Goal: Information Seeking & Learning: Check status

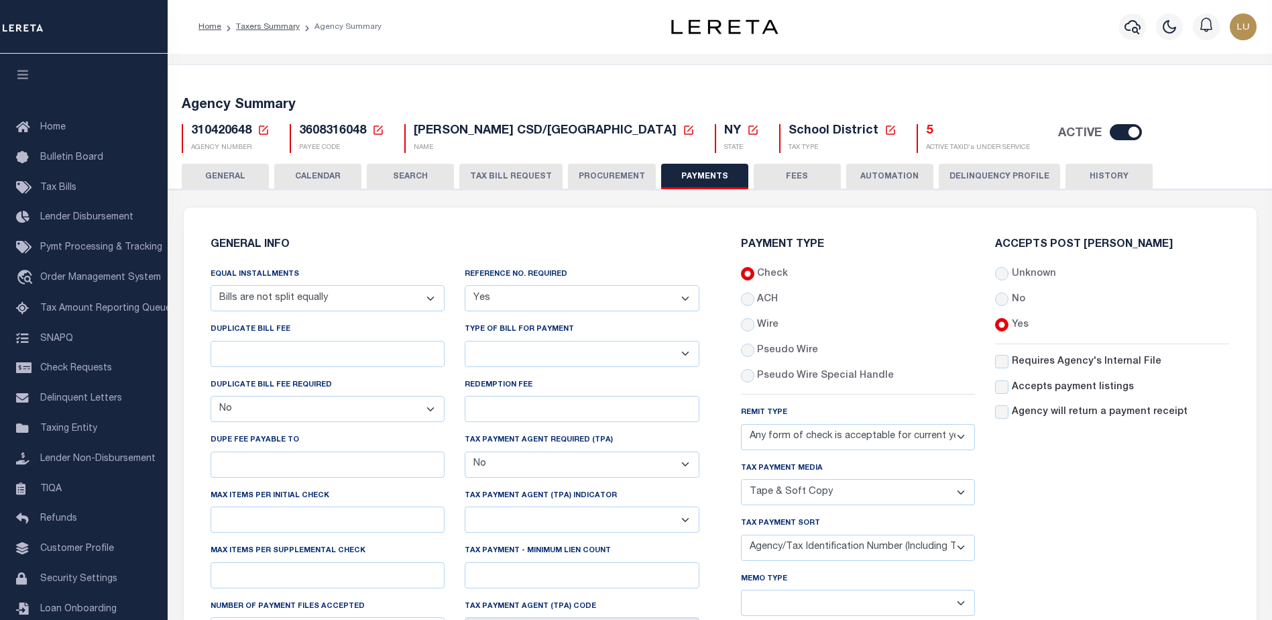
select select "68"
select select "false"
select select "1"
select select "false"
select select "73"
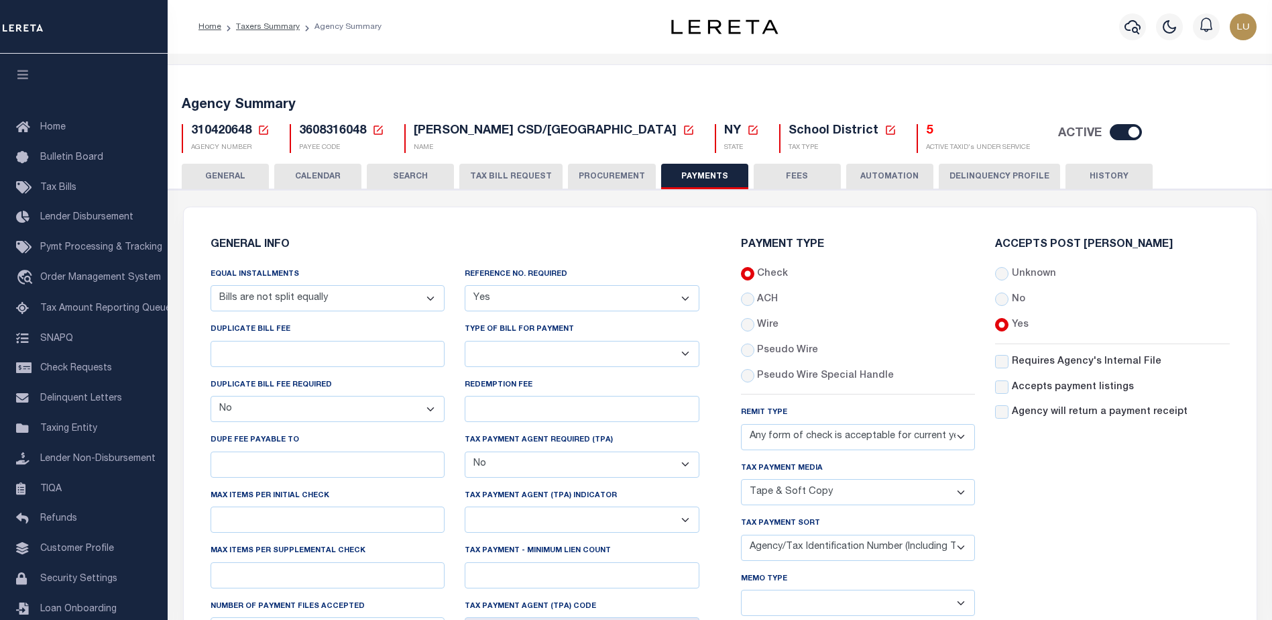
select select "44"
select select "47"
click at [302, 173] on button "CALENDAR" at bounding box center [317, 176] width 87 height 25
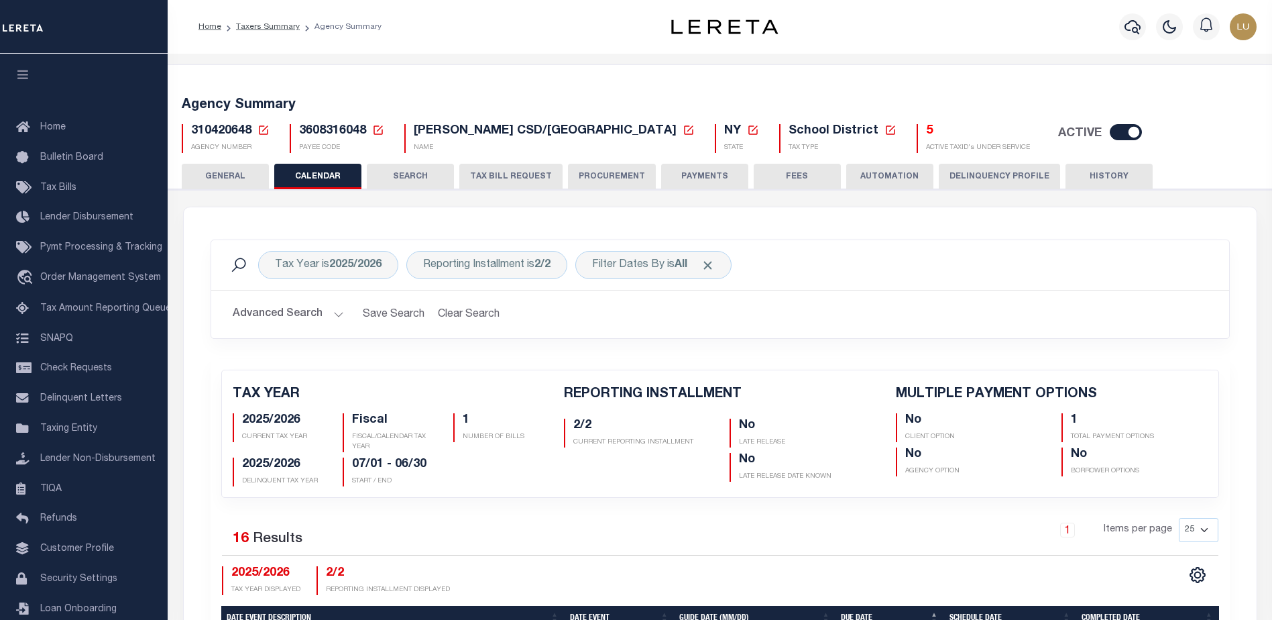
checkbox input "false"
type input "1"
click at [542, 171] on button "TAX BILL REQUEST" at bounding box center [510, 176] width 103 height 25
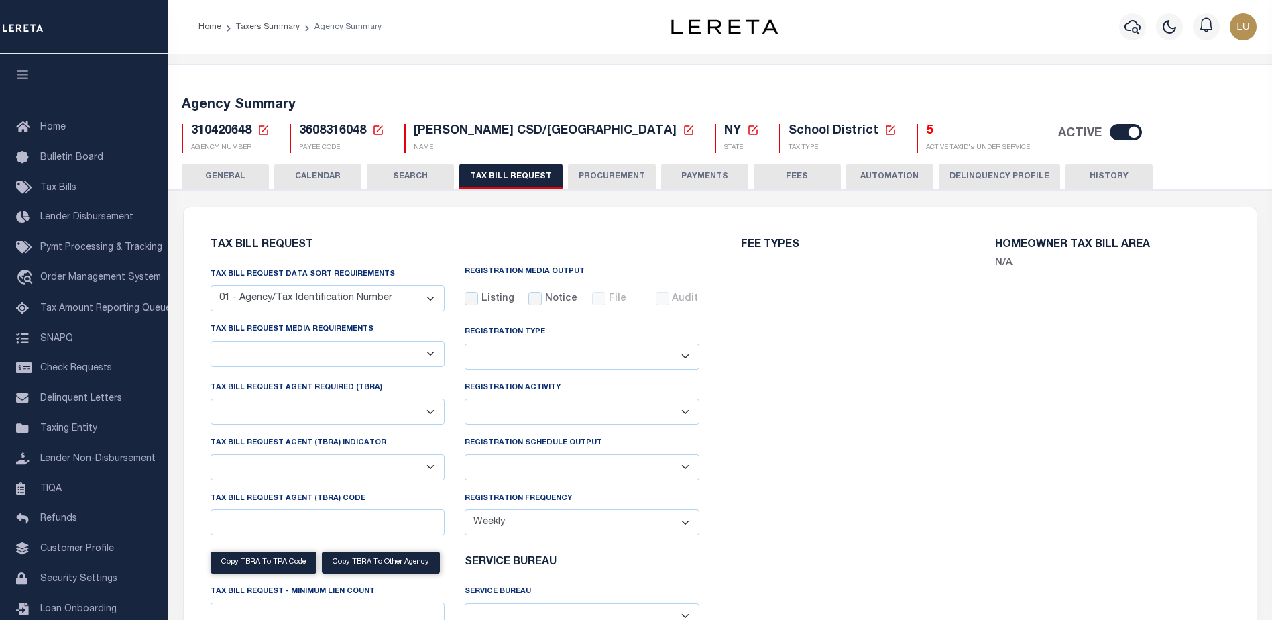
scroll to position [201, 0]
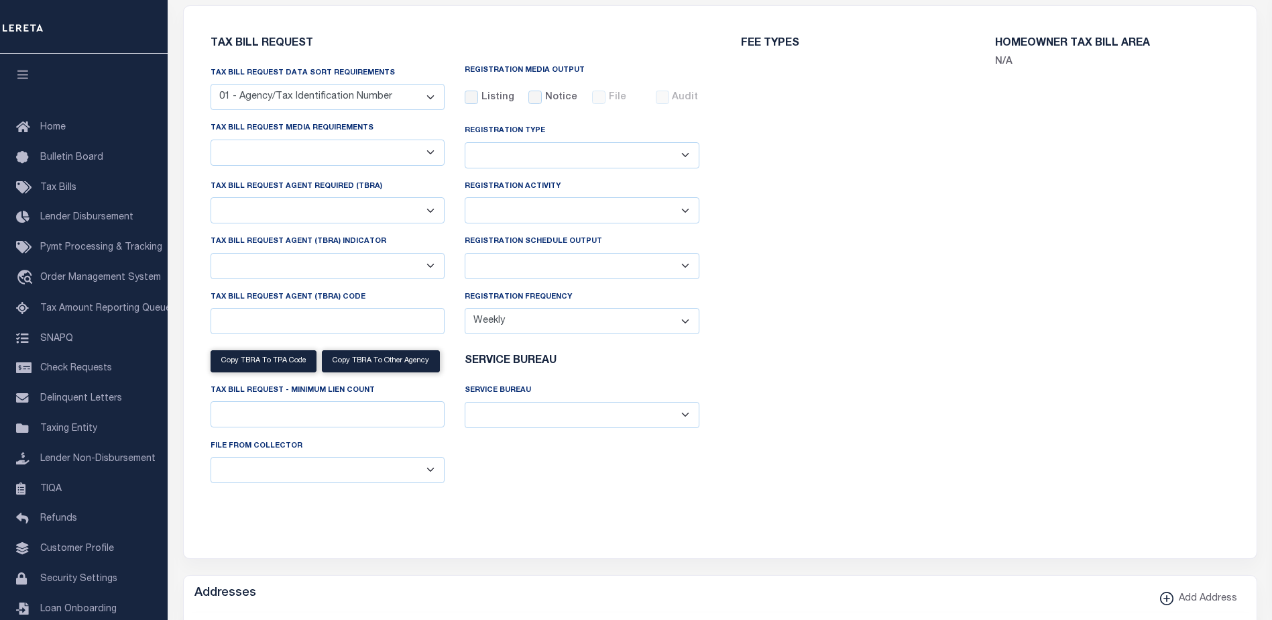
select select "27"
checkbox input "false"
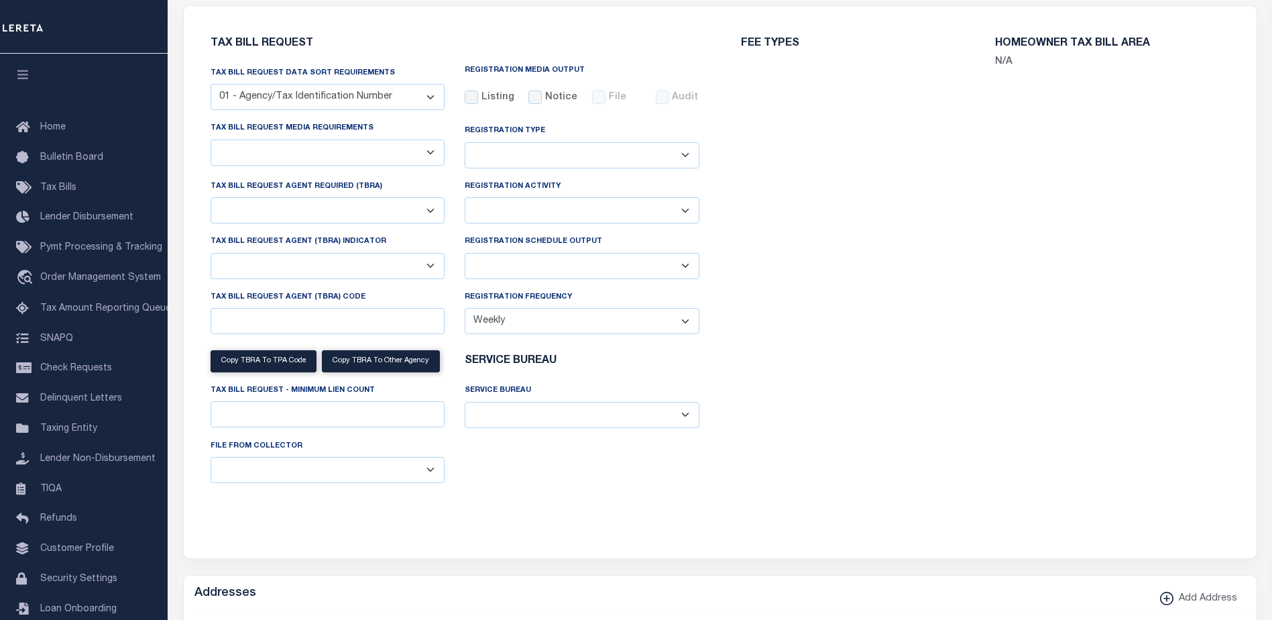
select select "16"
select select "false"
select select
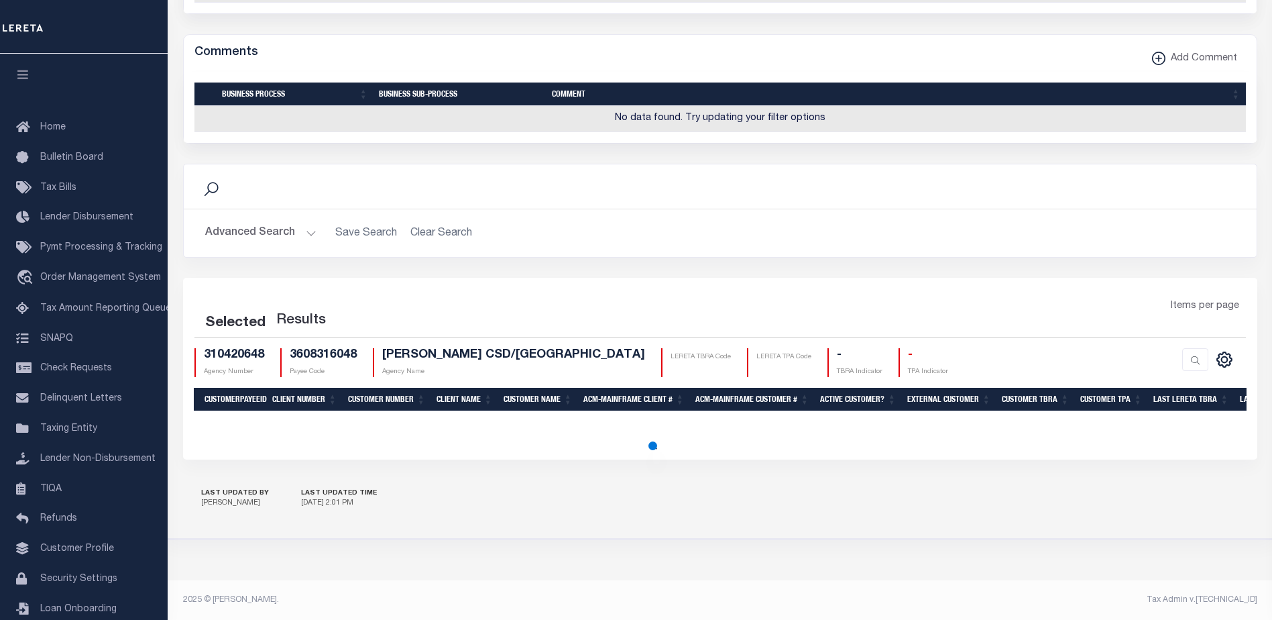
scroll to position [1368, 0]
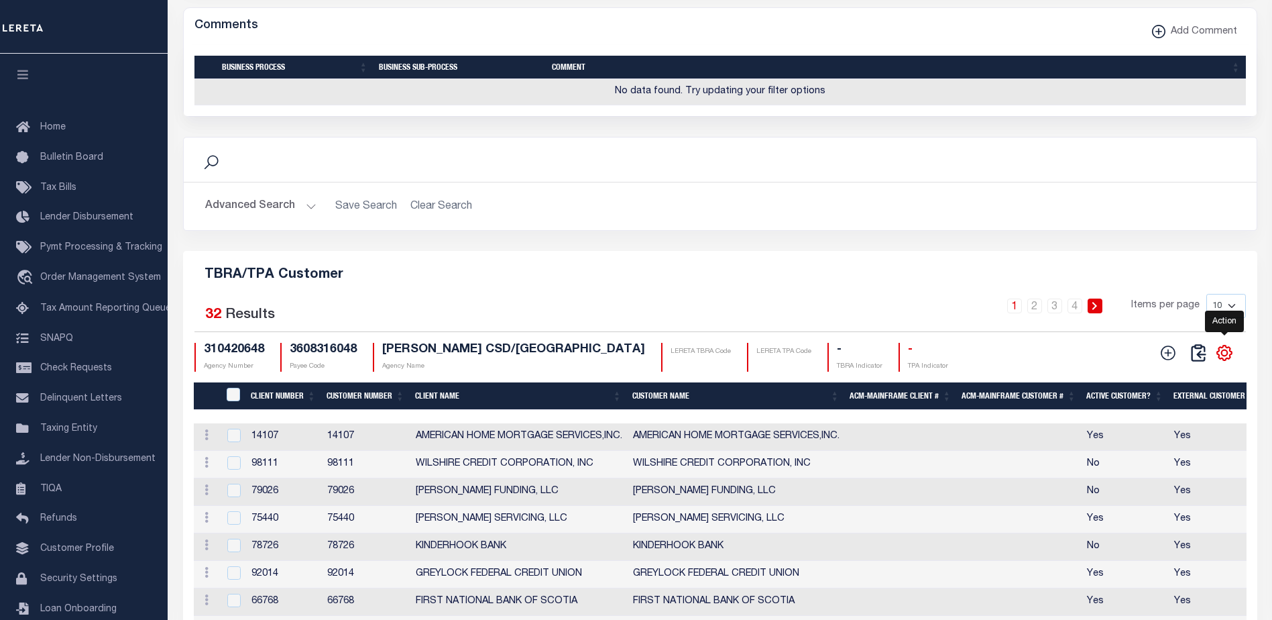
click at [1222, 355] on icon "" at bounding box center [1225, 352] width 6 height 6
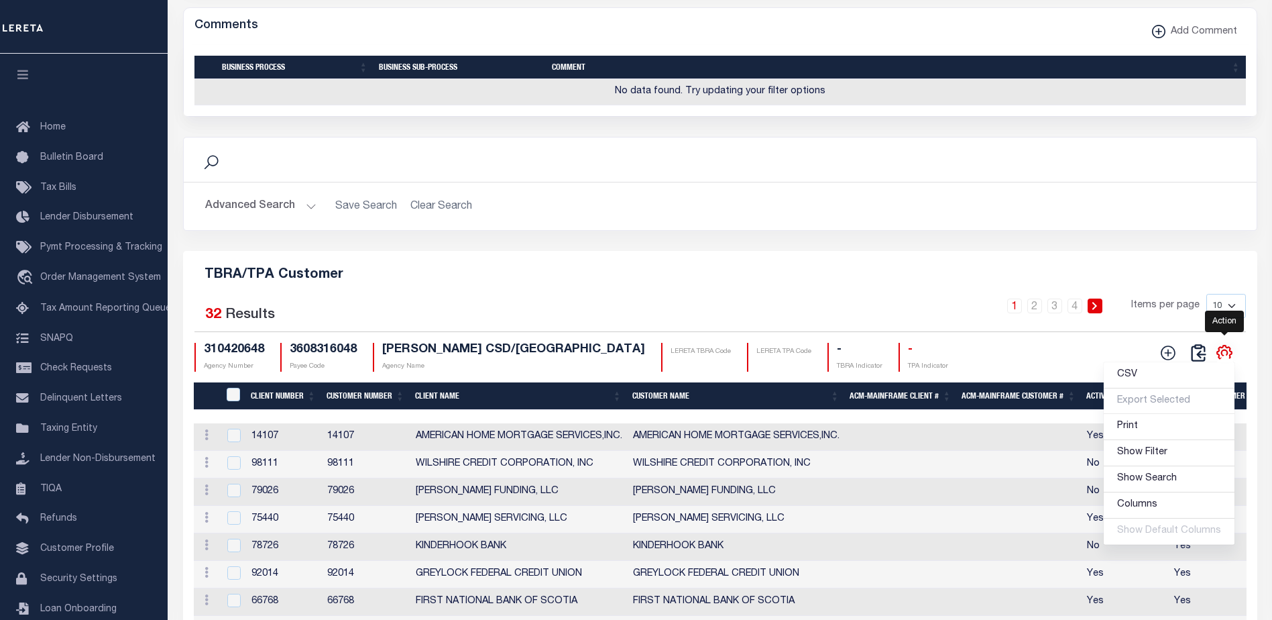
click at [1222, 355] on icon "" at bounding box center [1225, 352] width 6 height 6
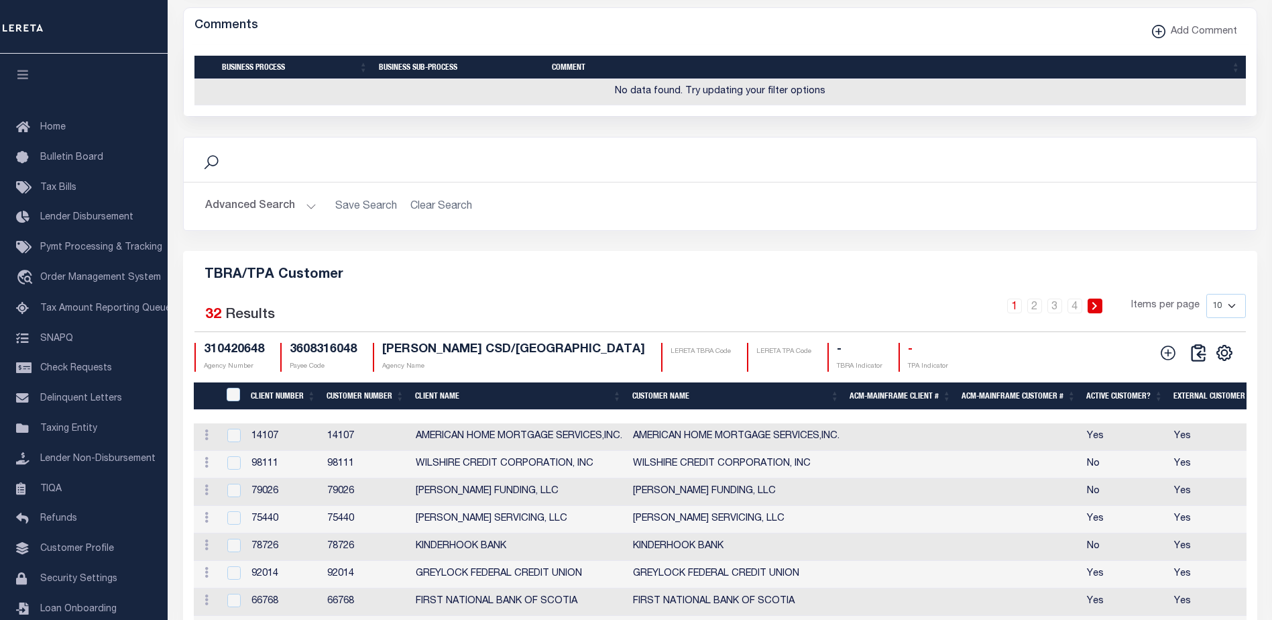
scroll to position [1636, 0]
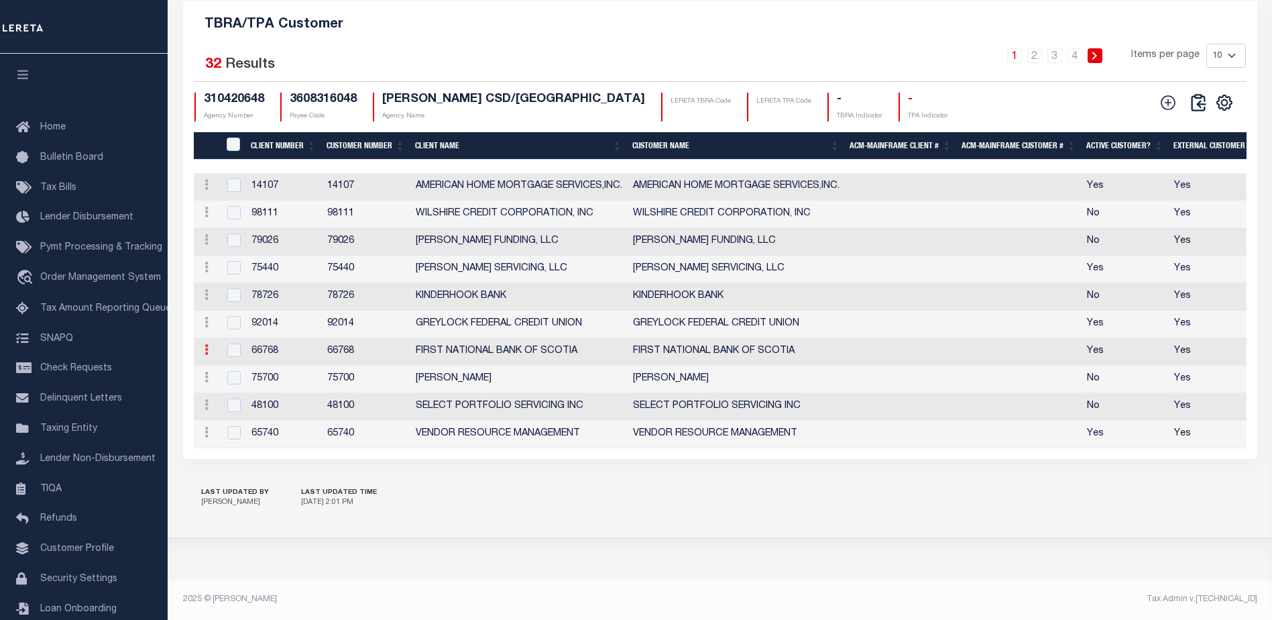
click at [208, 355] on icon at bounding box center [207, 349] width 4 height 11
click at [207, 355] on icon at bounding box center [207, 349] width 4 height 11
click at [69, 278] on span "Order Management System" at bounding box center [100, 277] width 121 height 9
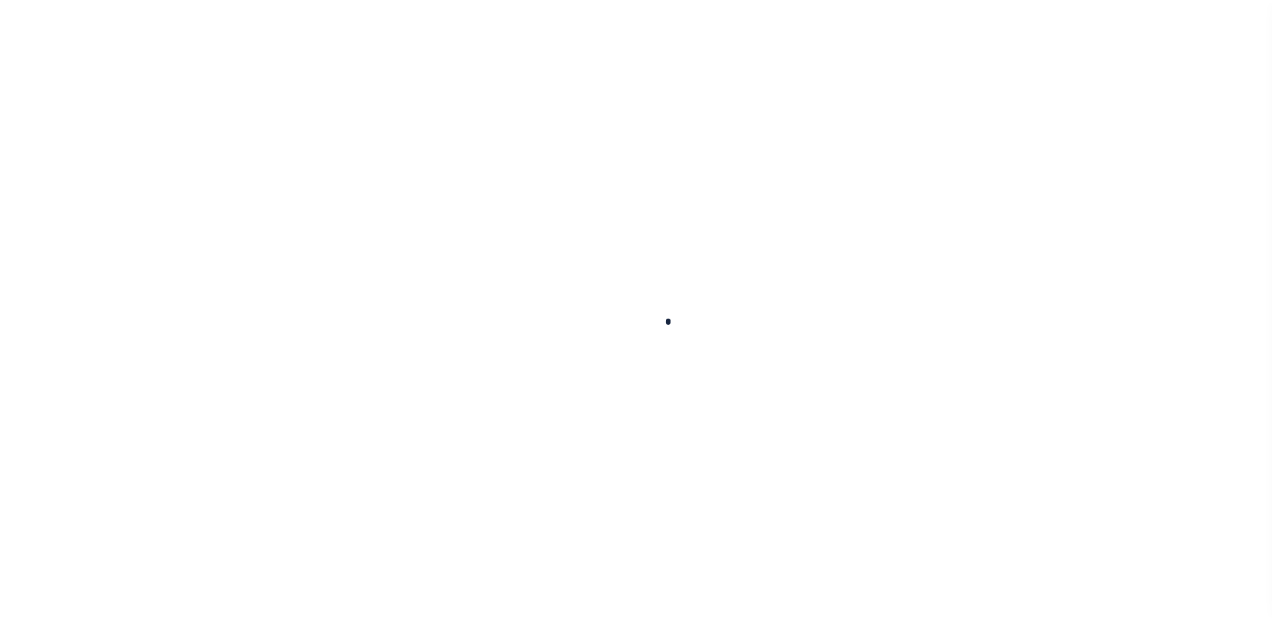
scroll to position [34, 0]
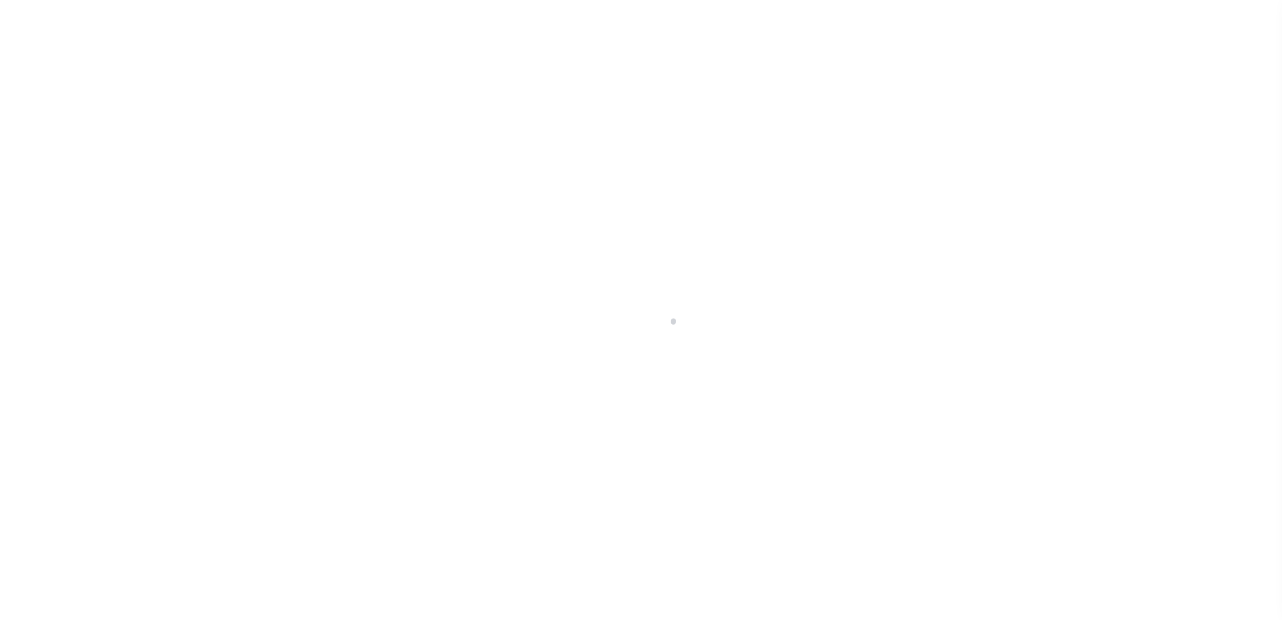
select select "200"
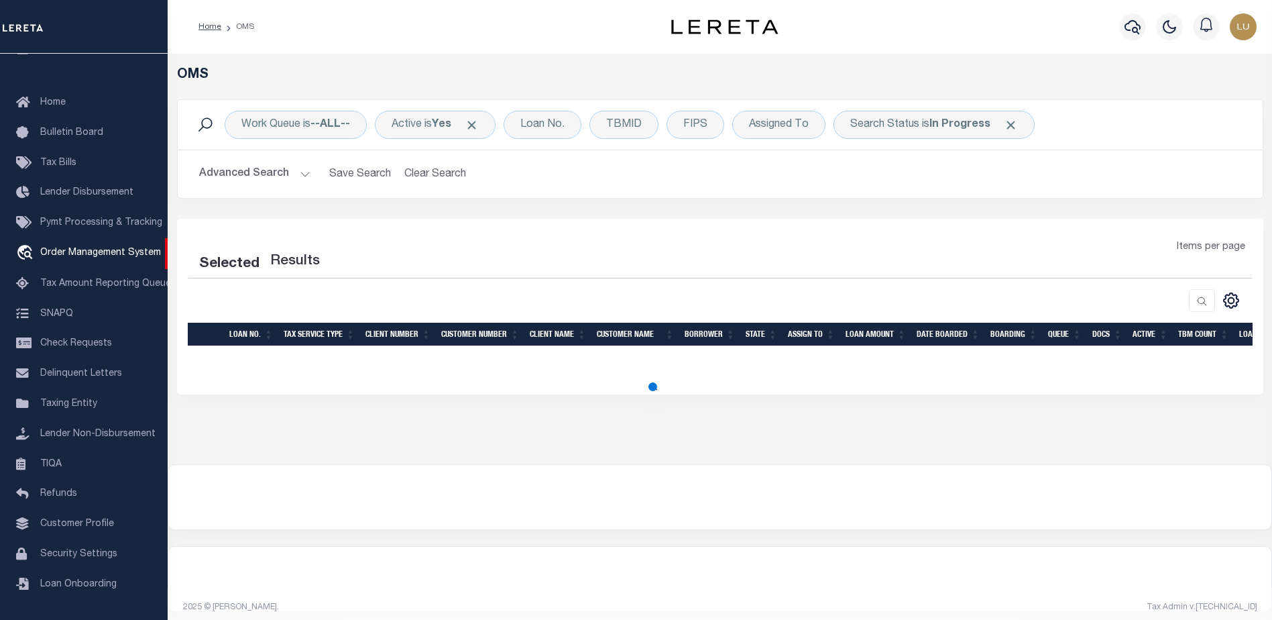
select select "200"
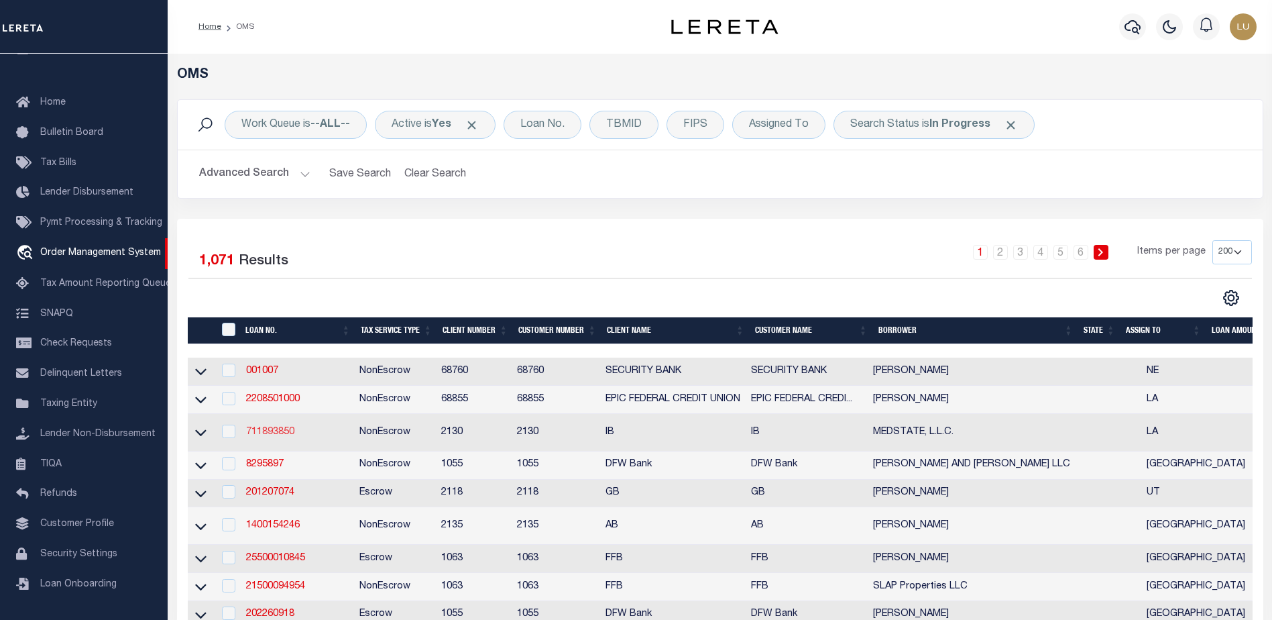
click at [277, 434] on link "711893850" at bounding box center [270, 431] width 48 height 9
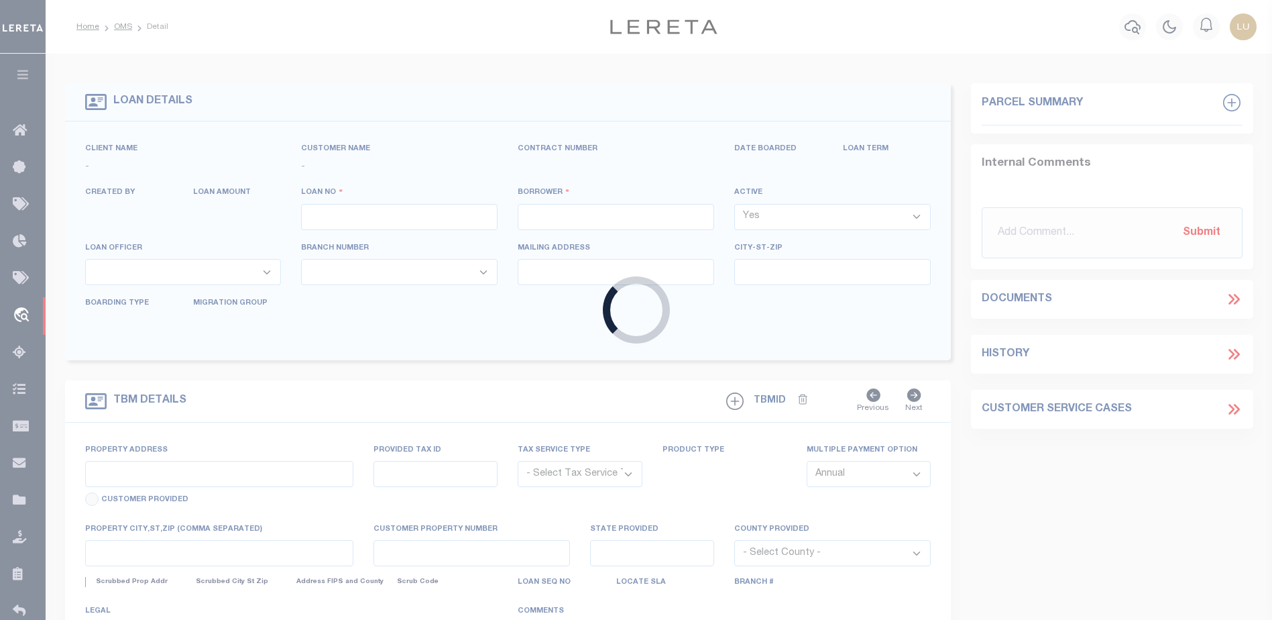
type input "711893850"
type input "MEDSTATE, L.L.C."
select select
type input "1203 S. TYLER ST., UNIT 3 AND 2-X"
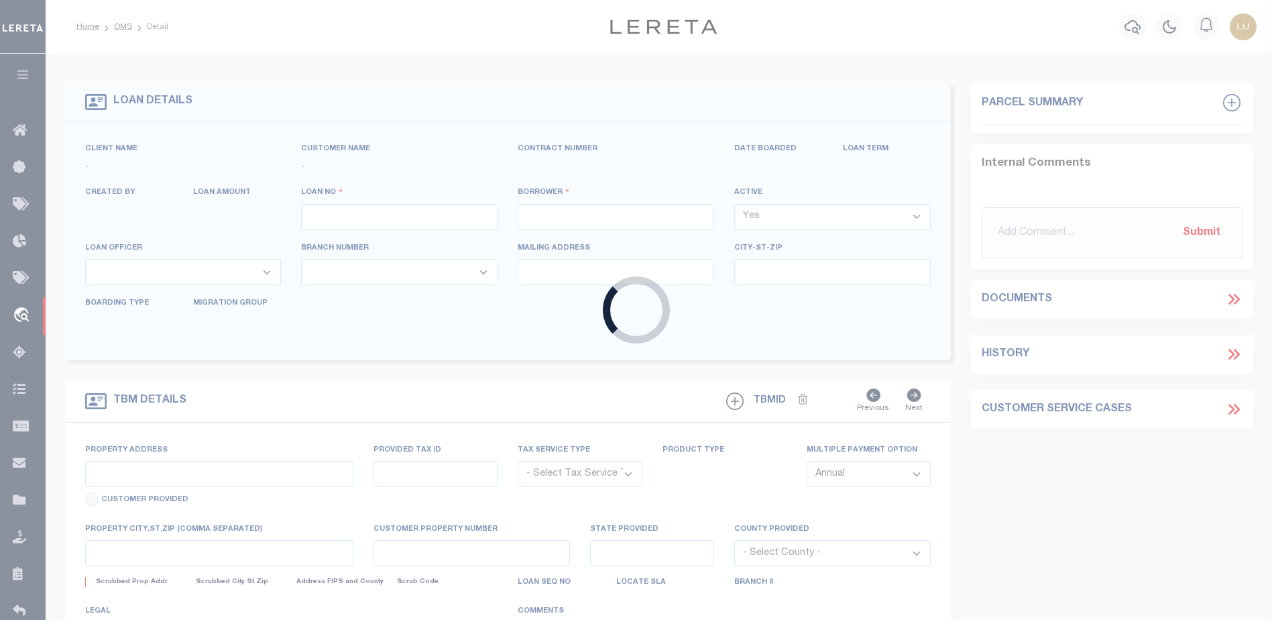
type input "COVINGTON LA 70433"
select select "NonEscrow"
select select "4950"
select select "2464"
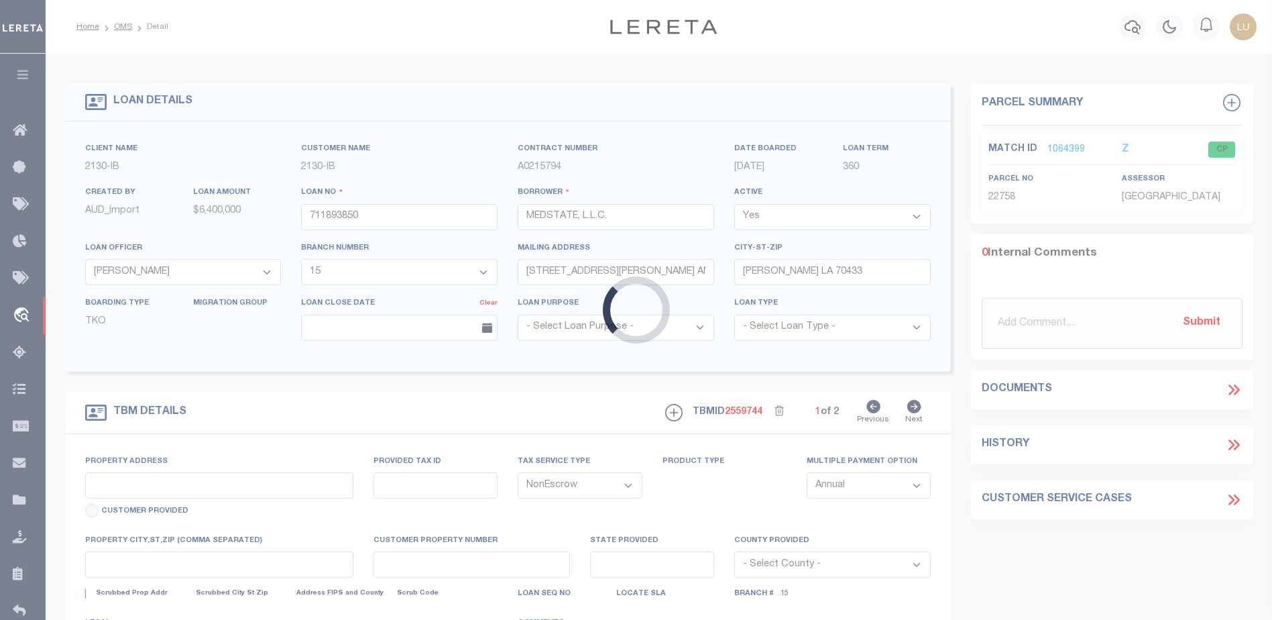
type input "1203 S. TYLER ST., UNIT 3 AND 2-X"
type input "1068111276"
select select
type input "COVINGTON LA 70433"
type input "Eastern"
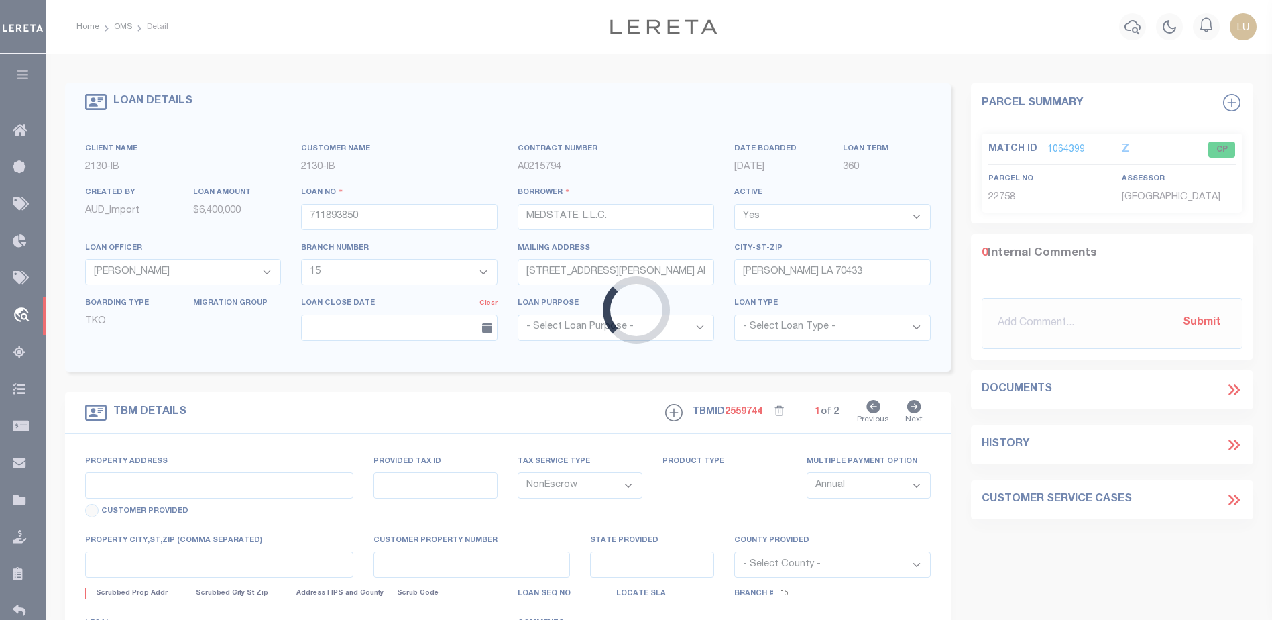
type input "LA"
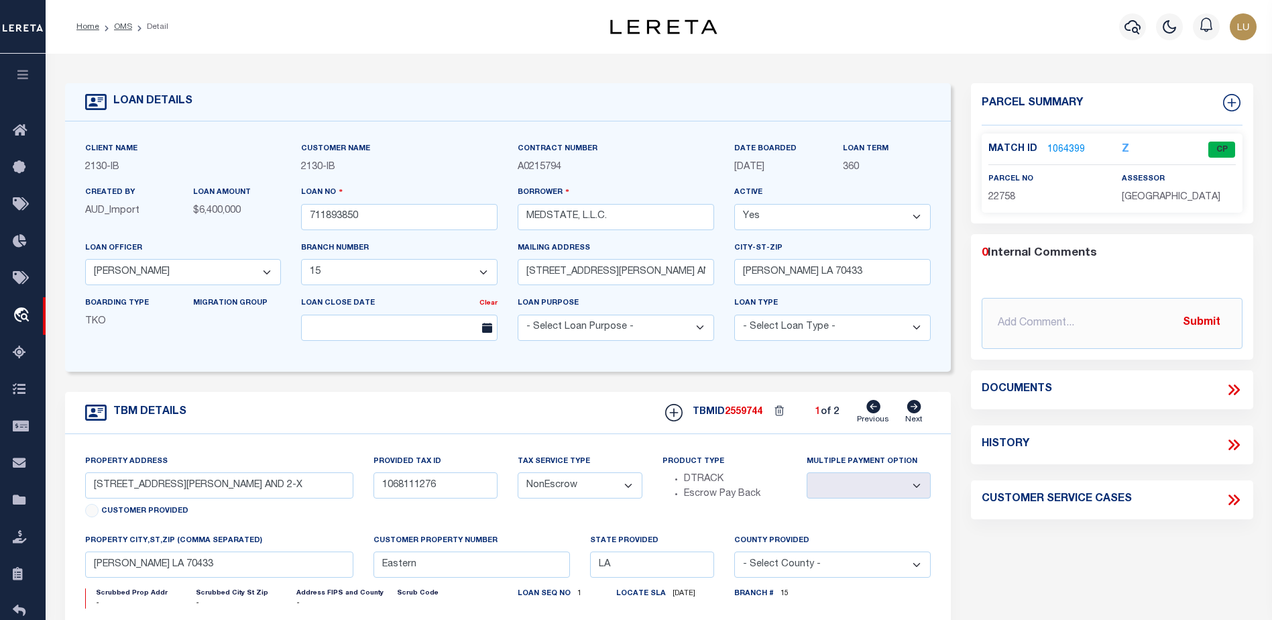
click at [1063, 148] on link "1064399" at bounding box center [1066, 150] width 38 height 14
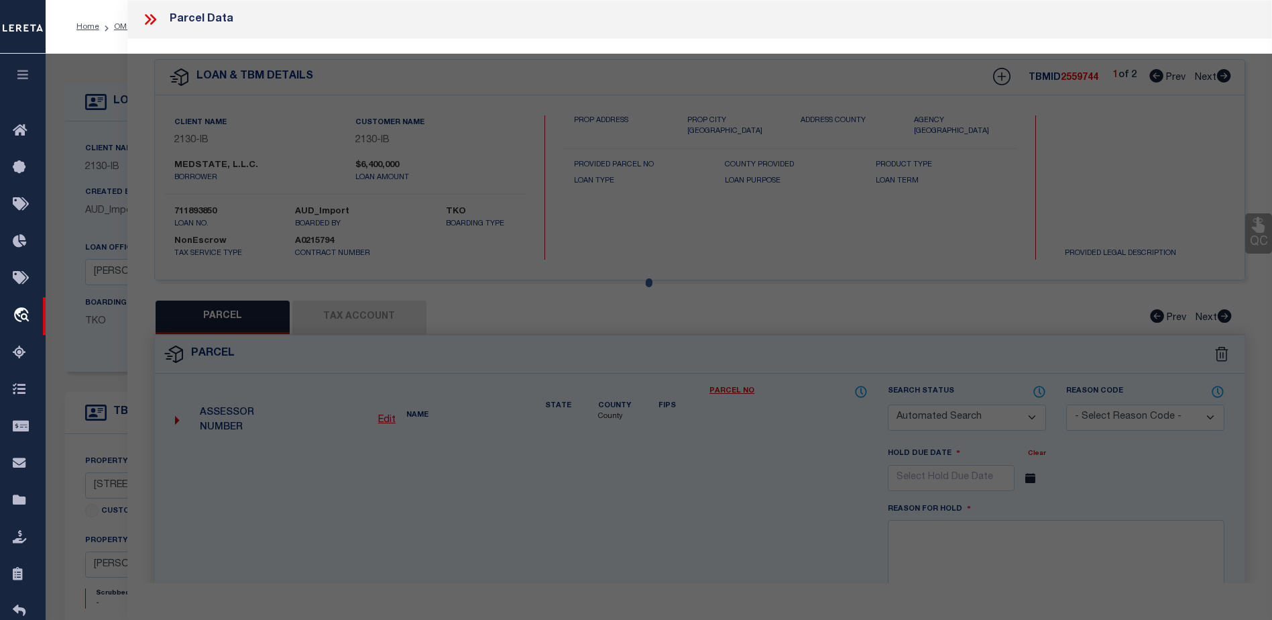
checkbox input "false"
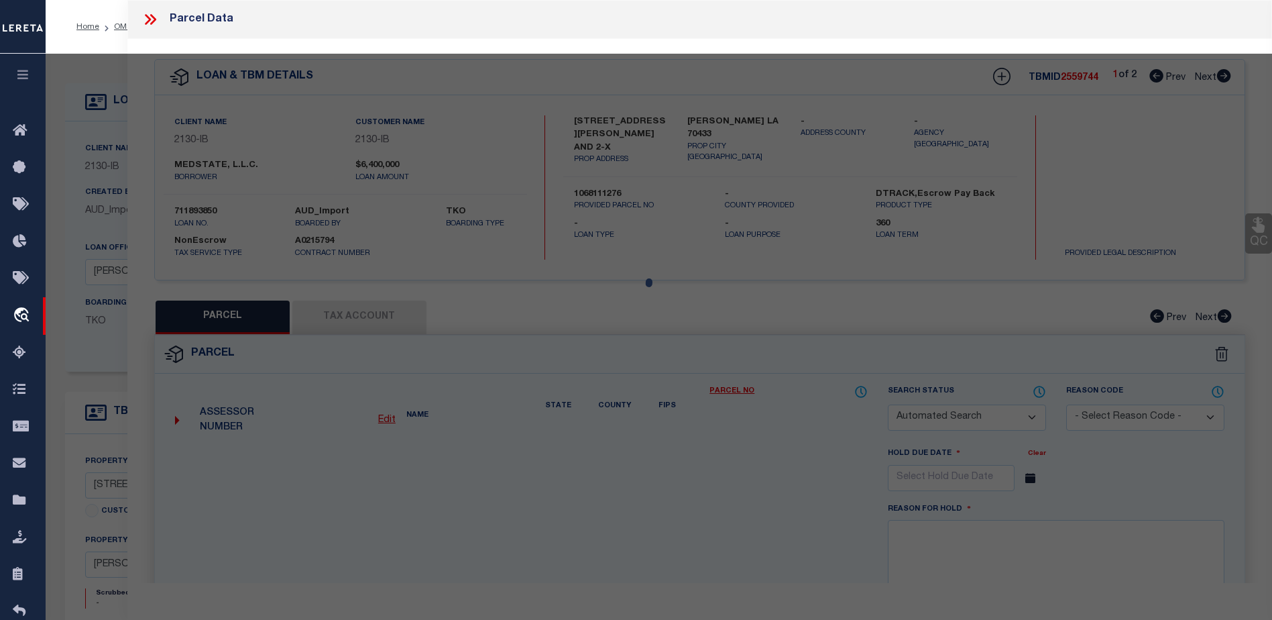
select select "CP"
type input "MEDSTATE LLC"
select select
type input "1203 S TYLER ST SUITE 300"
type input "LA"
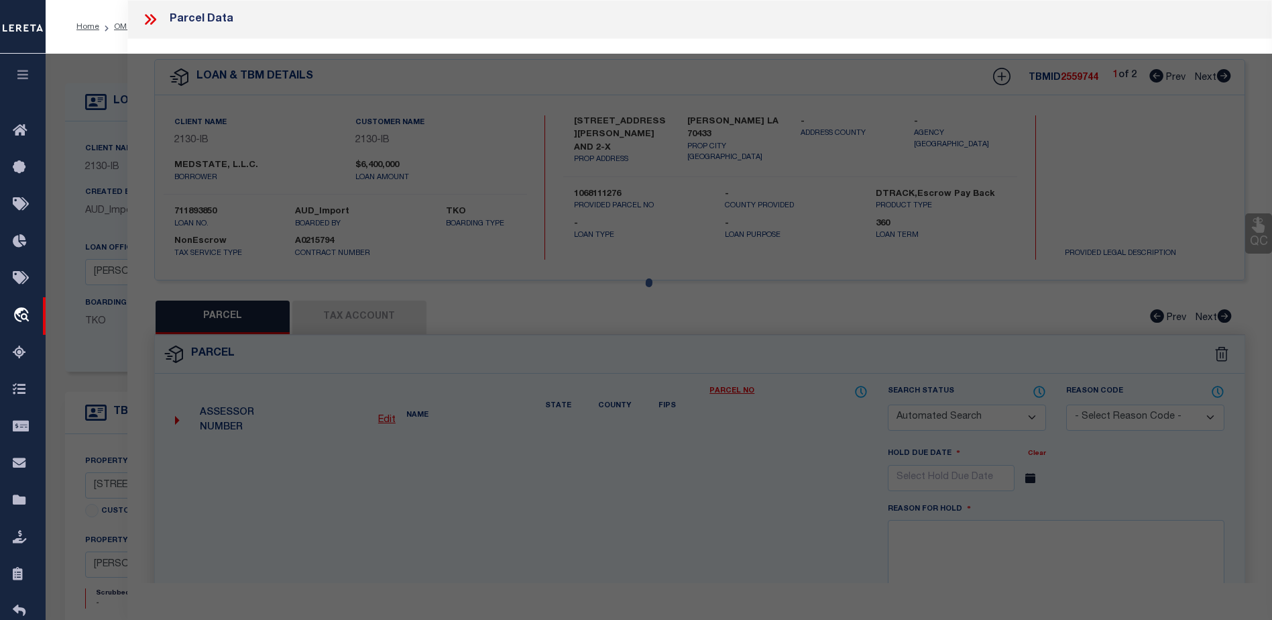
type textarea "UNITS 2X 3 ST TAMMANY MEDICAL OFFICE CONDO INST NO 1755229 INST NO 1829932 INST…"
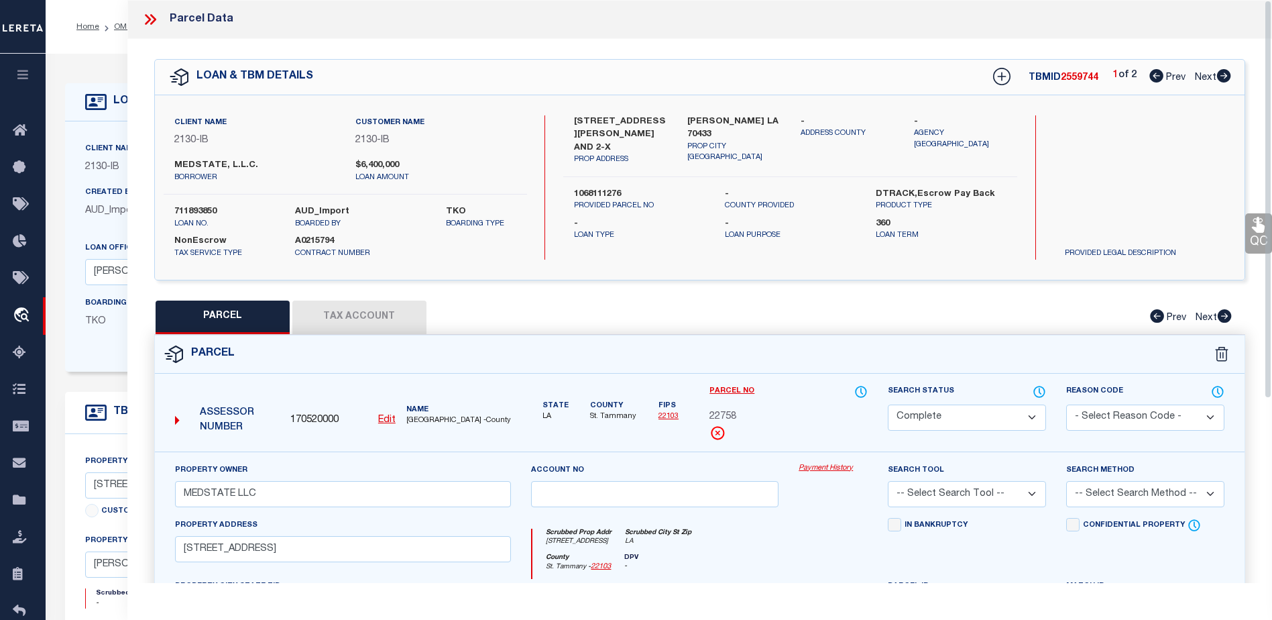
click at [815, 465] on link "Payment History" at bounding box center [833, 468] width 69 height 11
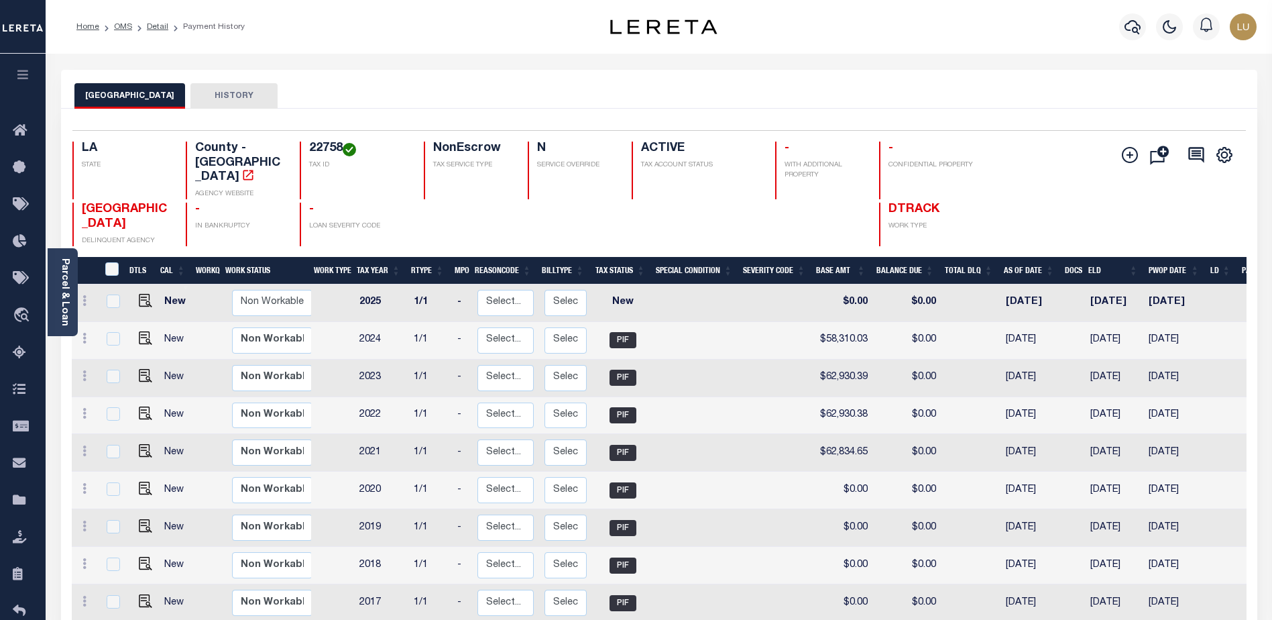
drag, startPoint x: 1061, startPoint y: 264, endPoint x: 1267, endPoint y: 265, distance: 205.8
click at [1267, 265] on div "Selected 10 Results 1 Items per page 25 50 100 LA STATE" at bounding box center [659, 432] width 1216 height 646
drag, startPoint x: 1232, startPoint y: 253, endPoint x: 1276, endPoint y: 254, distance: 43.6
click at [1271, 254] on html "Home OMS Detail Payment History Profile" at bounding box center [636, 413] width 1272 height 827
click at [156, 27] on link "Detail" at bounding box center [157, 27] width 21 height 8
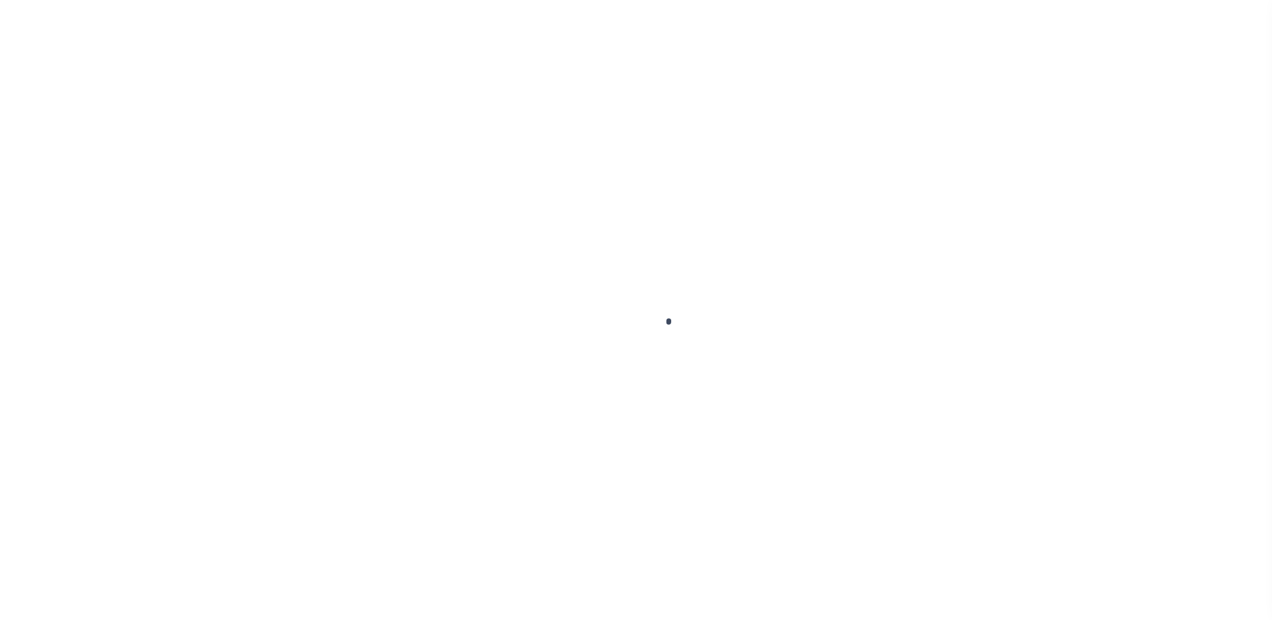
select select "4950"
select select "2464"
select select "NonEscrow"
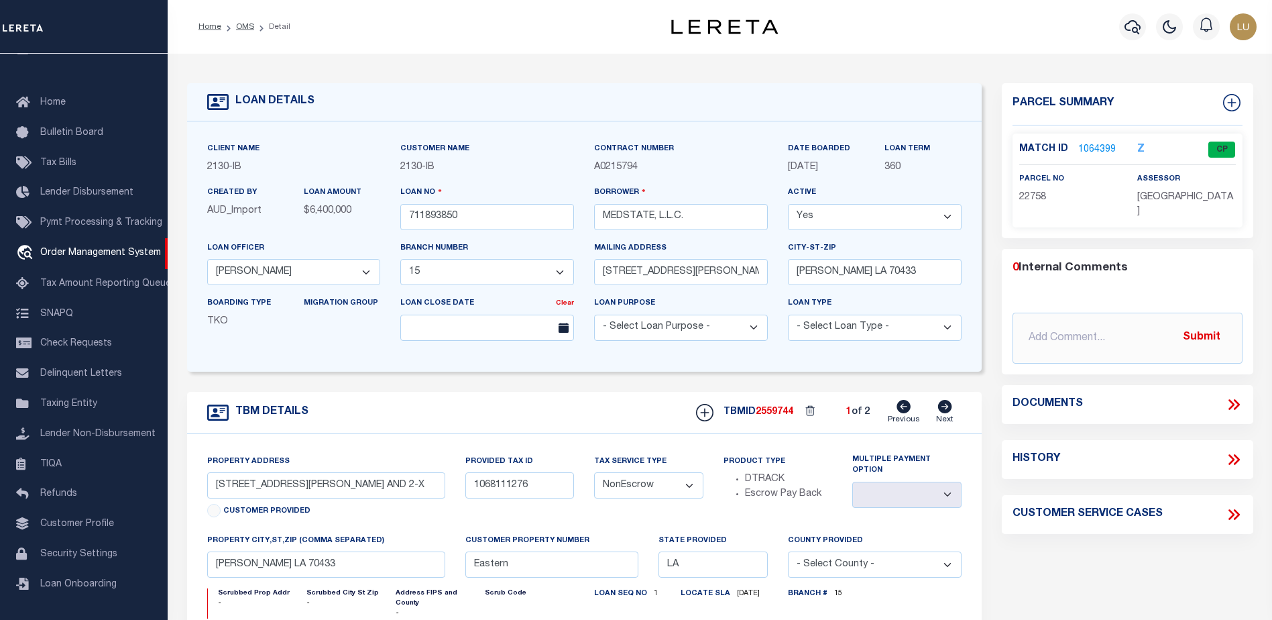
click at [1095, 146] on link "1064399" at bounding box center [1097, 150] width 38 height 14
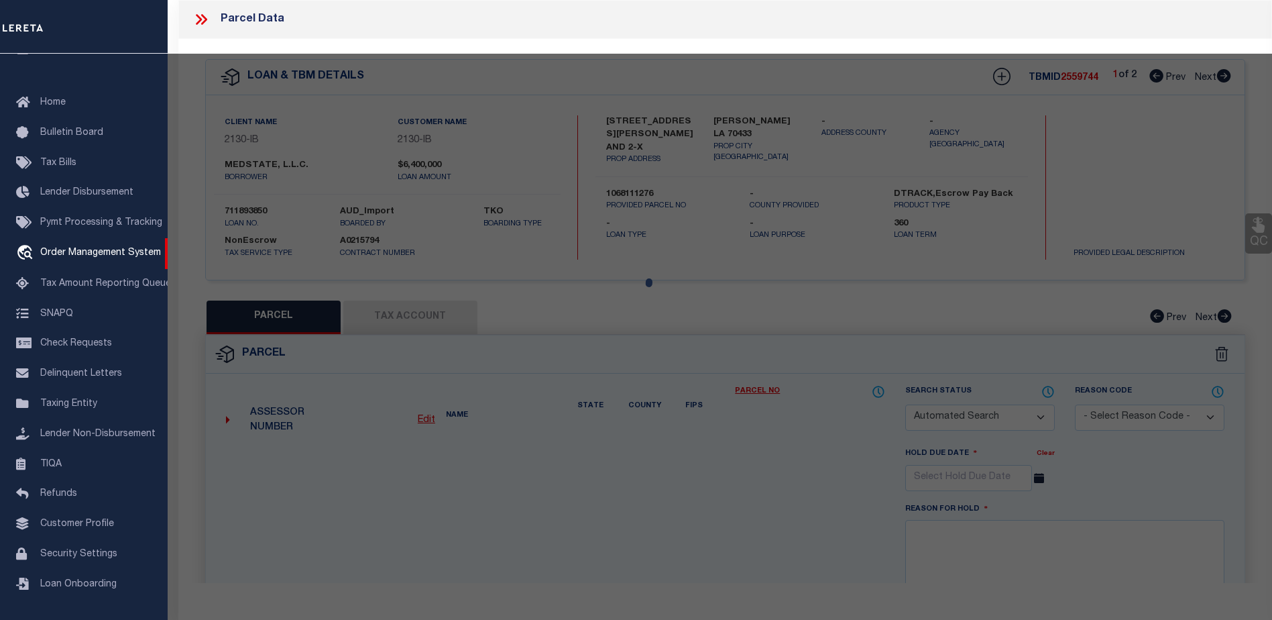
checkbox input "false"
select select "CP"
type input "MEDSTATE LLC"
select select
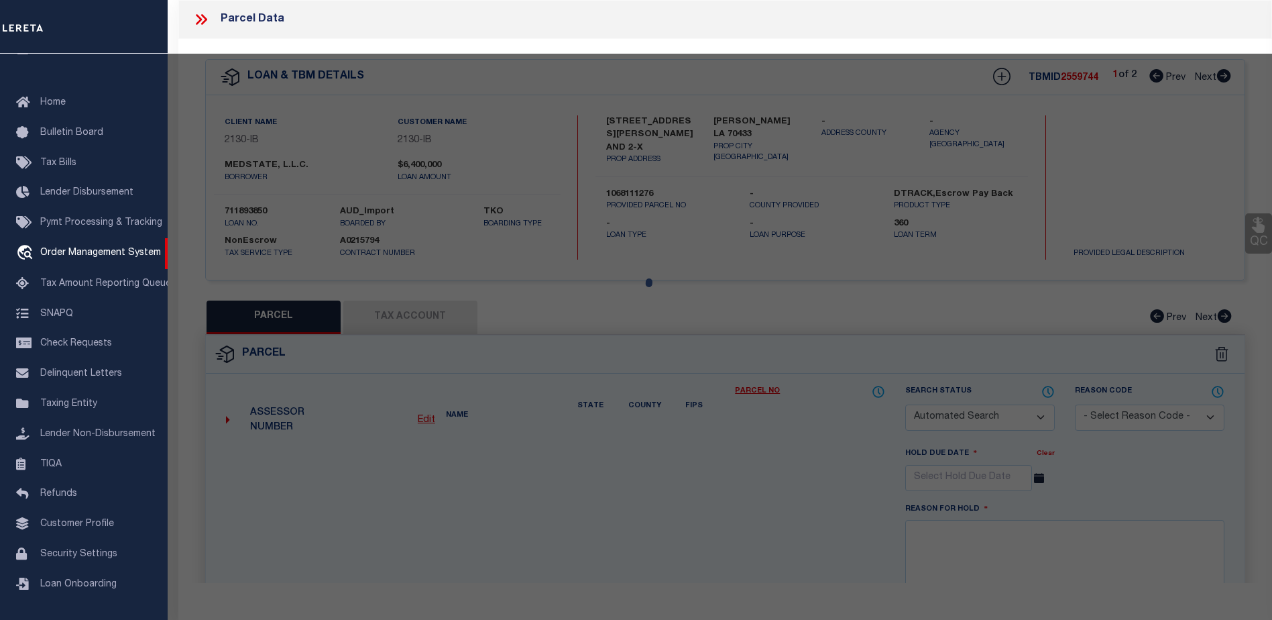
type input "1203 S TYLER ST SUITE 300"
type input "LA"
type textarea "UNITS 2X 3 ST TAMMANY MEDICAL OFFICE CONDO INST NO 1755229 INST NO 1829932 INST…"
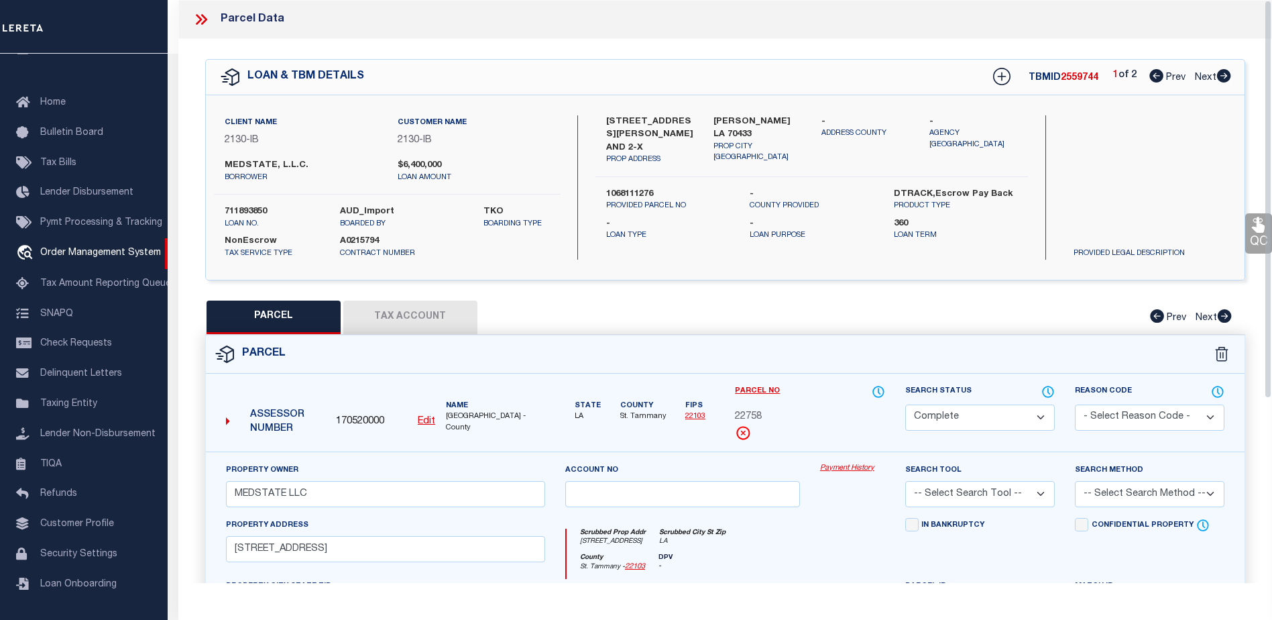
click at [418, 312] on button "Tax Account" at bounding box center [410, 317] width 134 height 34
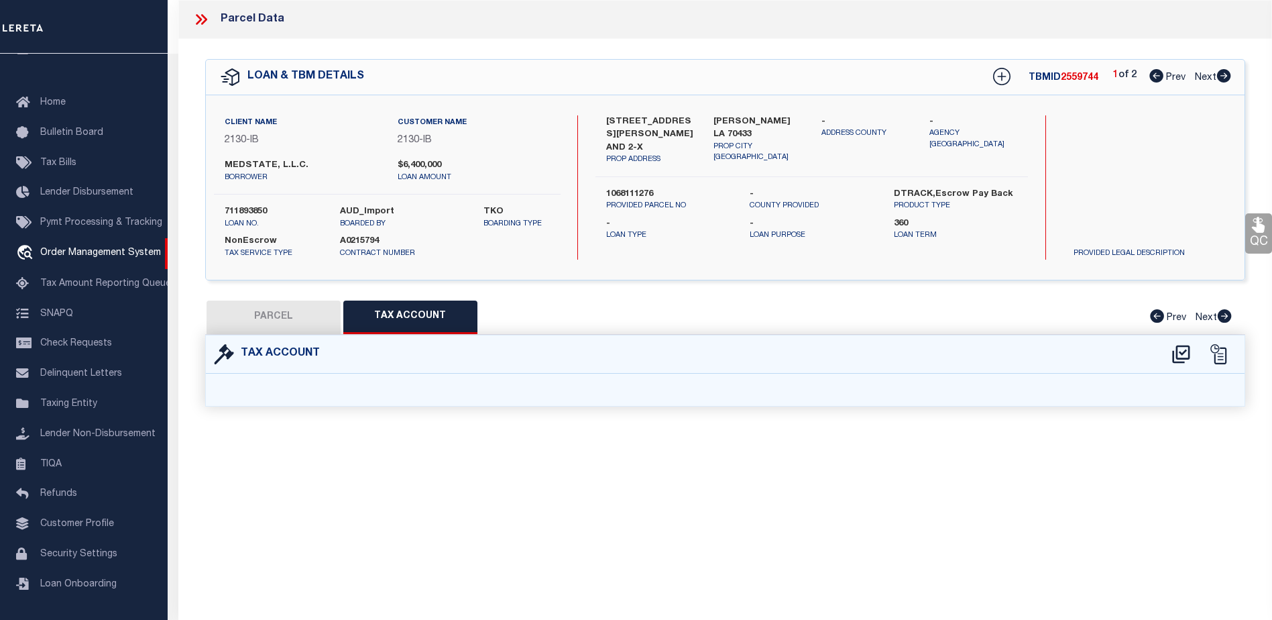
select select "100"
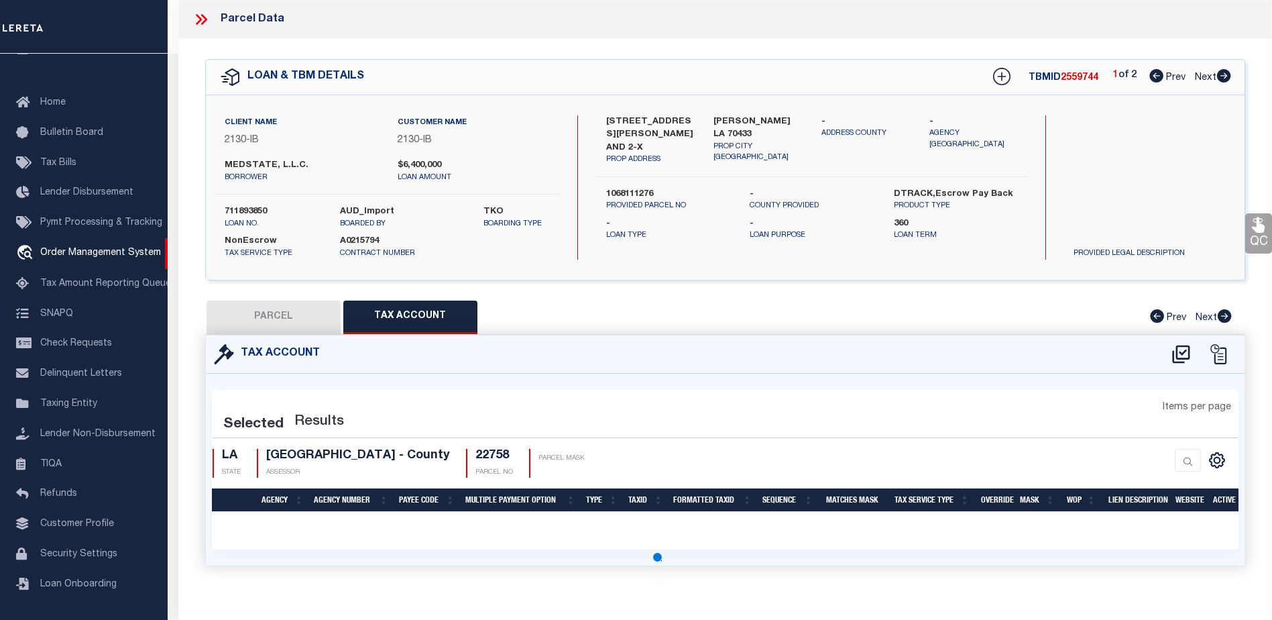
select select "100"
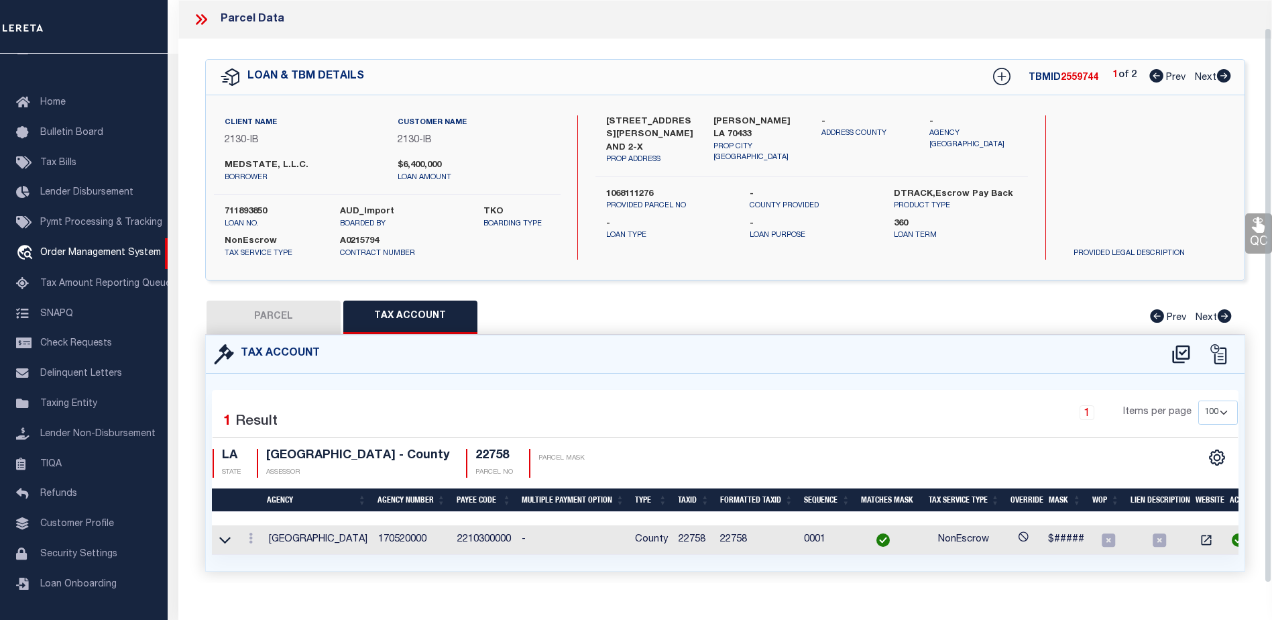
scroll to position [28, 0]
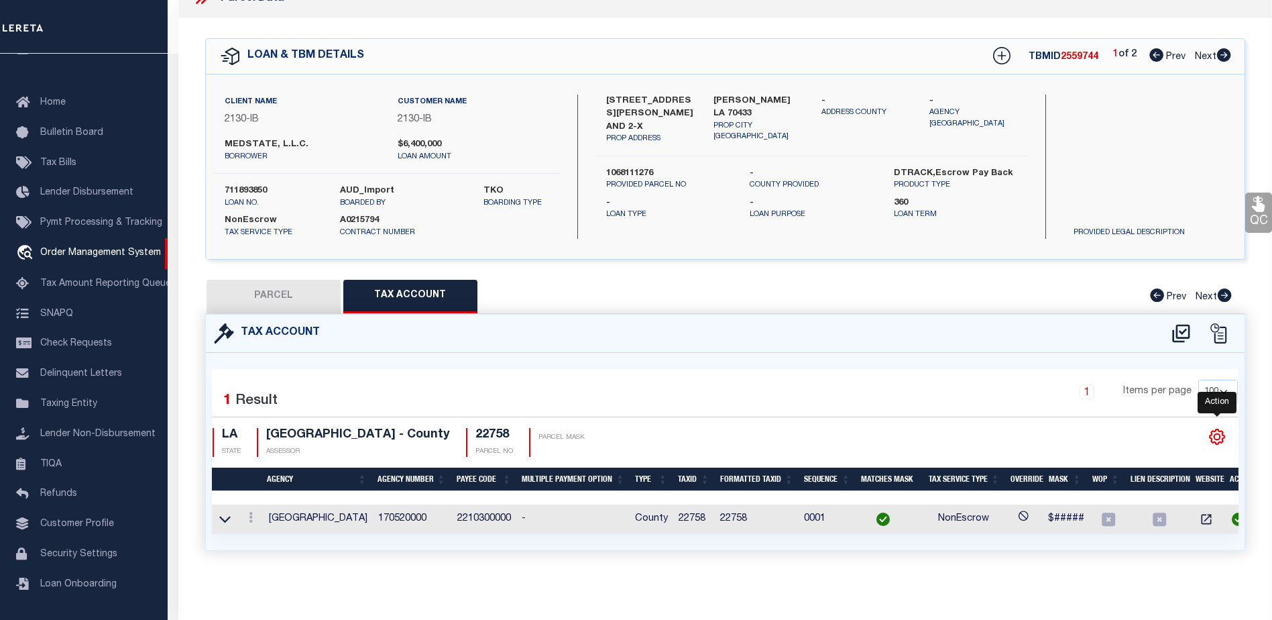
click at [1215, 428] on icon "" at bounding box center [1216, 436] width 17 height 17
click at [1217, 428] on icon "" at bounding box center [1216, 436] width 17 height 17
click at [1218, 434] on icon "" at bounding box center [1217, 437] width 6 height 6
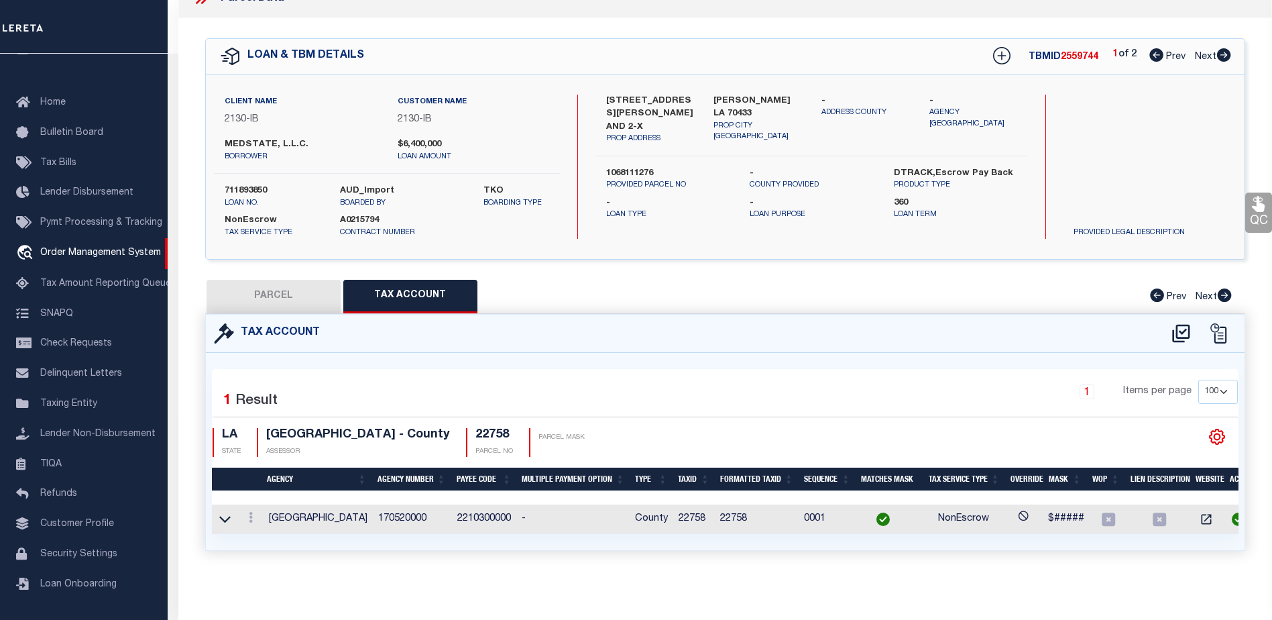
click at [1218, 434] on icon "" at bounding box center [1217, 437] width 6 height 6
click at [1217, 434] on icon "" at bounding box center [1217, 437] width 6 height 6
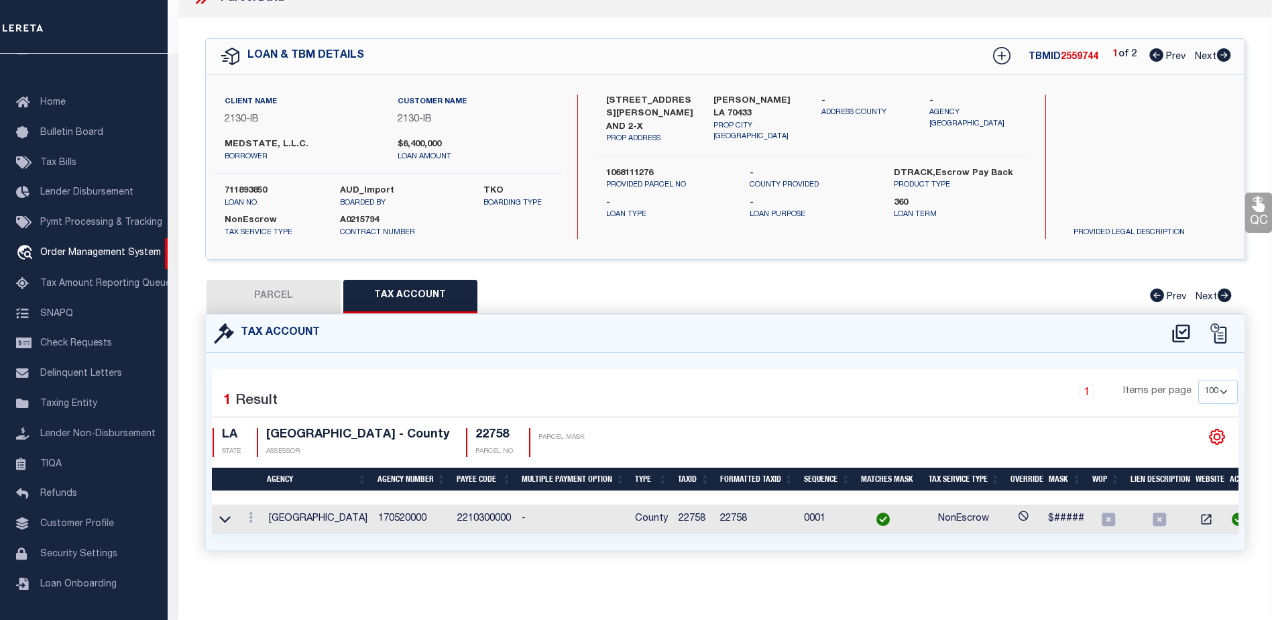
click at [1215, 432] on icon "" at bounding box center [1216, 436] width 17 height 17
click at [251, 512] on icon at bounding box center [251, 517] width 4 height 11
click at [252, 512] on icon at bounding box center [251, 517] width 4 height 11
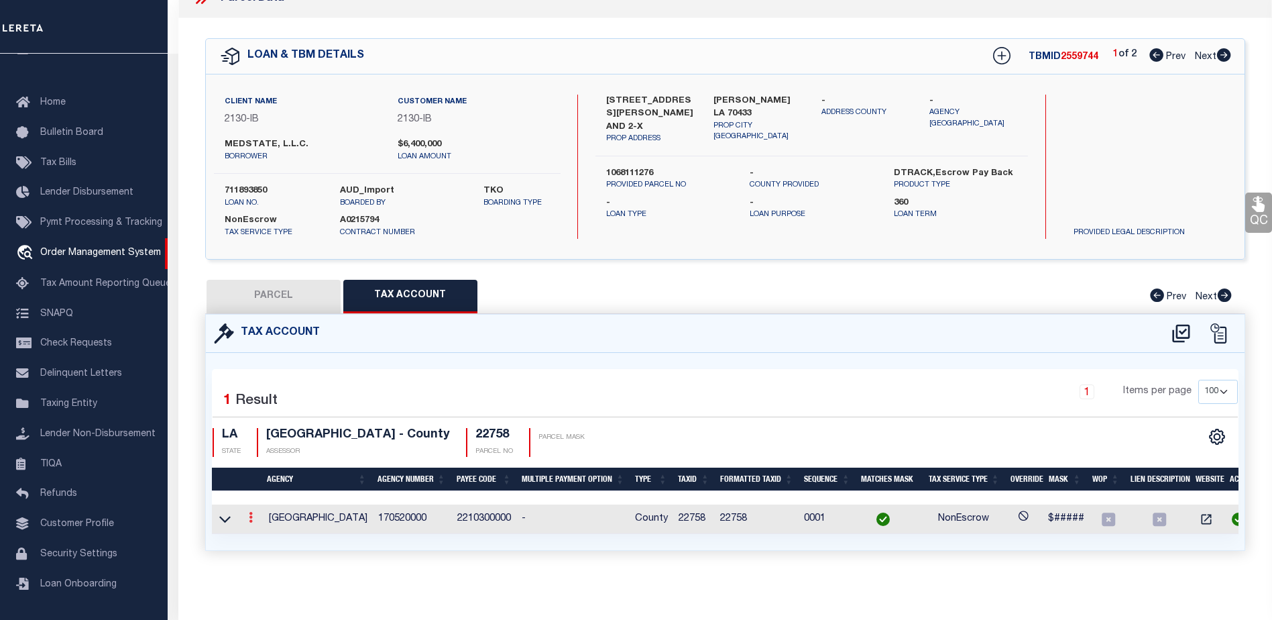
click at [249, 512] on icon at bounding box center [251, 517] width 4 height 11
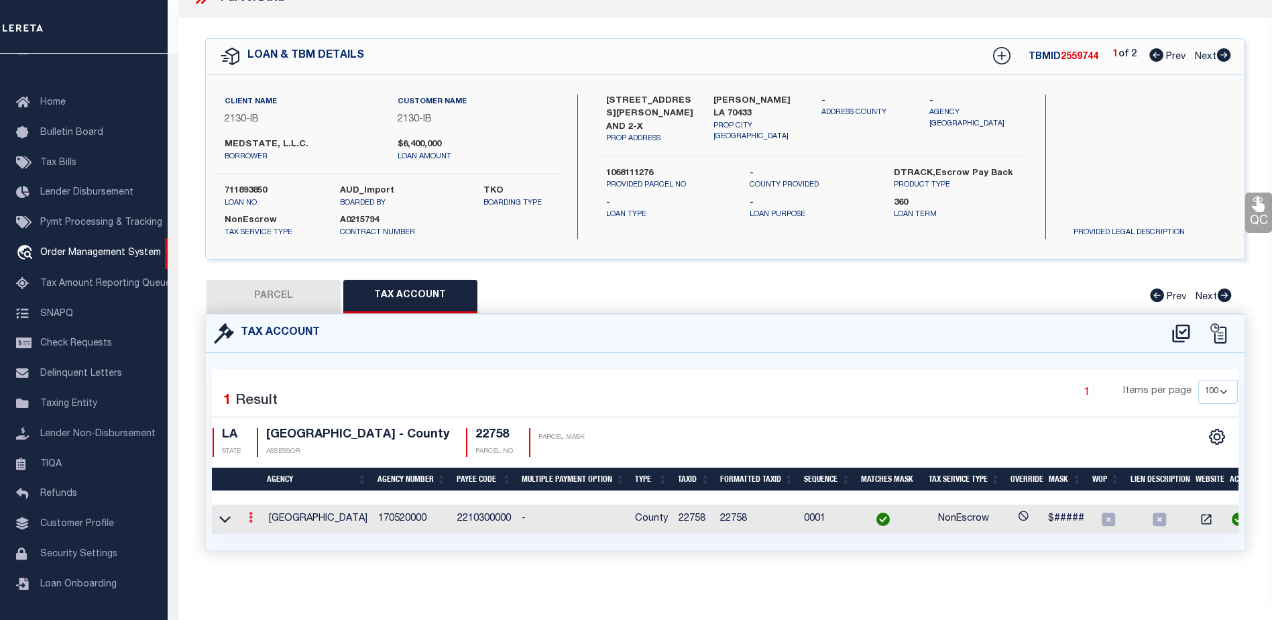
click at [247, 514] on link at bounding box center [250, 519] width 15 height 11
drag, startPoint x: 247, startPoint y: 510, endPoint x: 292, endPoint y: 512, distance: 44.9
click at [253, 514] on link at bounding box center [250, 519] width 15 height 11
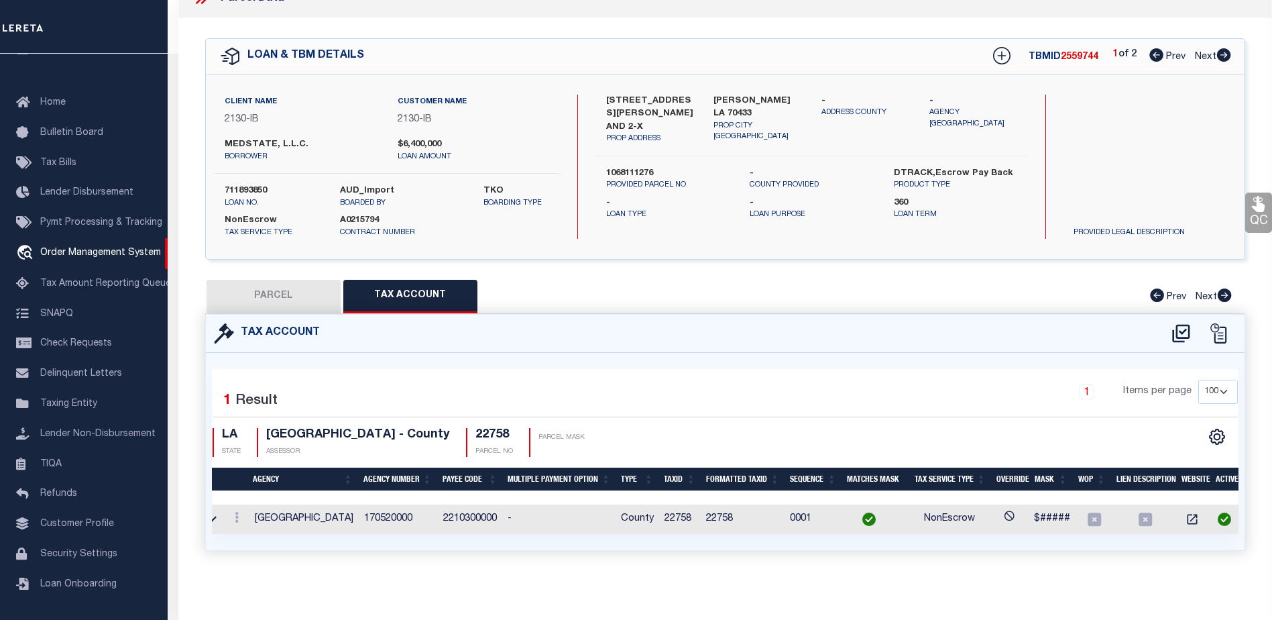
scroll to position [0, 0]
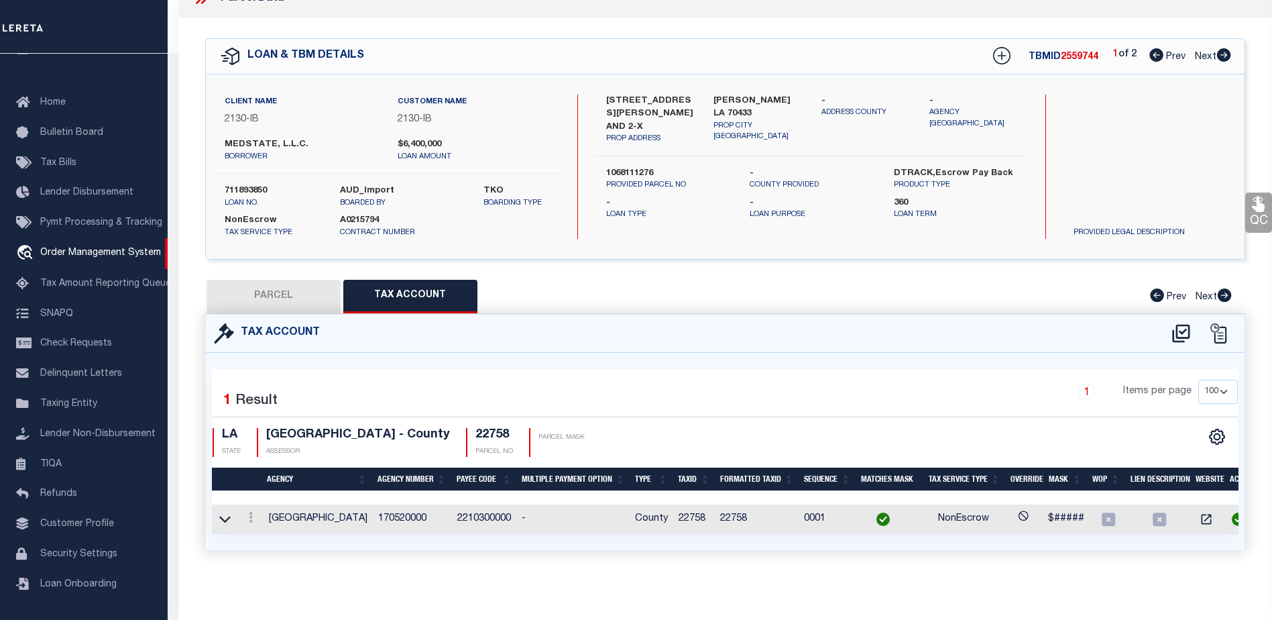
click at [254, 287] on button "PARCEL" at bounding box center [274, 297] width 134 height 34
select select "AS"
checkbox input "false"
select select "CP"
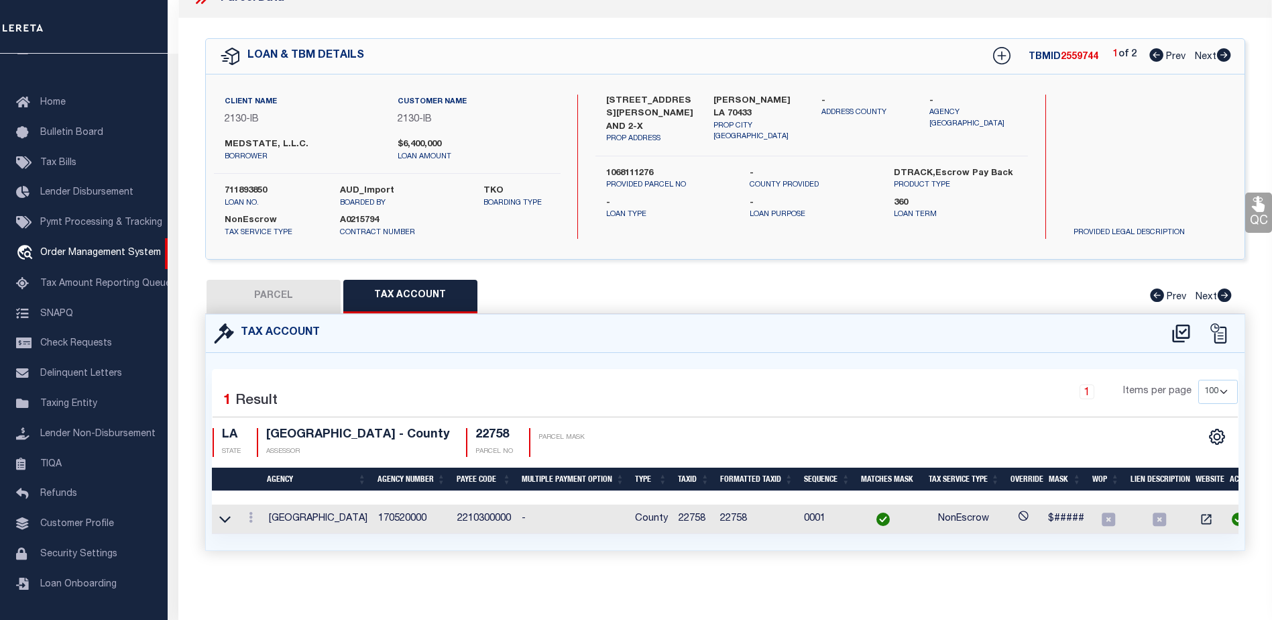
type input "MEDSTATE LLC"
select select
type input "1203 S TYLER ST SUITE 300"
type input "LA"
type textarea "UNITS 2X 3 ST TAMMANY MEDICAL OFFICE CONDO INST NO 1755229 INST NO 1829932 INST…"
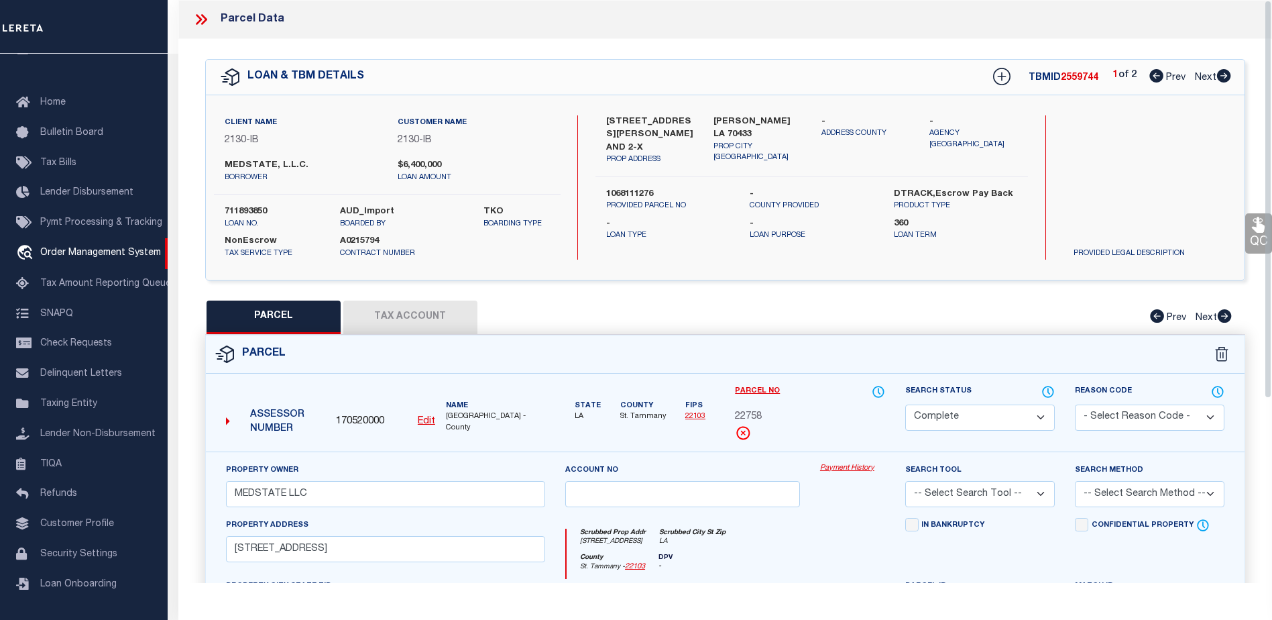
click at [198, 19] on icon at bounding box center [200, 19] width 17 height 17
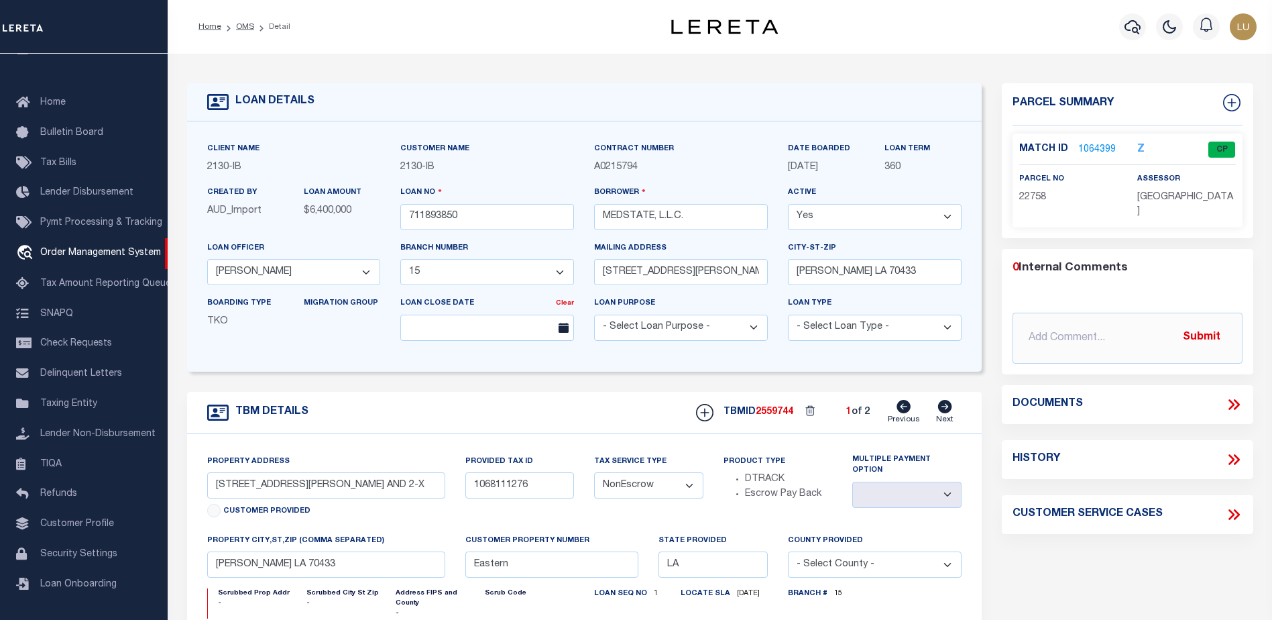
click at [1080, 150] on link "1064399" at bounding box center [1097, 150] width 38 height 14
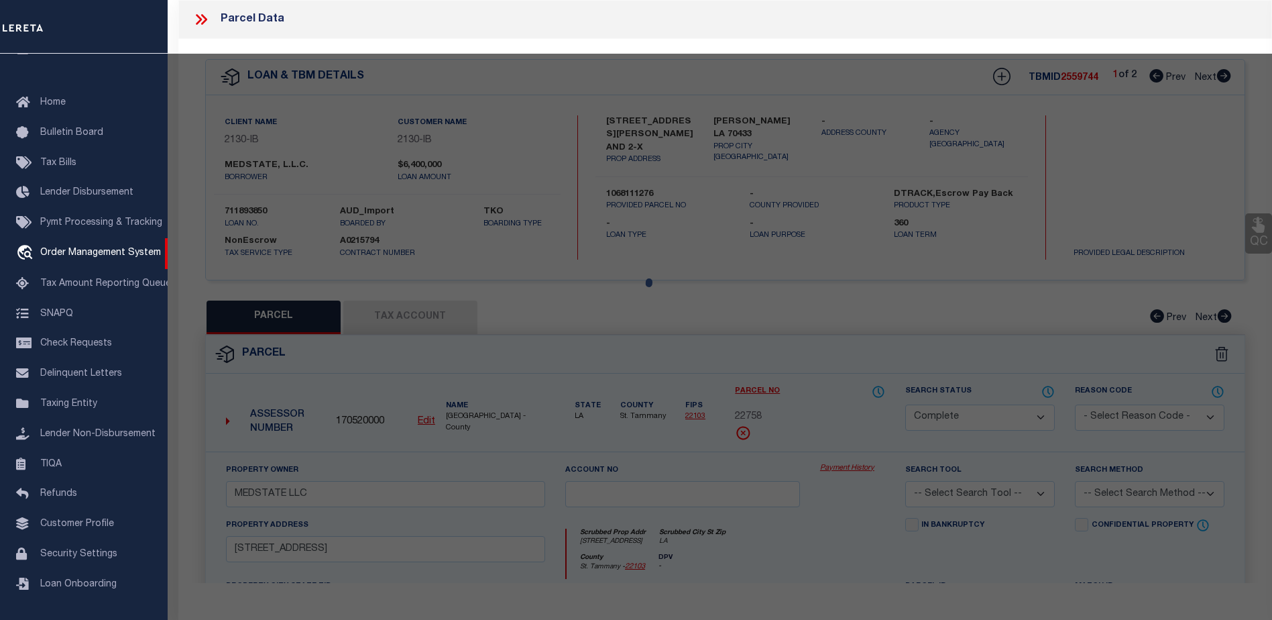
select select "AS"
checkbox input "false"
select select "CP"
type input "MEDSTATE LLC"
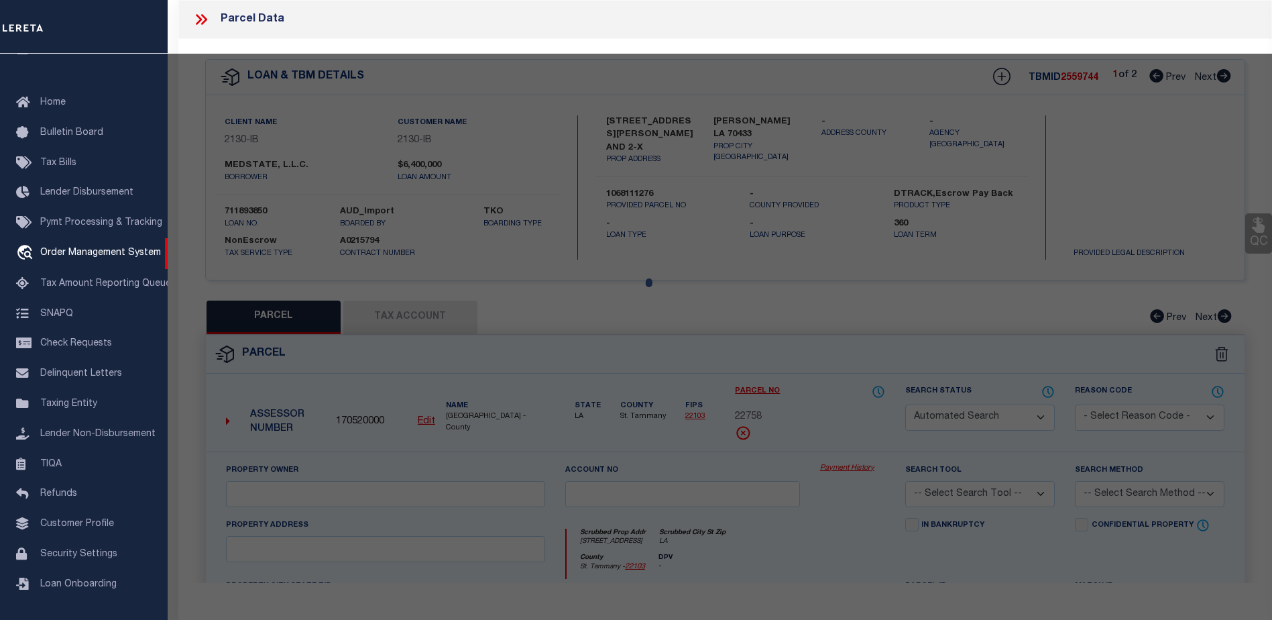
select select
type input "1203 S TYLER ST SUITE 300"
type input "LA"
type textarea "UNITS 2X 3 ST TAMMANY MEDICAL OFFICE CONDO INST NO 1755229 INST NO 1829932 INST…"
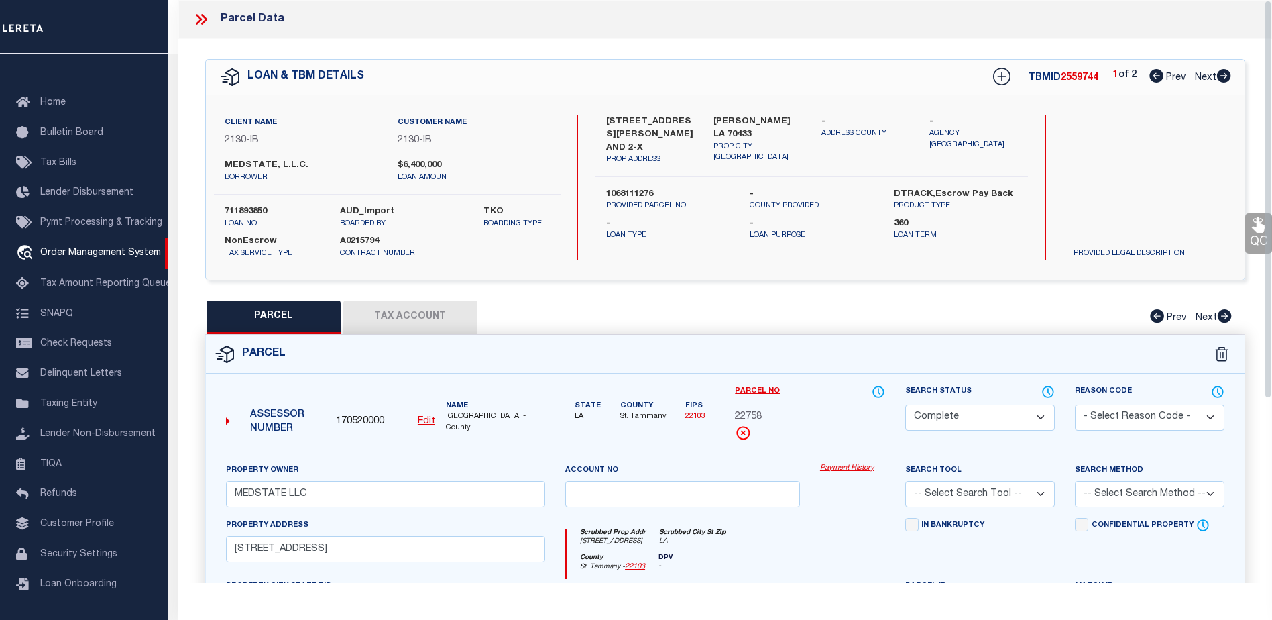
click at [848, 467] on link "Payment History" at bounding box center [852, 468] width 65 height 11
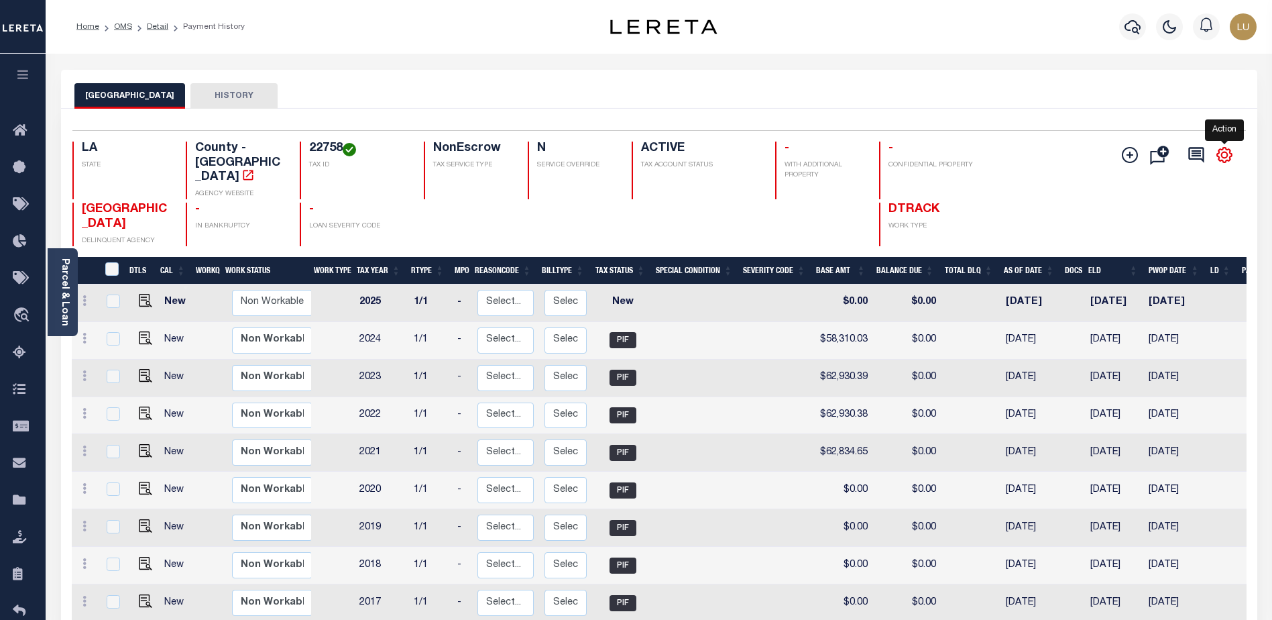
click at [1230, 156] on icon "" at bounding box center [1225, 155] width 15 height 15
click at [1222, 156] on icon "" at bounding box center [1225, 155] width 6 height 6
click at [1224, 157] on icon "" at bounding box center [1224, 154] width 17 height 17
click at [84, 408] on icon at bounding box center [84, 413] width 4 height 11
click at [85, 408] on icon at bounding box center [84, 413] width 4 height 11
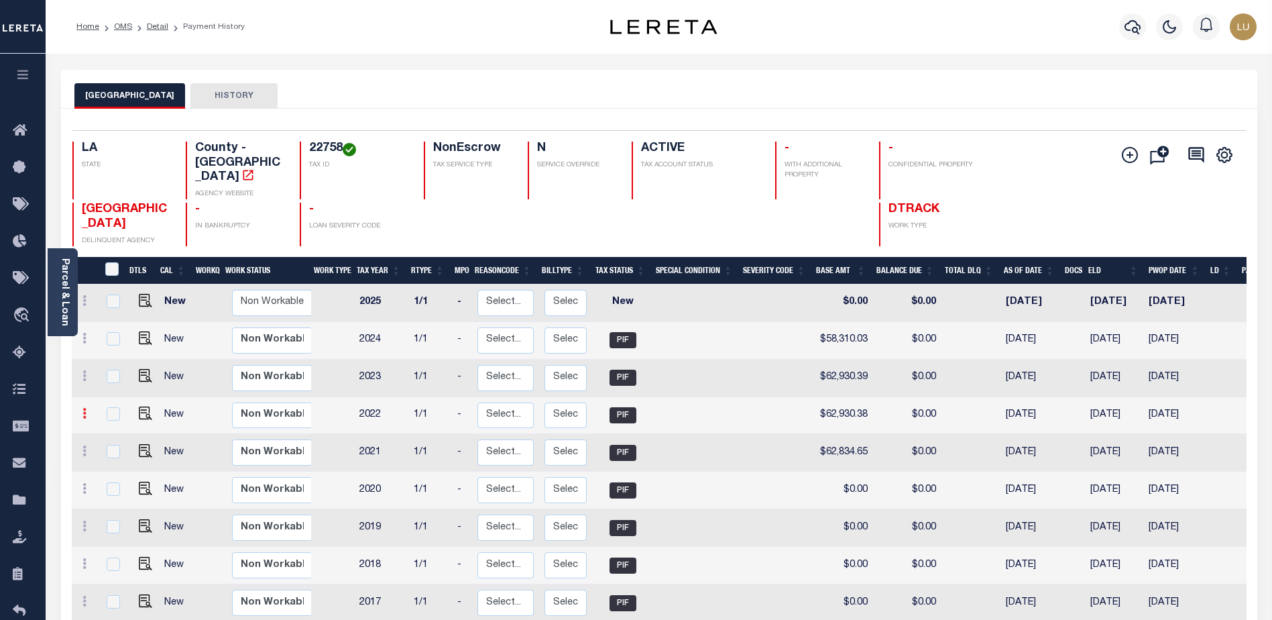
click at [85, 408] on icon at bounding box center [84, 413] width 4 height 11
click at [80, 410] on link at bounding box center [84, 415] width 15 height 11
click at [84, 408] on icon at bounding box center [84, 413] width 4 height 11
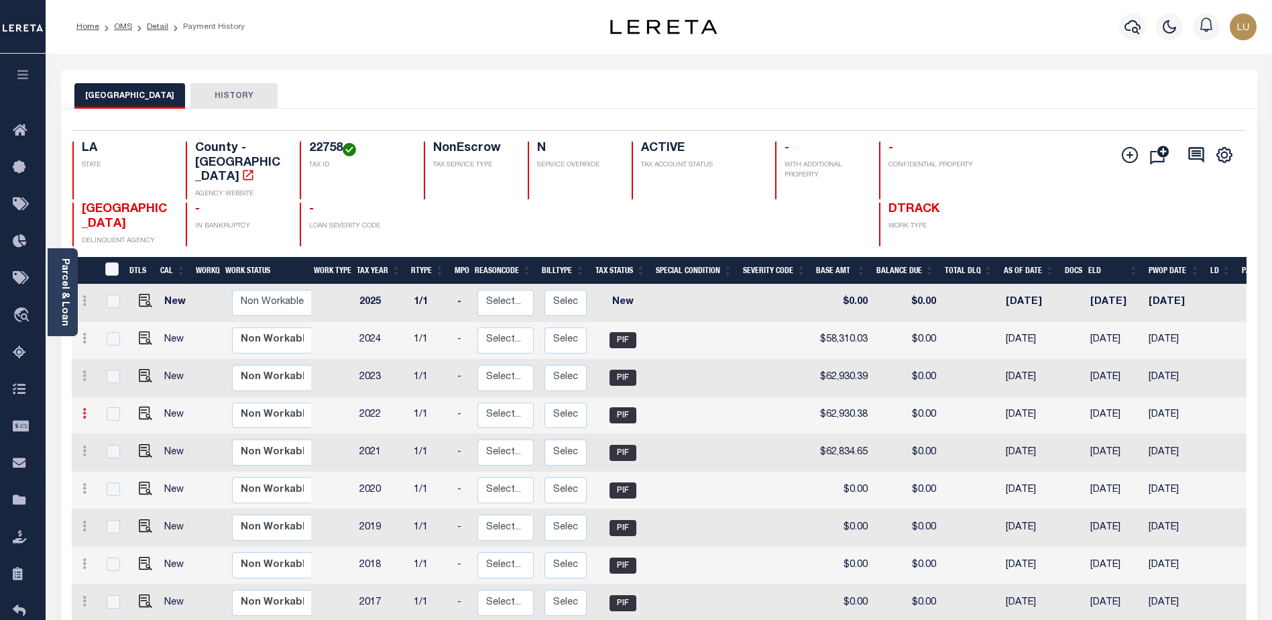
click at [84, 408] on icon at bounding box center [84, 413] width 4 height 11
click at [1216, 156] on link at bounding box center [1224, 154] width 21 height 9
click at [1220, 155] on icon "" at bounding box center [1224, 154] width 17 height 17
click at [1196, 155] on icon at bounding box center [1196, 154] width 19 height 19
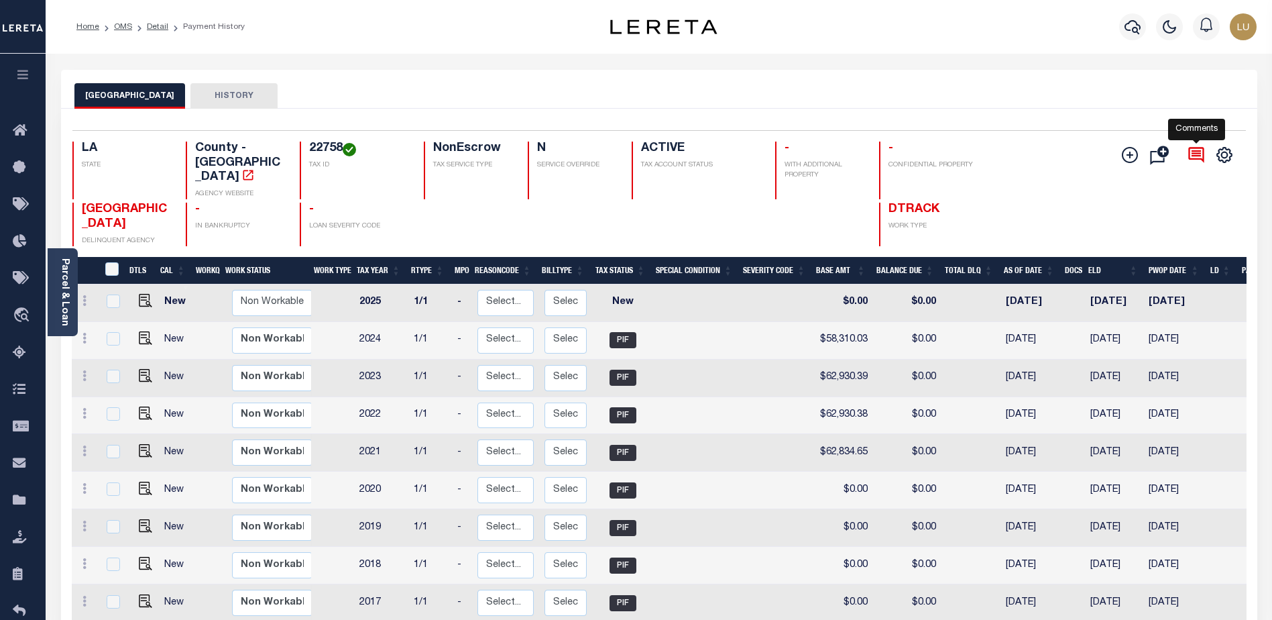
click at [1196, 155] on icon at bounding box center [1196, 154] width 19 height 19
click at [1161, 156] on icon "" at bounding box center [1163, 151] width 12 height 12
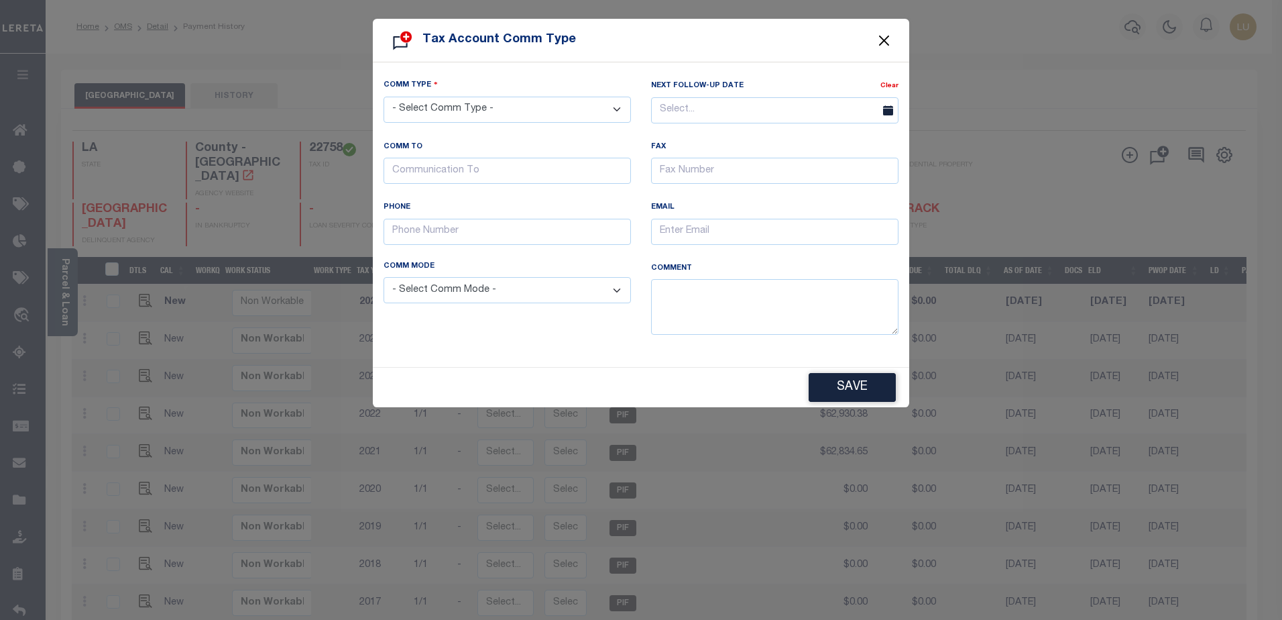
click at [891, 35] on button "Close" at bounding box center [884, 40] width 17 height 17
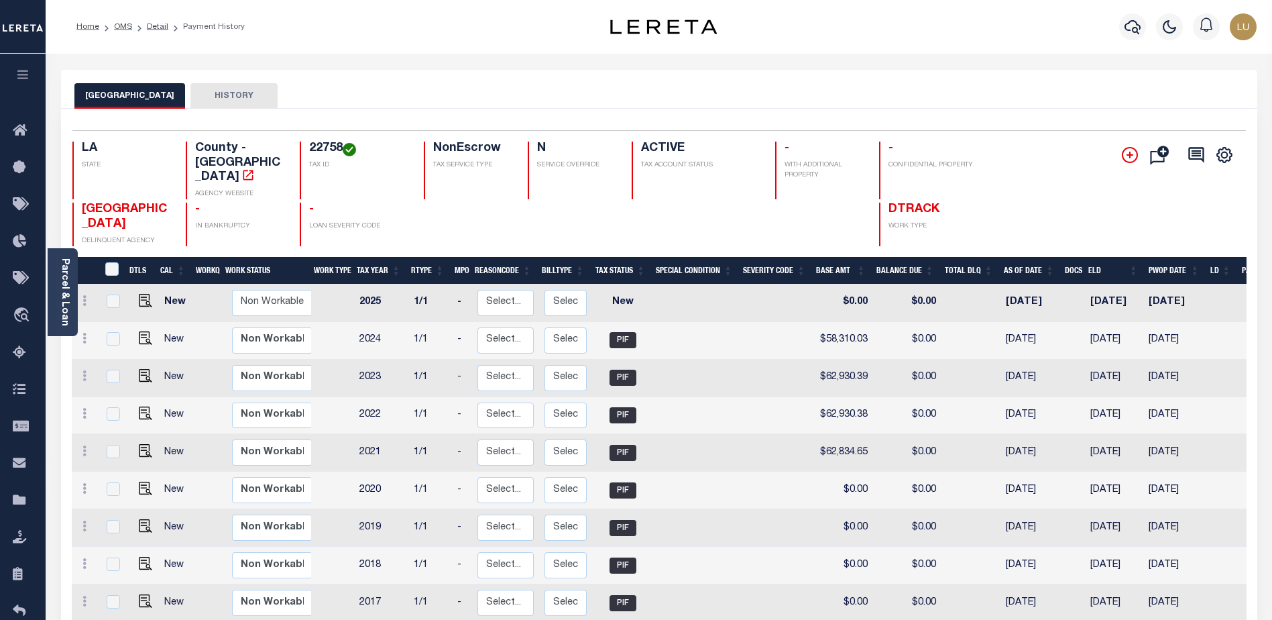
click at [1128, 155] on icon at bounding box center [1130, 155] width 16 height 16
click at [1120, 156] on button "Add Installment Line Bad Parcel Request Check Create SNAP Batch Fees" at bounding box center [1127, 155] width 34 height 18
click at [1121, 156] on button "Add Installment Line Bad Parcel Request Check Create SNAP Batch Fees" at bounding box center [1127, 155] width 34 height 18
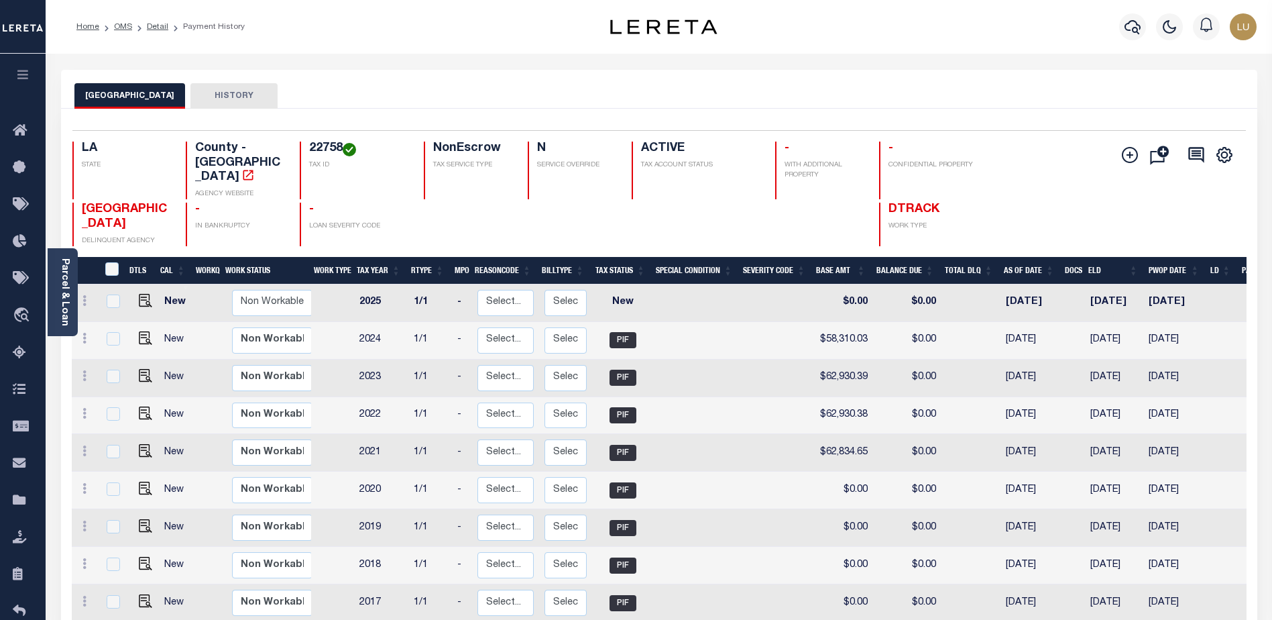
click at [1121, 156] on button "Add Installment Line Bad Parcel Request Check Create SNAP Batch Fees" at bounding box center [1127, 155] width 34 height 18
click at [1120, 156] on button "Add Installment Line Bad Parcel Request Check Create SNAP Batch Fees" at bounding box center [1127, 155] width 34 height 18
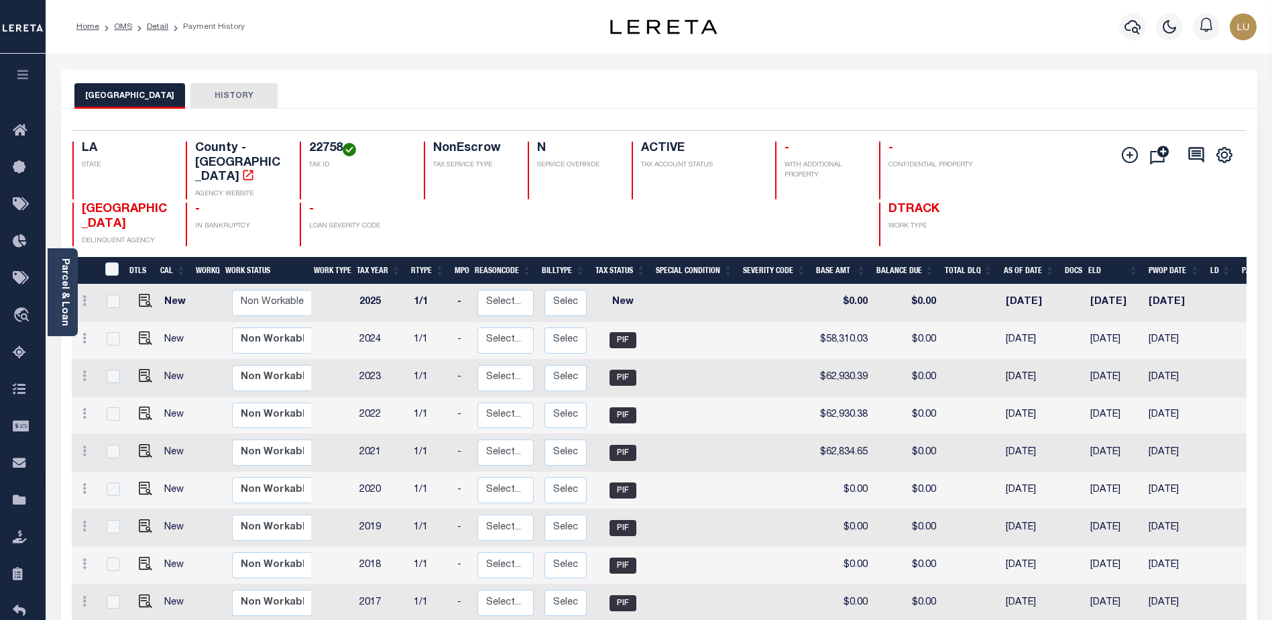
click at [1120, 156] on button "Add Installment Line Bad Parcel Request Check Create SNAP Batch Fees" at bounding box center [1127, 155] width 34 height 18
click at [1119, 157] on button "Add Installment Line Bad Parcel Request Check Create SNAP Batch Fees" at bounding box center [1127, 155] width 34 height 18
click at [1026, 167] on div "LA STATE County - LA AGENCY WEBSITE 22758 TAX ID NonEscrow TAX SERVICE TYPE N S…" at bounding box center [561, 170] width 978 height 58
click at [1128, 153] on icon "" at bounding box center [1130, 155] width 16 height 16
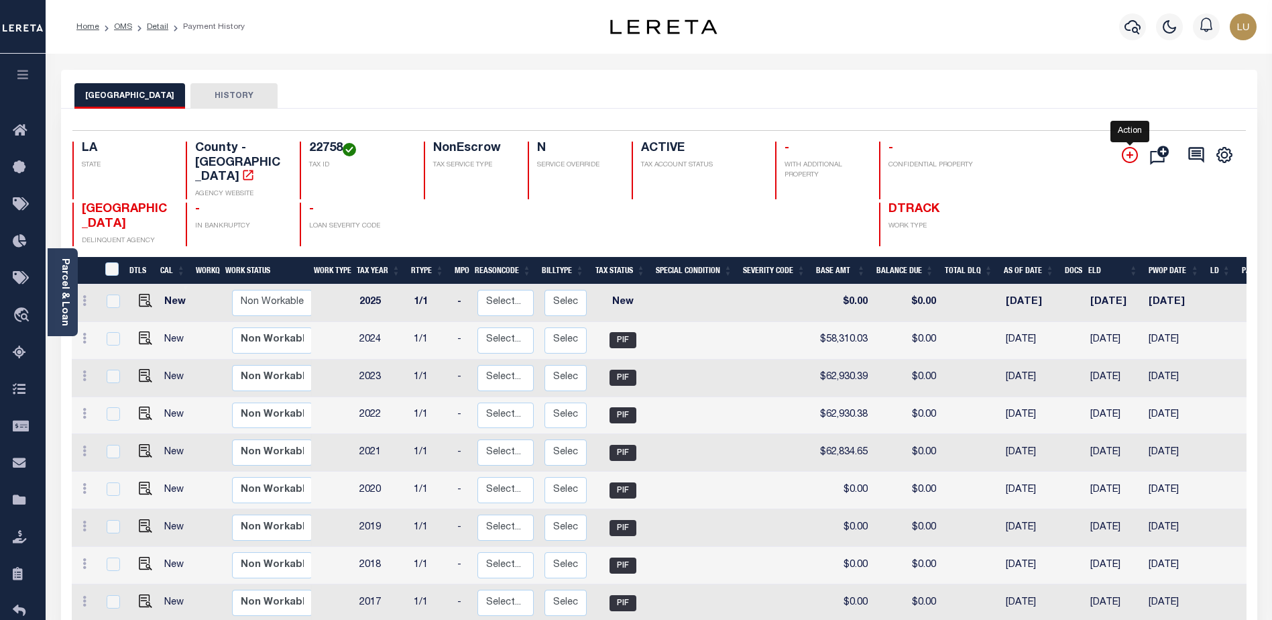
click at [1128, 153] on icon "" at bounding box center [1130, 155] width 16 height 16
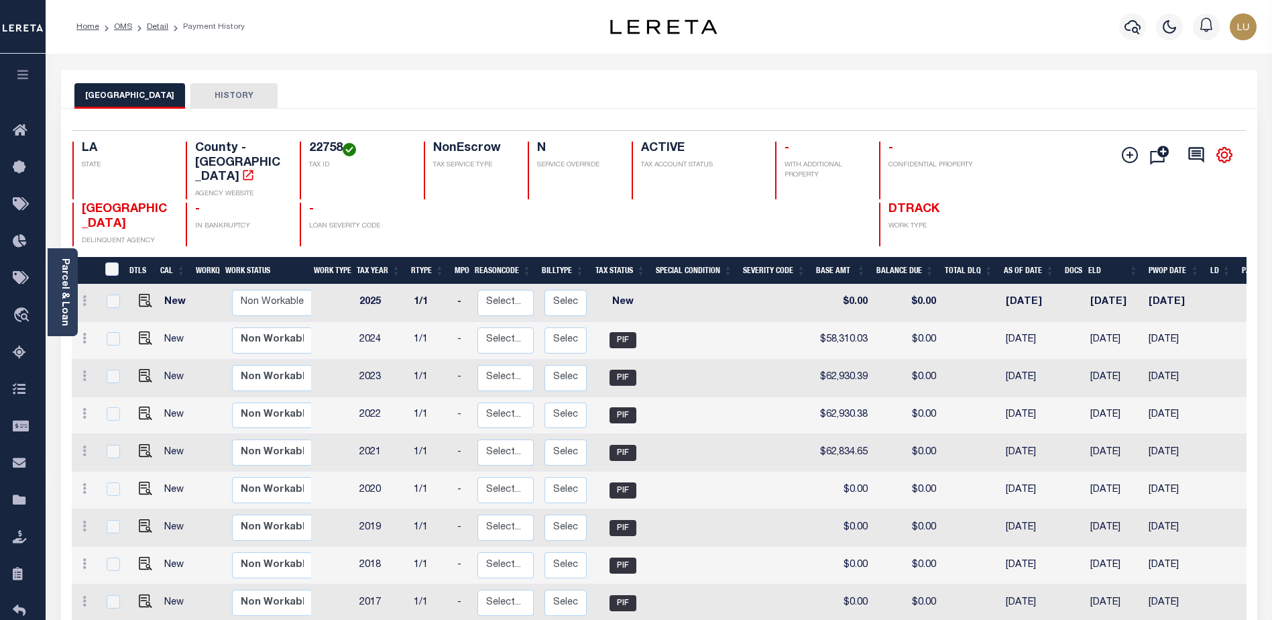
click at [1220, 164] on icon "" at bounding box center [1224, 154] width 17 height 17
click at [1190, 160] on icon at bounding box center [1196, 154] width 19 height 19
click at [1170, 160] on icon "" at bounding box center [1161, 154] width 23 height 25
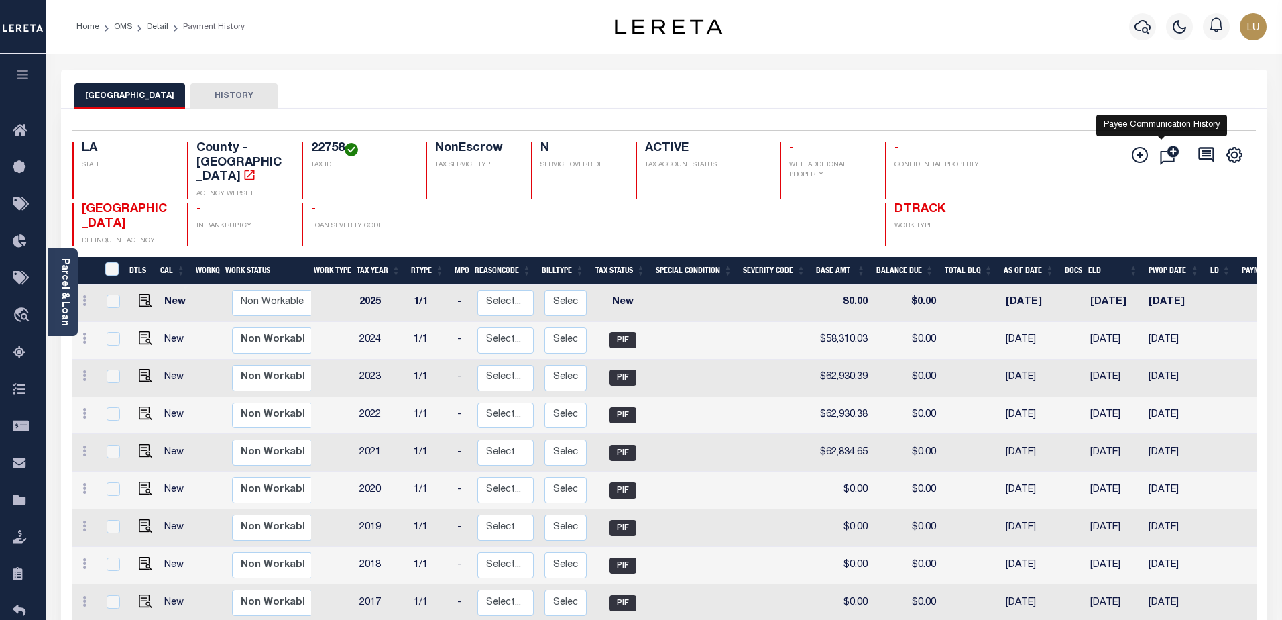
click at [0, 0] on form "Tax Account Comm Type Comm Type - Select Comm Type - Left Message Recd Incomple…" at bounding box center [0, 0] width 0 height 0
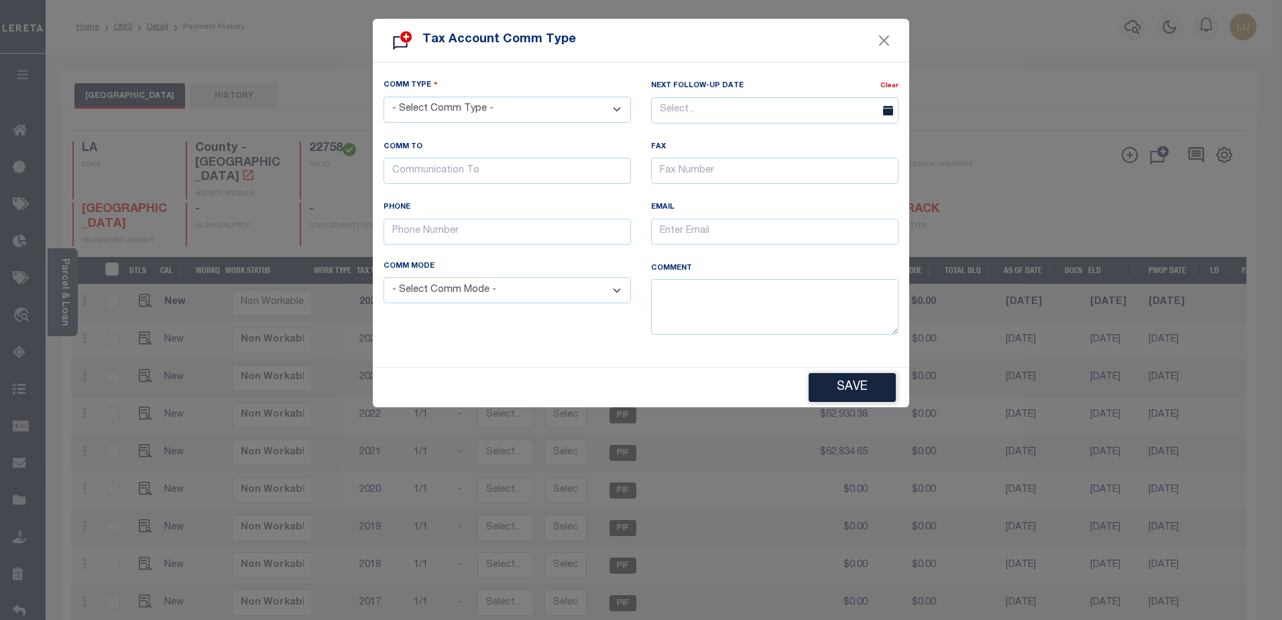
click at [1161, 160] on form "Tax Account Comm Type Comm Type - Select Comm Type - Left Message Recd Incomple…" at bounding box center [641, 213] width 1282 height 388
click at [886, 40] on button "Close" at bounding box center [884, 40] width 17 height 17
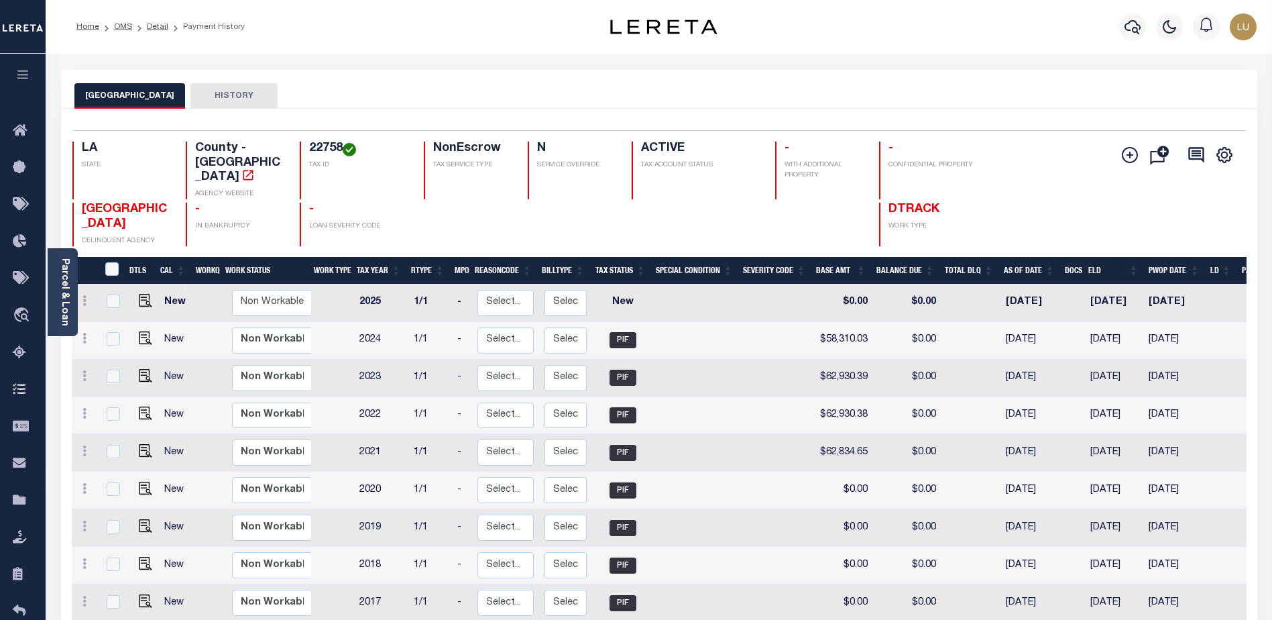
click at [19, 74] on icon "button" at bounding box center [22, 74] width 15 height 12
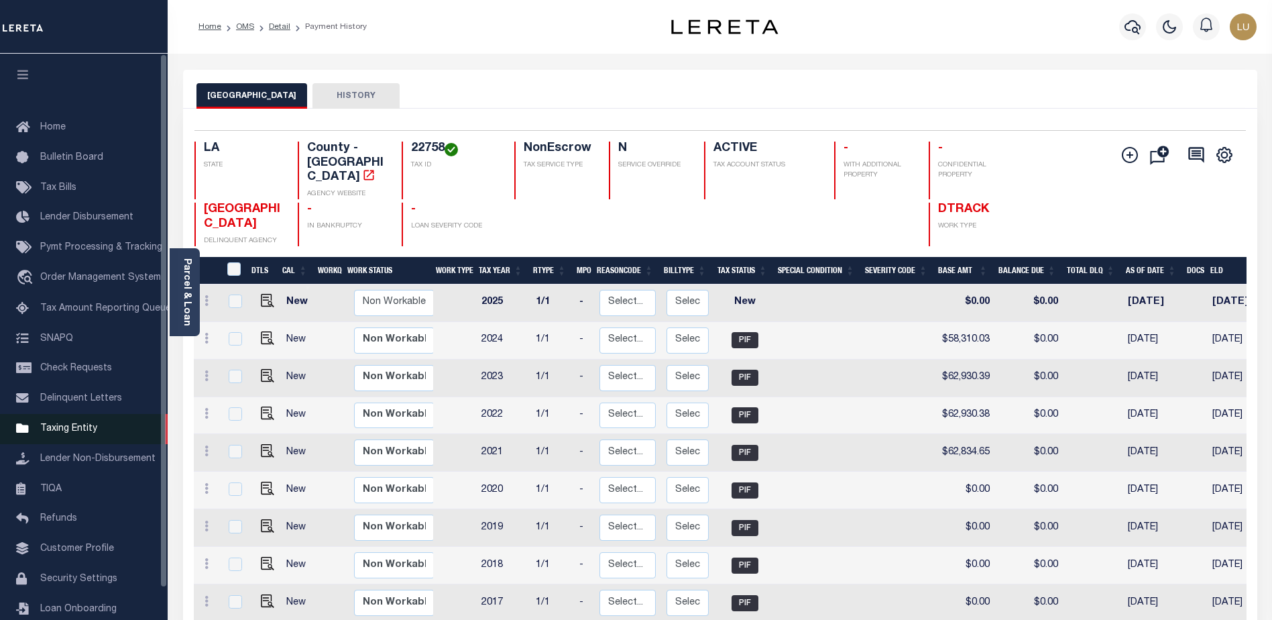
click at [84, 433] on span "Taxing Entity" at bounding box center [68, 428] width 57 height 9
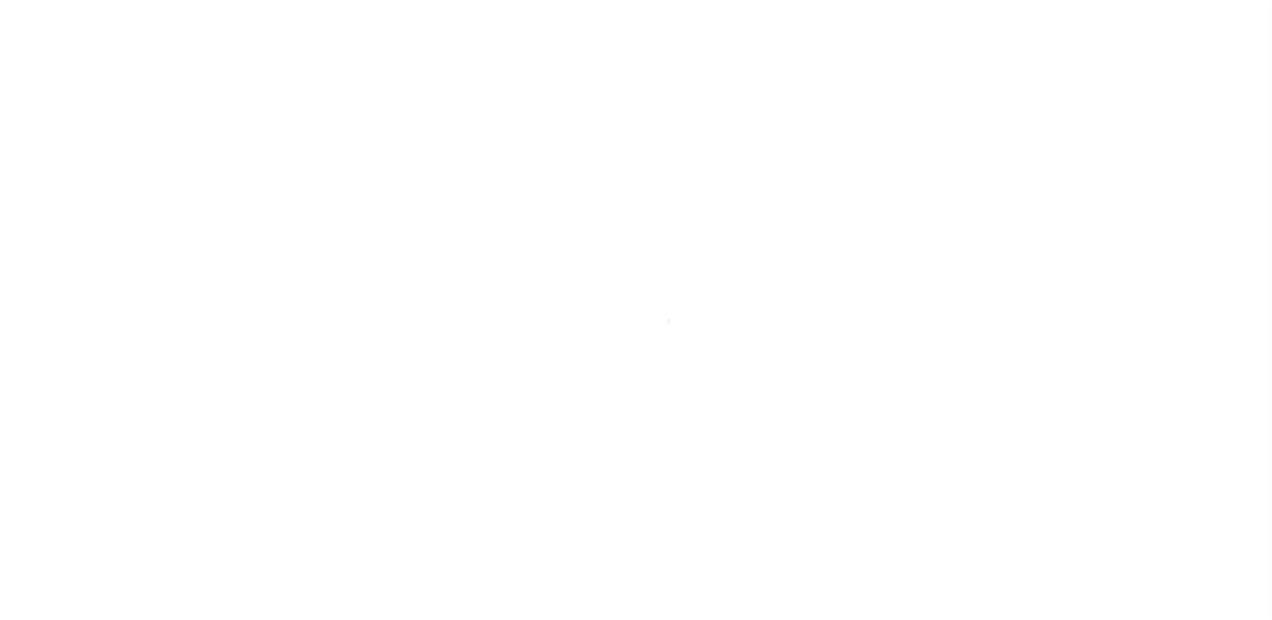
scroll to position [34, 0]
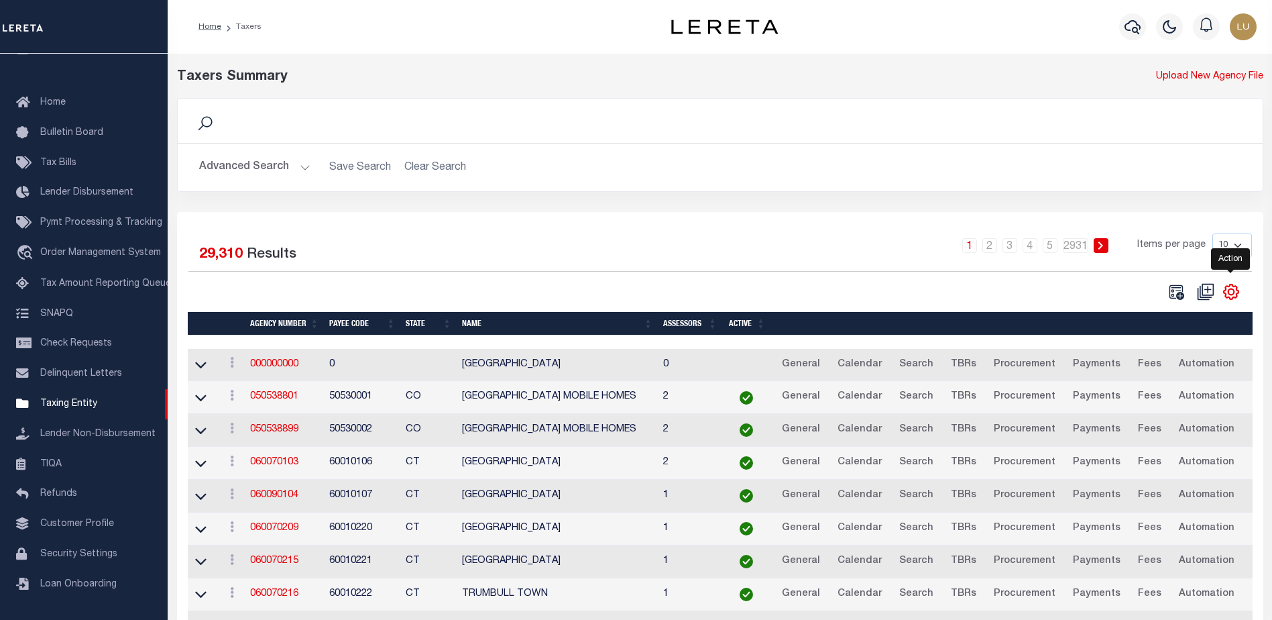
click at [1238, 294] on icon "" at bounding box center [1230, 291] width 17 height 17
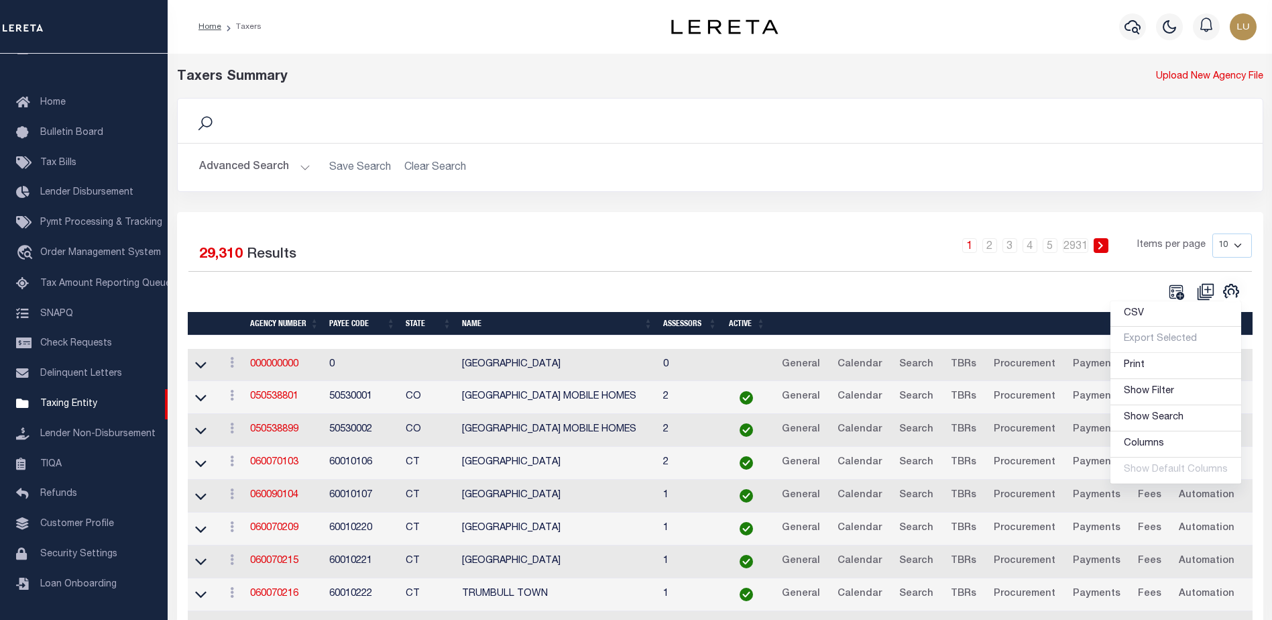
click at [1237, 300] on ul "CSV Export Selected Print Show Filter Show Search Columns 0: 1: 2: Agency Numbe…" at bounding box center [1176, 392] width 132 height 184
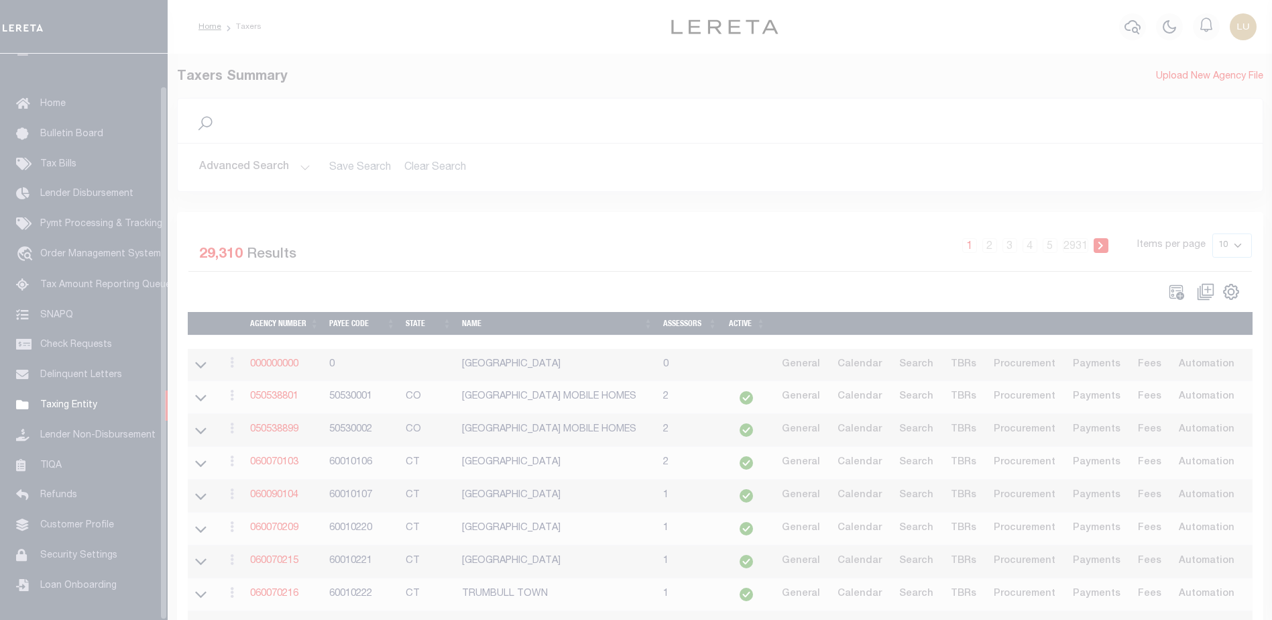
scroll to position [34, 0]
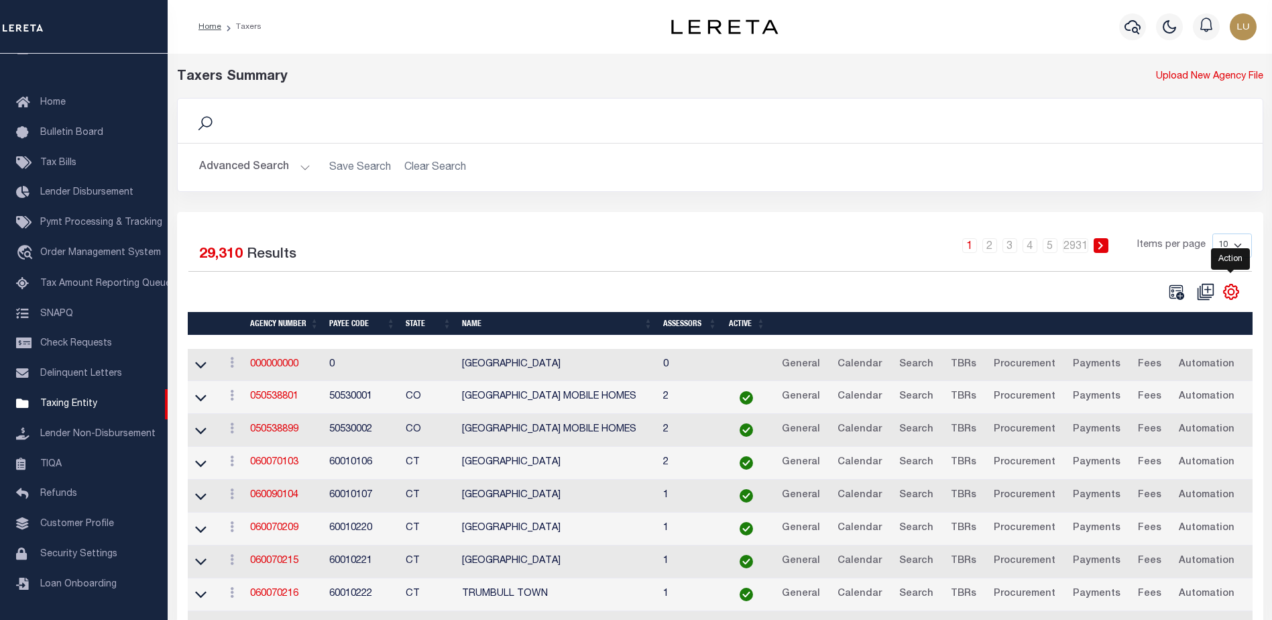
click at [1232, 294] on icon "" at bounding box center [1230, 291] width 17 height 17
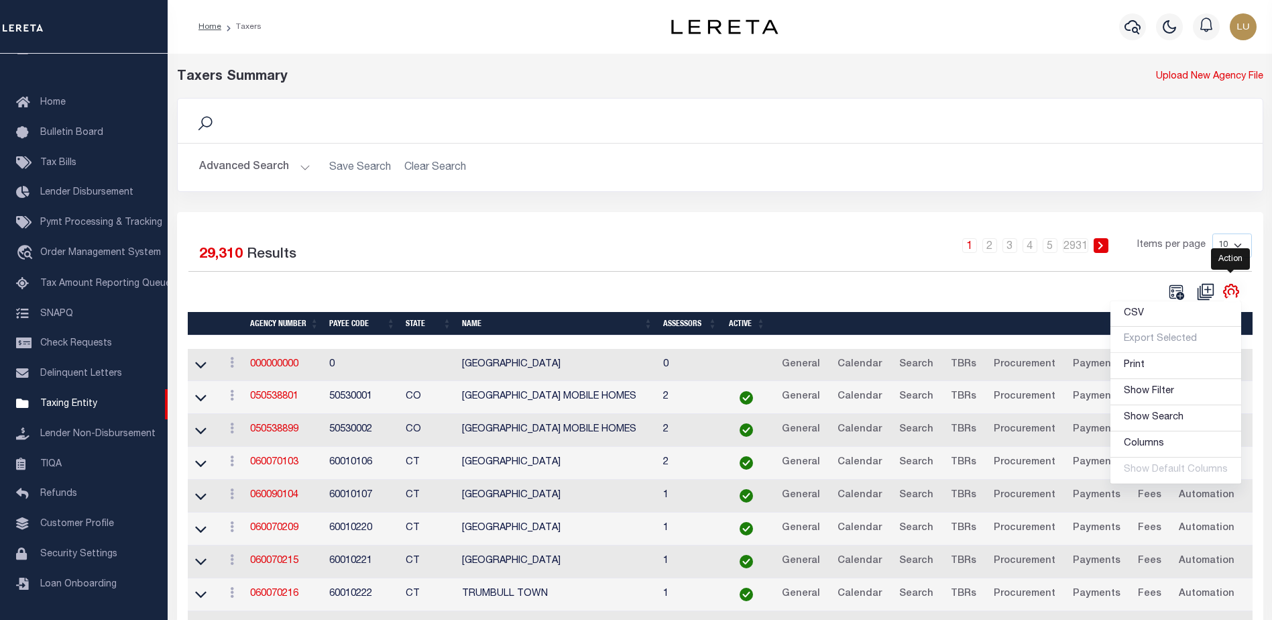
click at [1232, 294] on icon "" at bounding box center [1230, 291] width 17 height 17
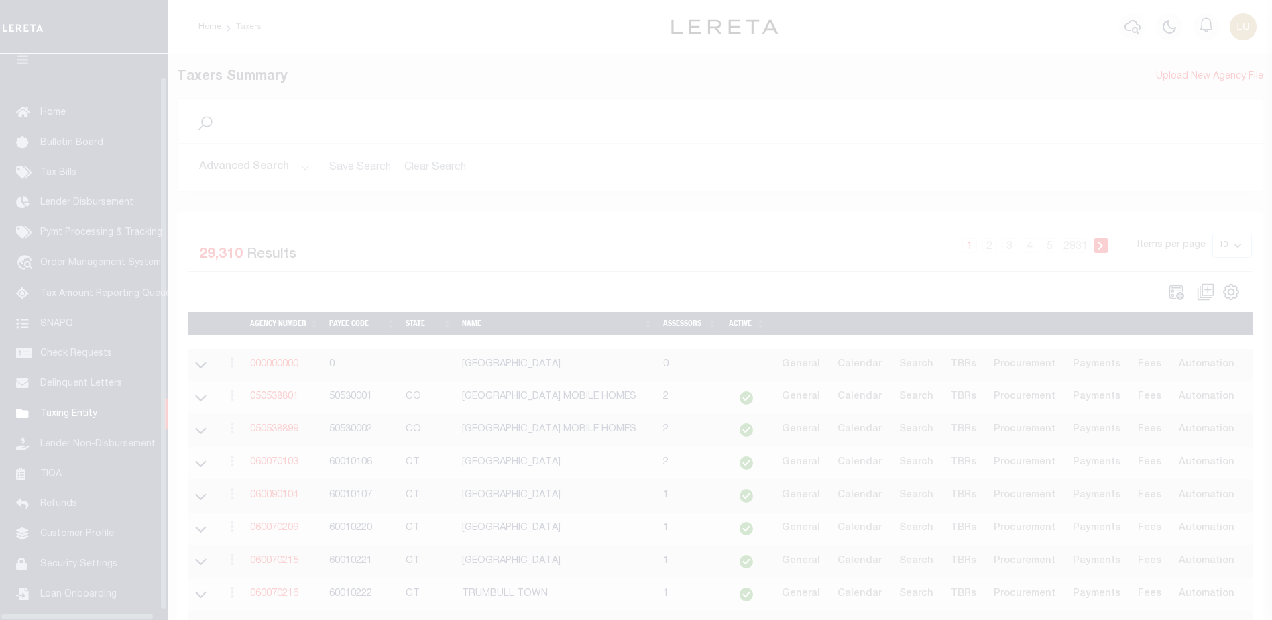
scroll to position [34, 0]
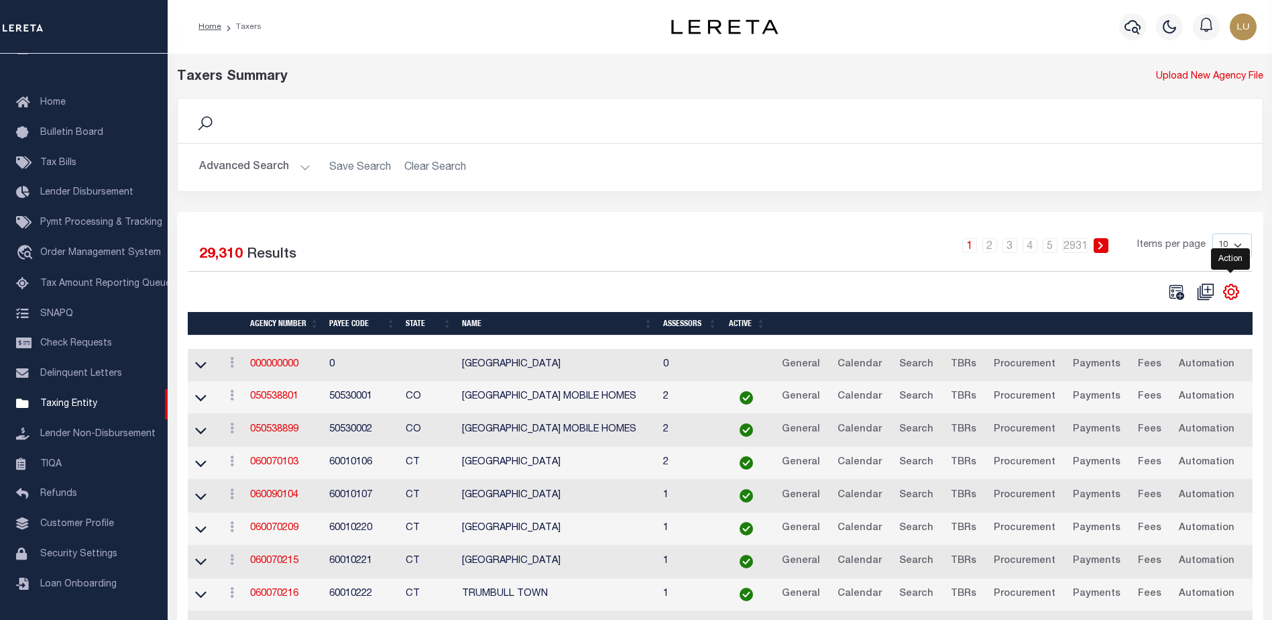
click at [1226, 291] on icon "" at bounding box center [1230, 291] width 17 height 17
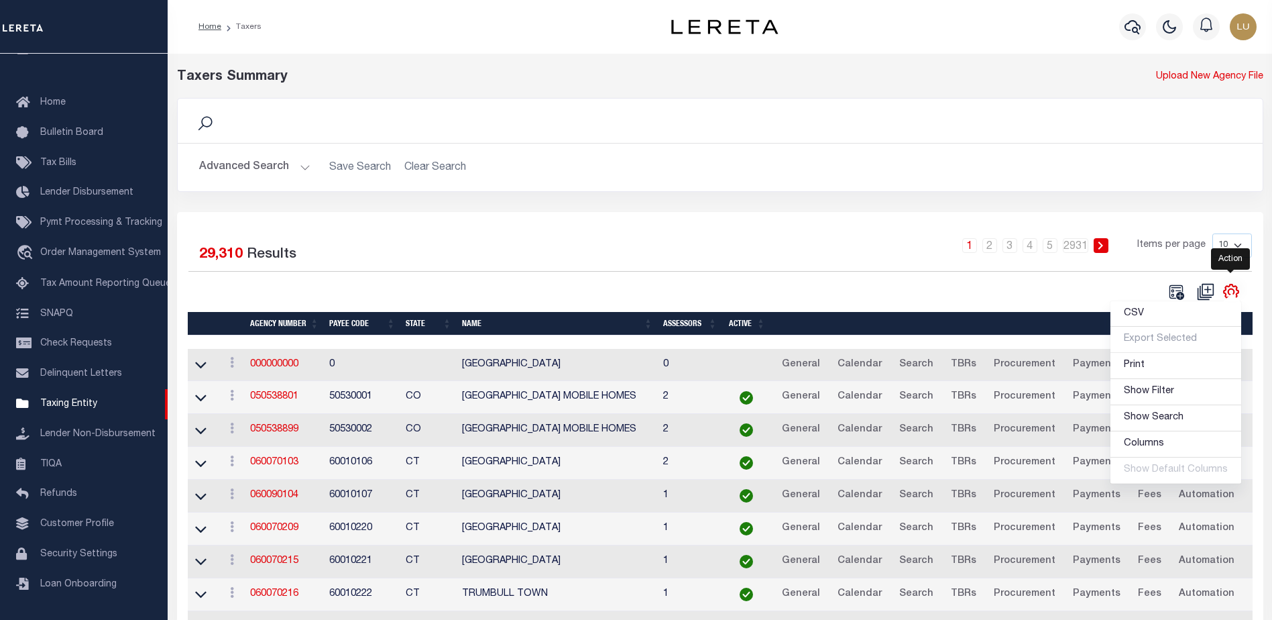
click at [1226, 291] on icon "" at bounding box center [1231, 291] width 15 height 15
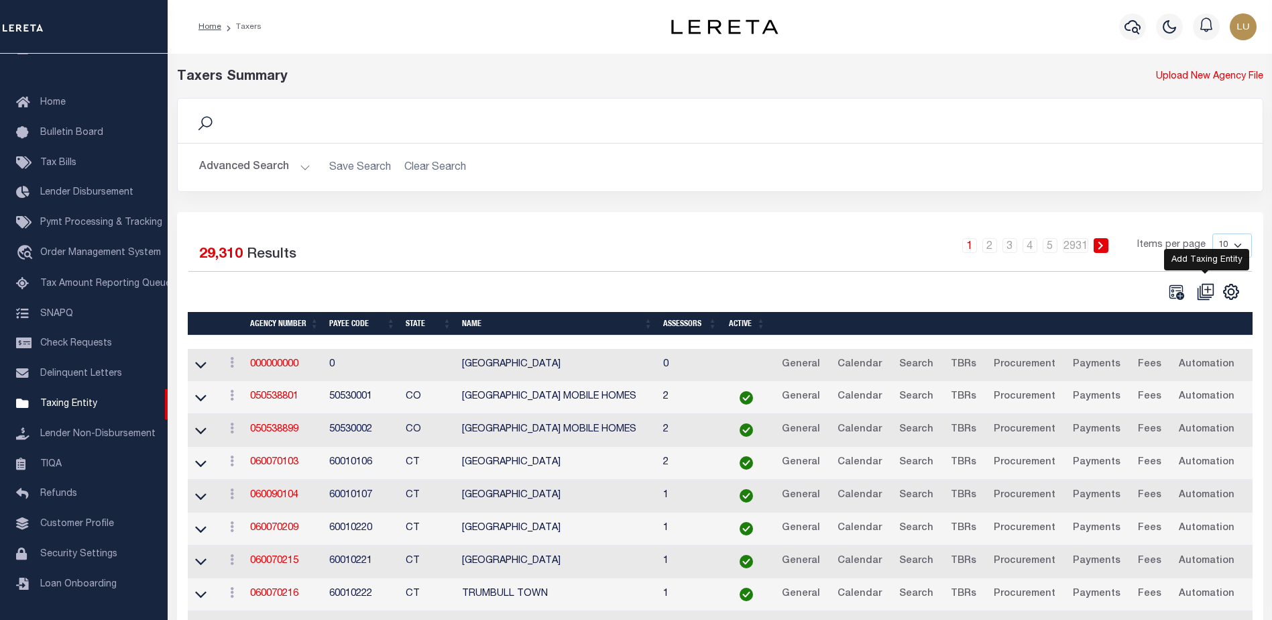
click at [1207, 292] on icon at bounding box center [1207, 289] width 7 height 7
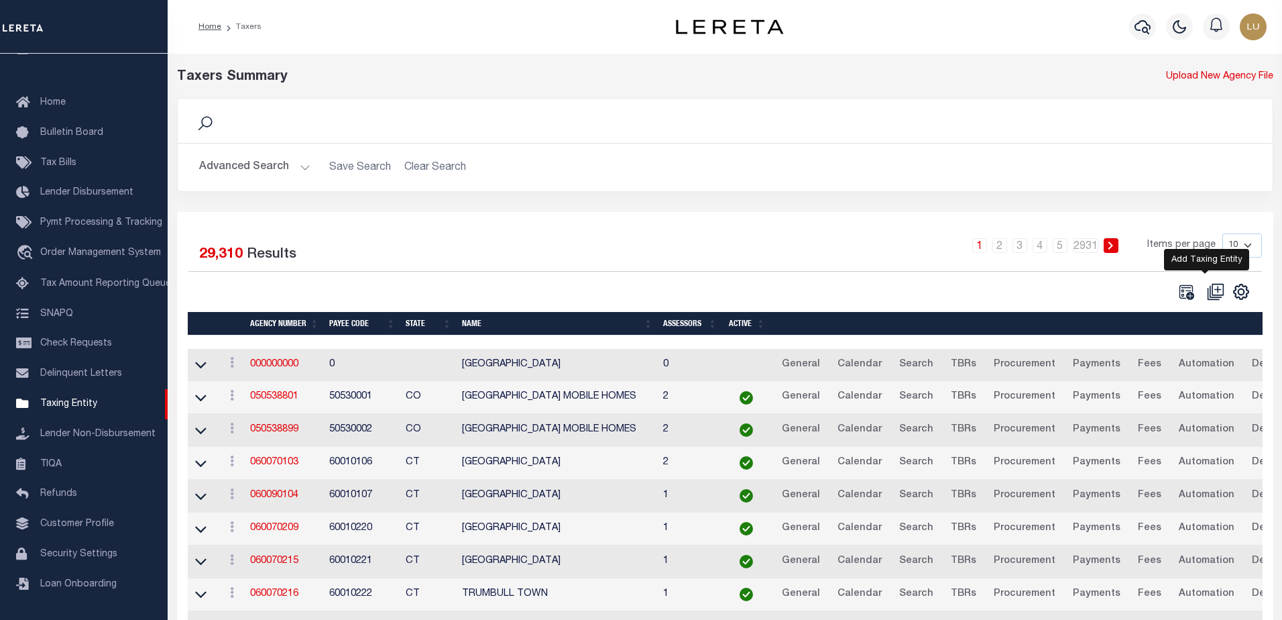
select select
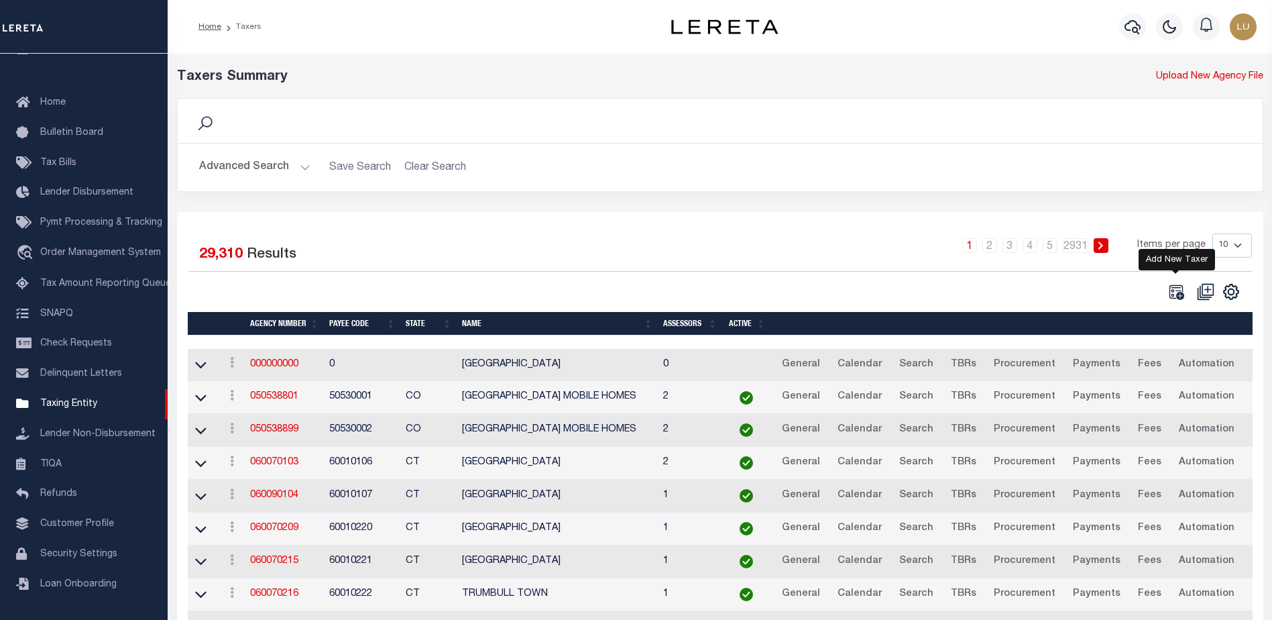
click at [1180, 295] on icon at bounding box center [1176, 291] width 15 height 15
click at [82, 248] on span "Order Management System" at bounding box center [100, 252] width 121 height 9
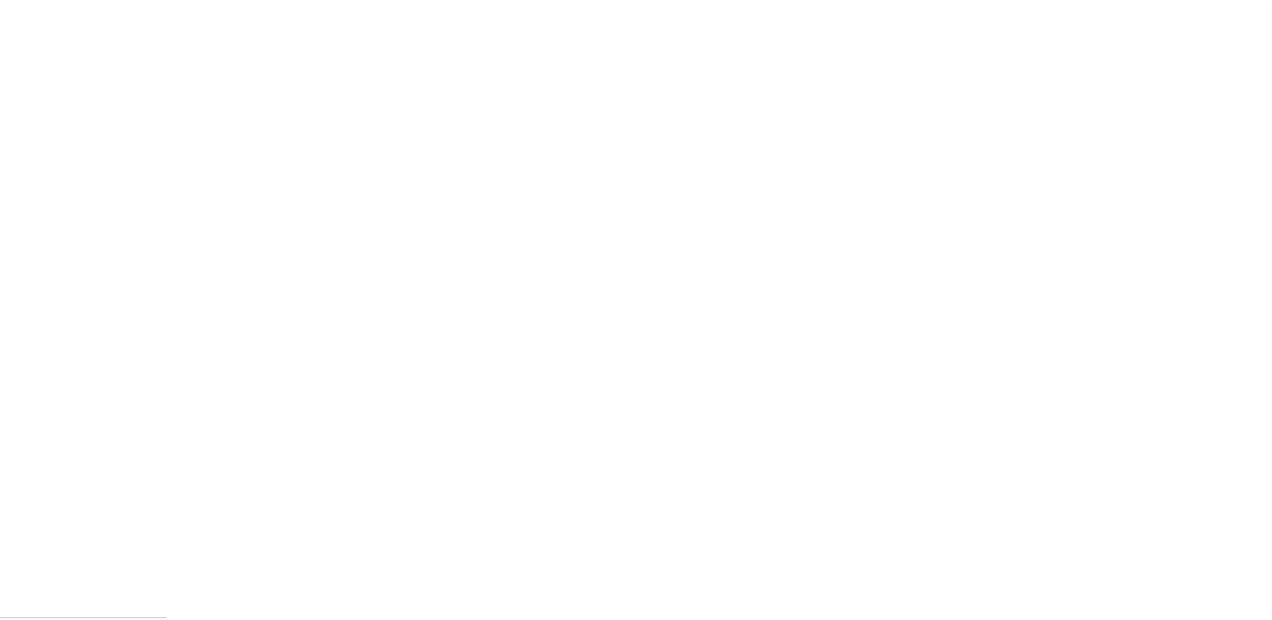
scroll to position [34, 0]
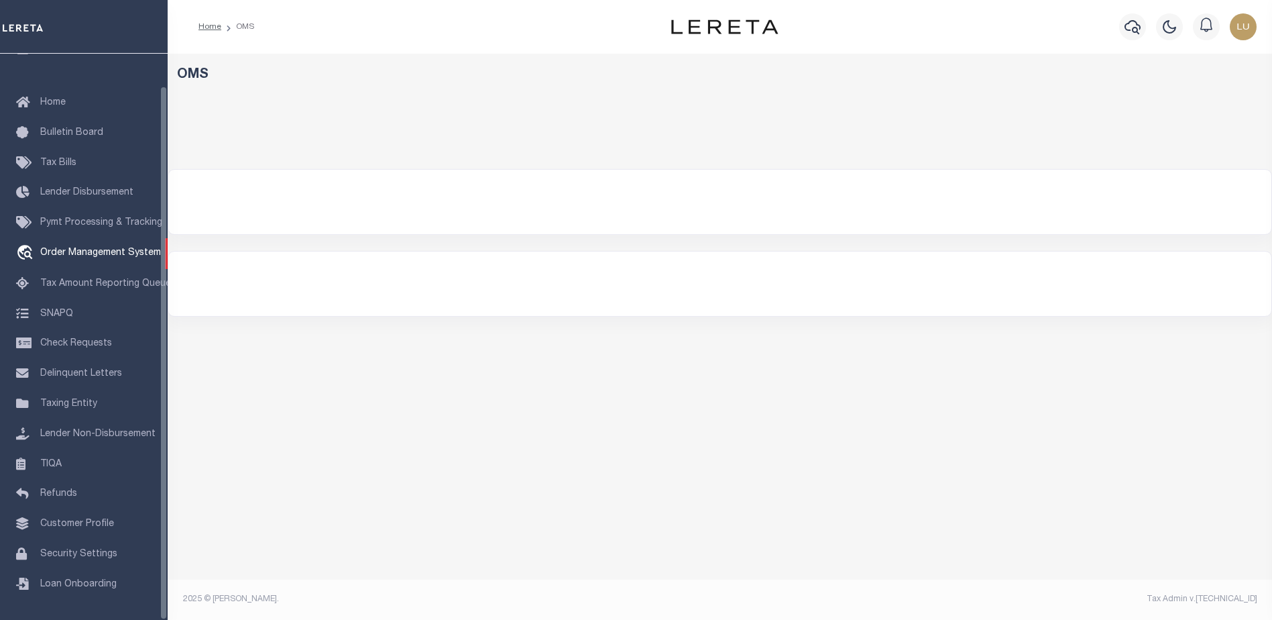
select select "200"
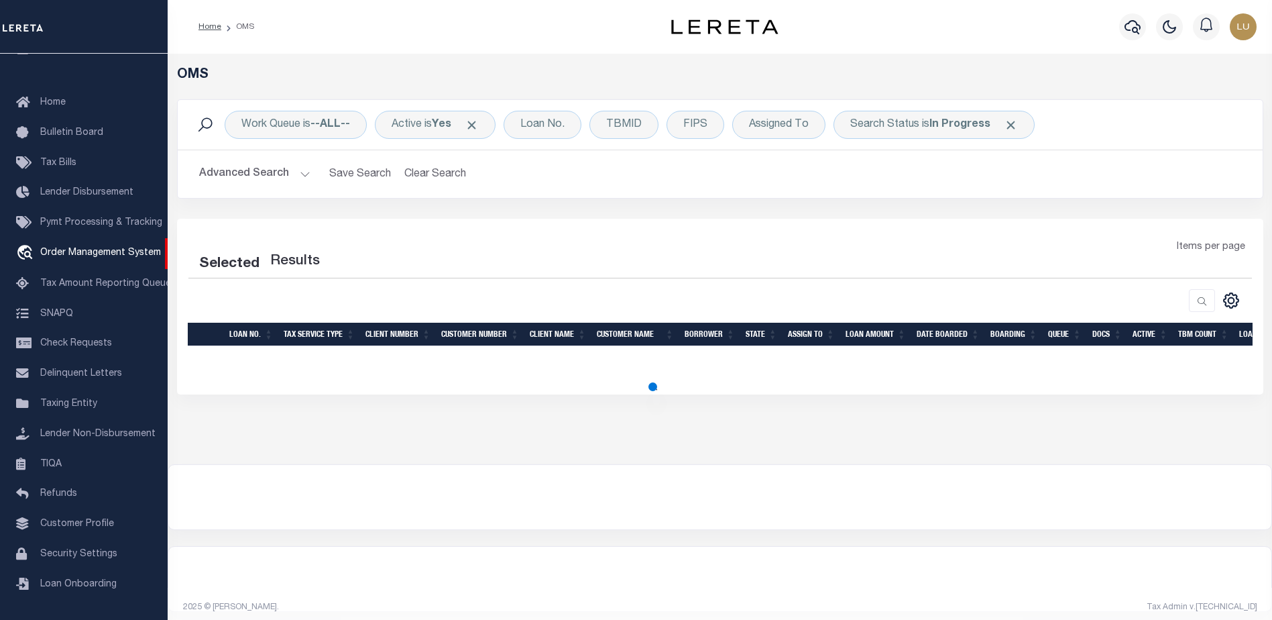
select select "200"
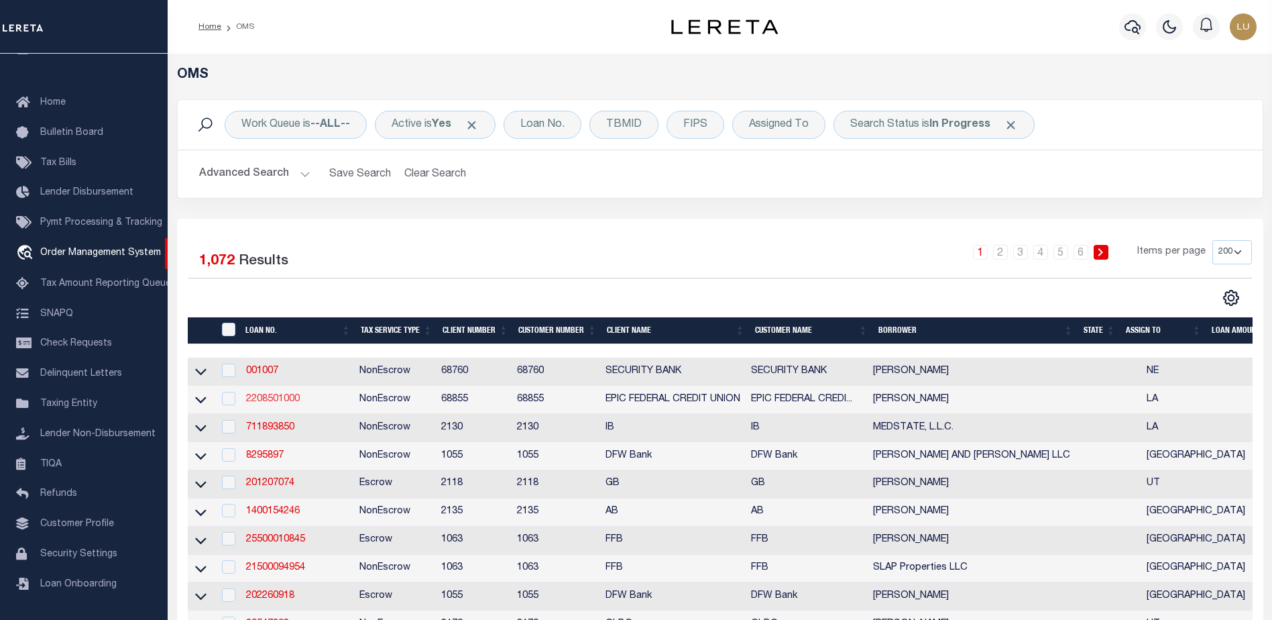
click at [268, 399] on link "2208501000" at bounding box center [273, 398] width 54 height 9
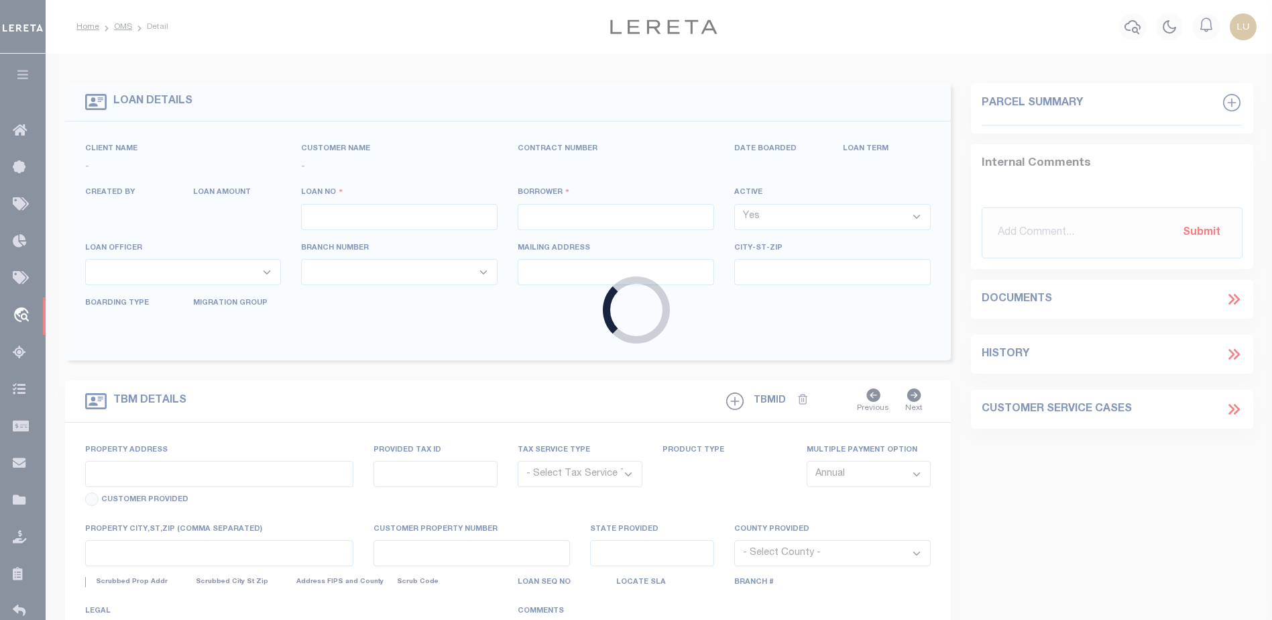
type input "2208501000"
type input "[PERSON_NAME]"
select select
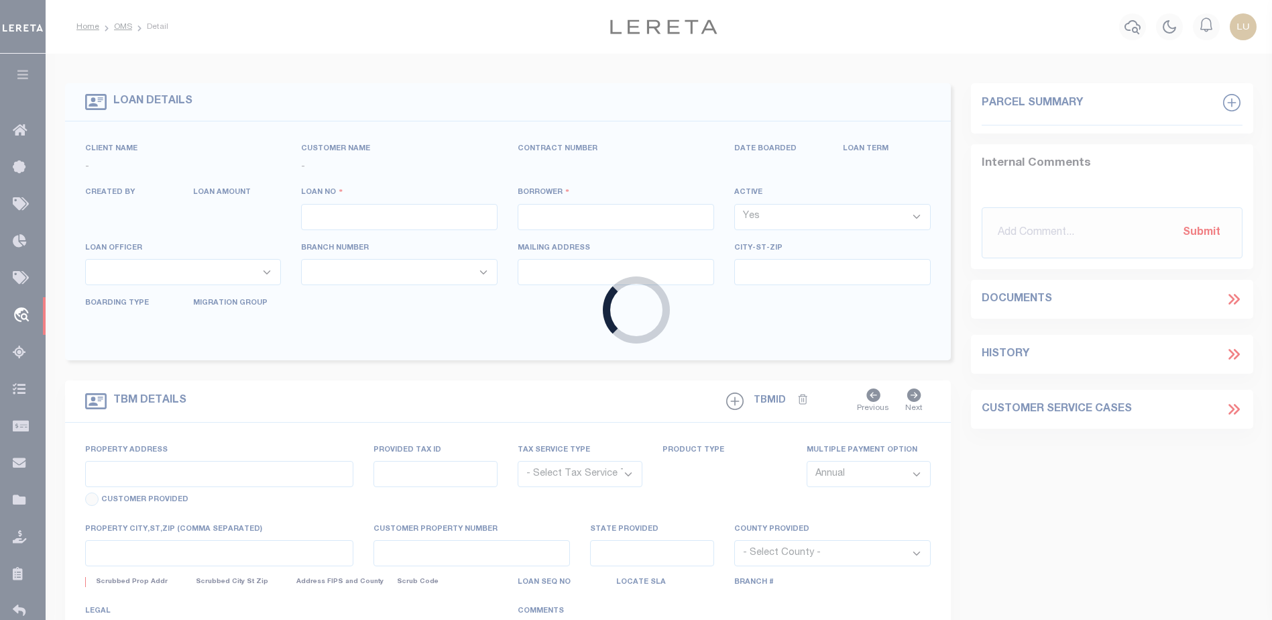
select select
type input "[STREET_ADDRESS]"
radio input "true"
select select "NonEscrow"
select select
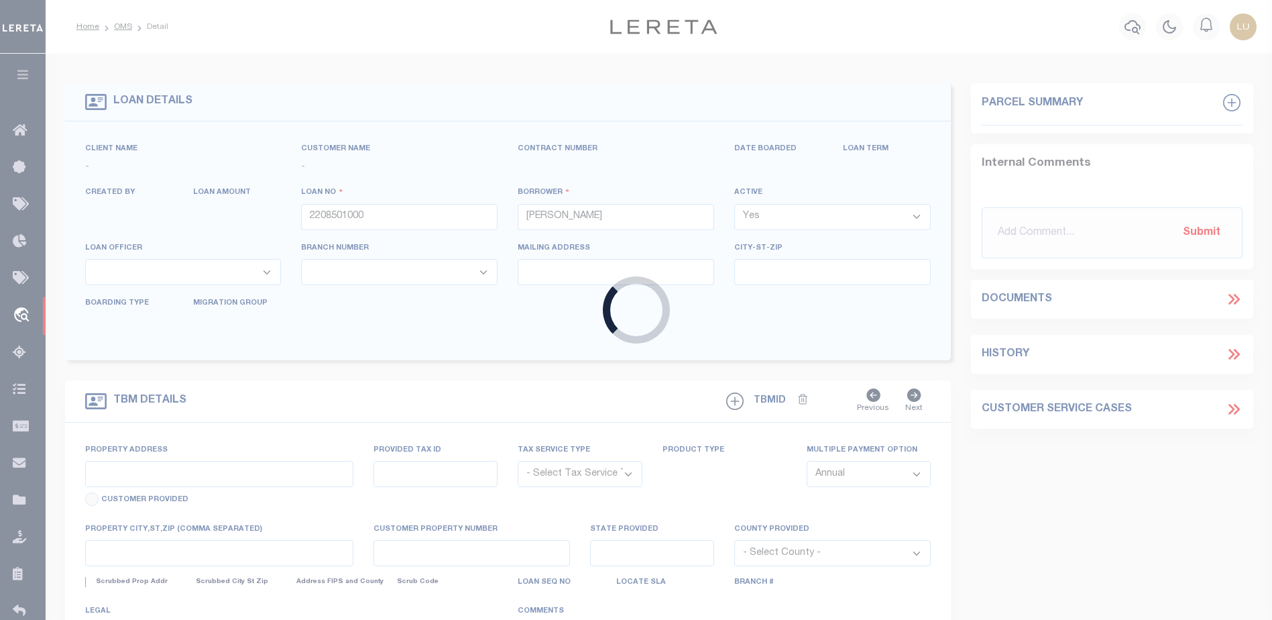
type input "METAIRIE LA 70005"
type input "2208501000"
type input "LA"
type textarea "THE EAST 1 4 OF THE NORTHWEST 1 4 OF THE SOUTHEAST 1 4 OF SECTION 31 TOWNSHIP30…"
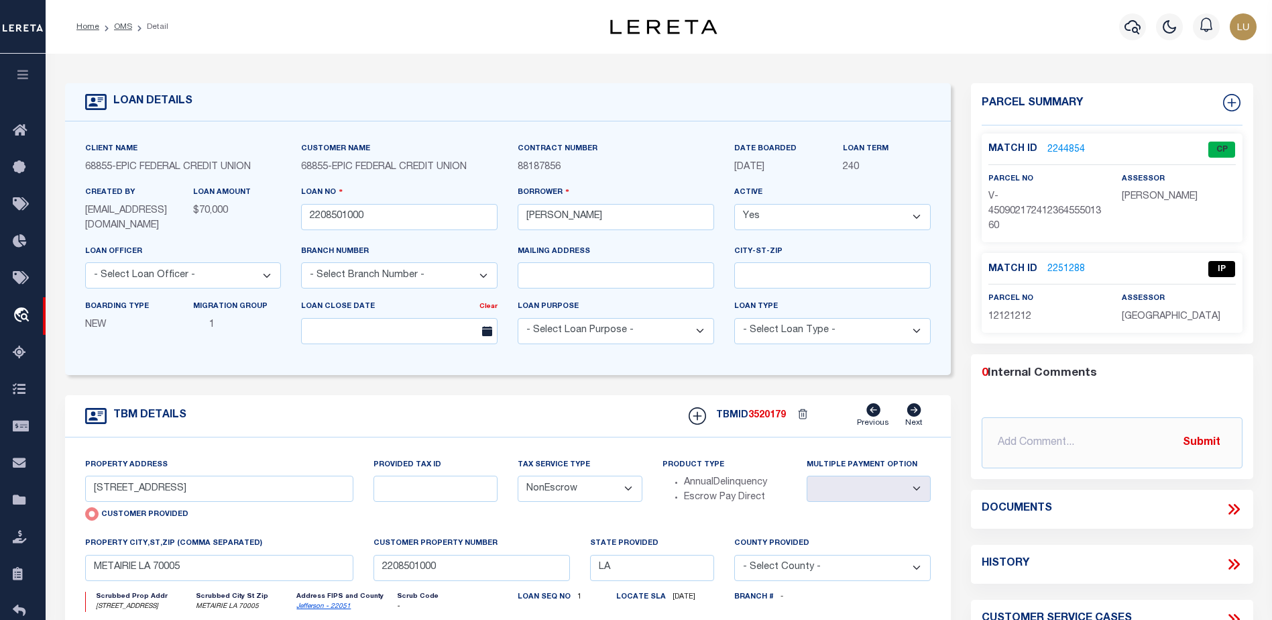
click at [1072, 149] on link "2244854" at bounding box center [1066, 150] width 38 height 14
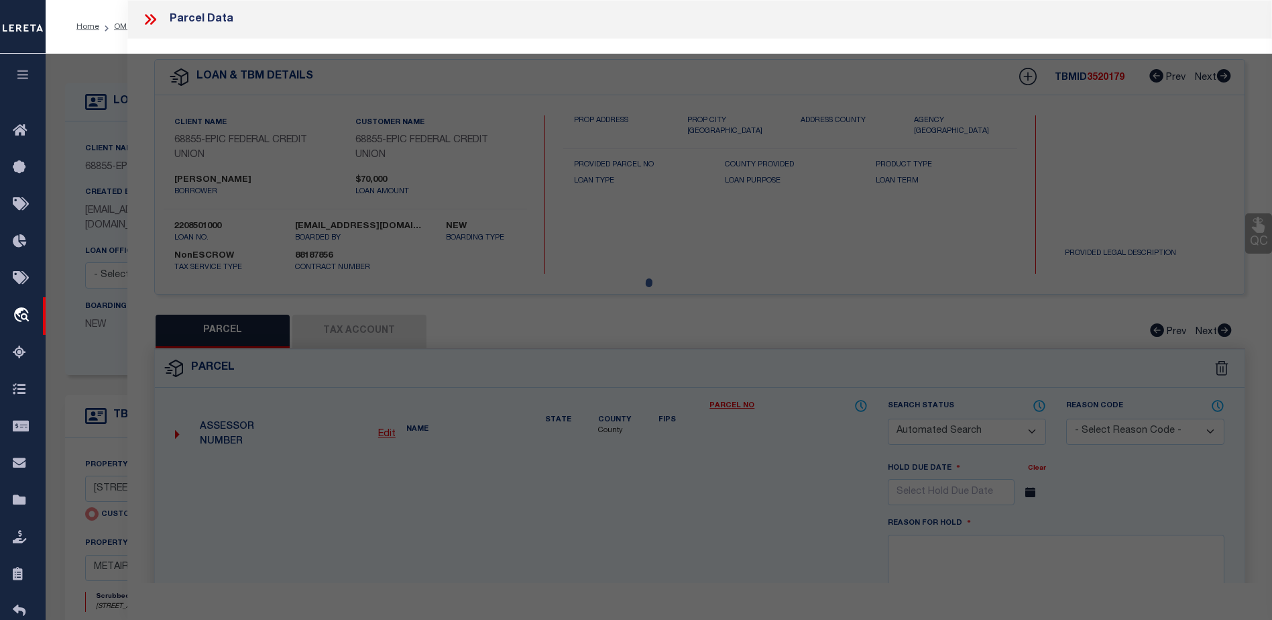
checkbox input "false"
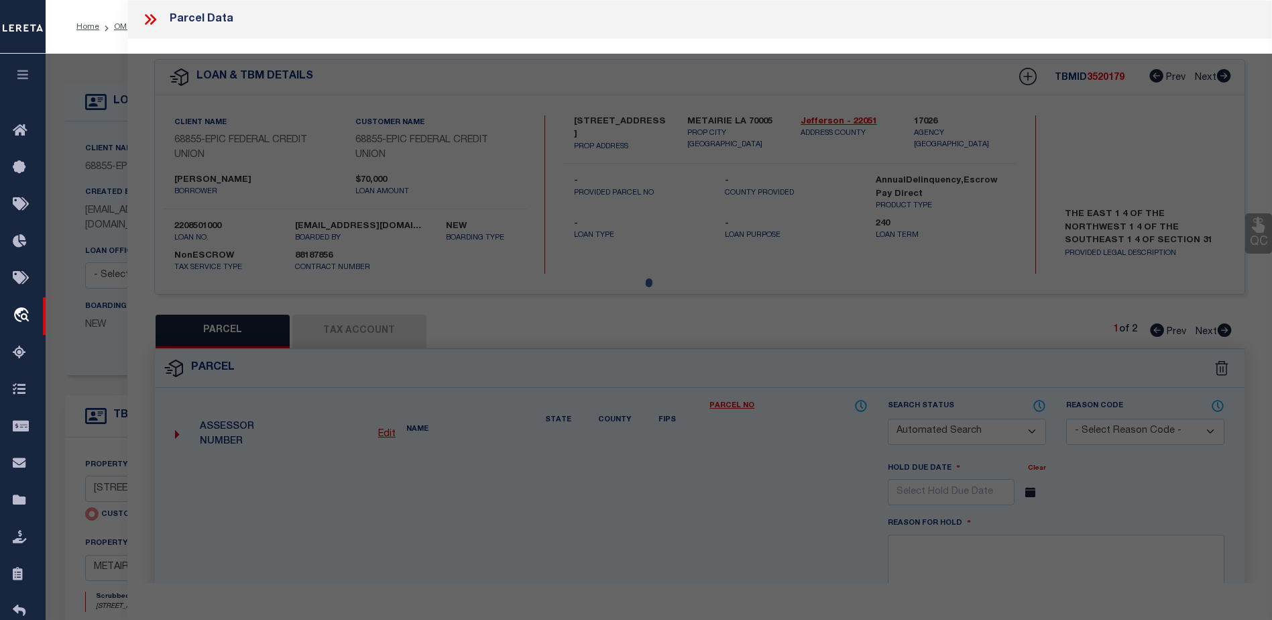
select select "CP"
type input "229 LAKE AVENUE"
type input "METAIRIE LA 70005"
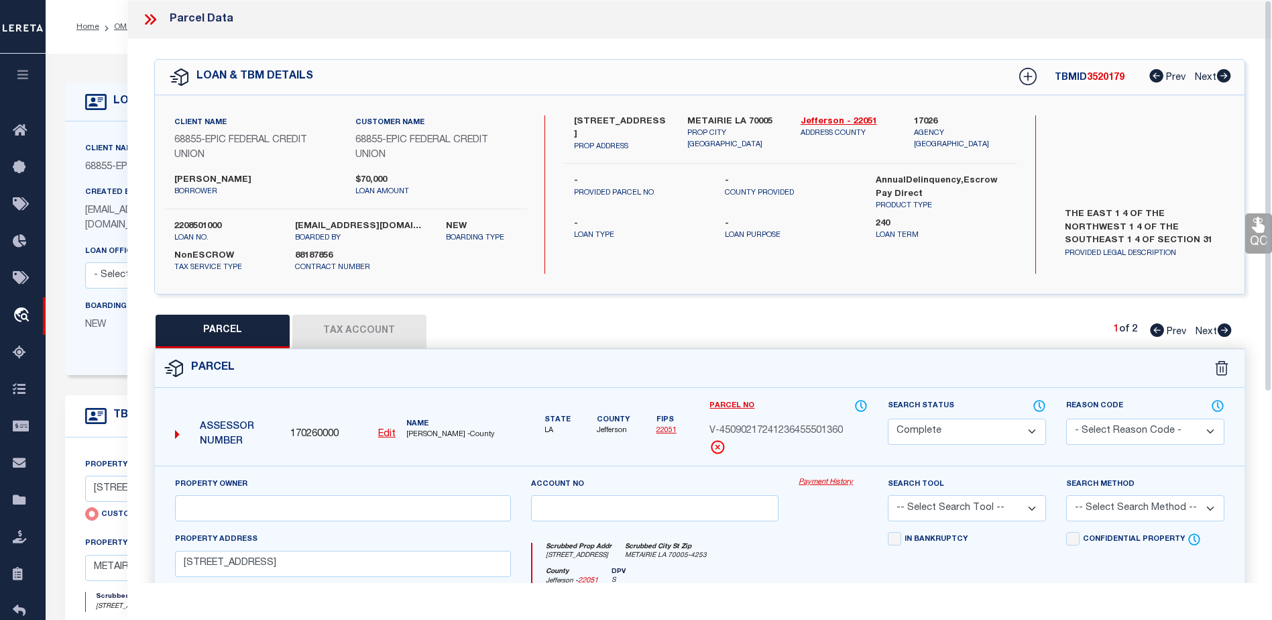
click at [826, 485] on link "Payment History" at bounding box center [833, 482] width 69 height 11
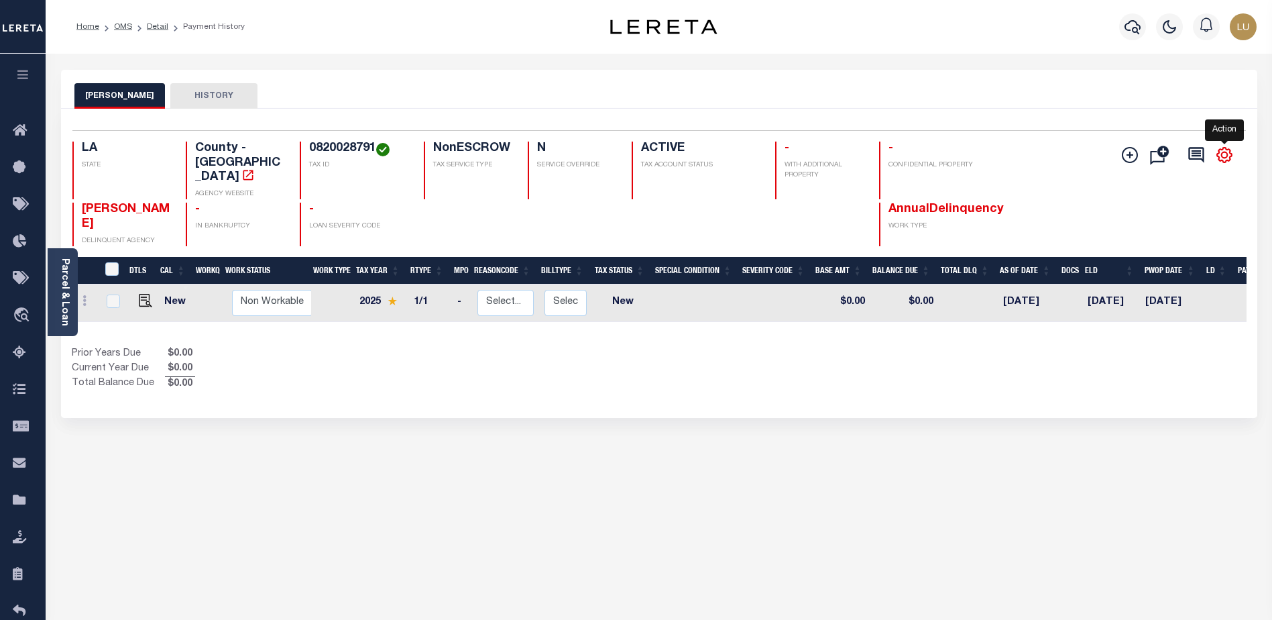
click at [1229, 155] on icon "" at bounding box center [1224, 154] width 17 height 17
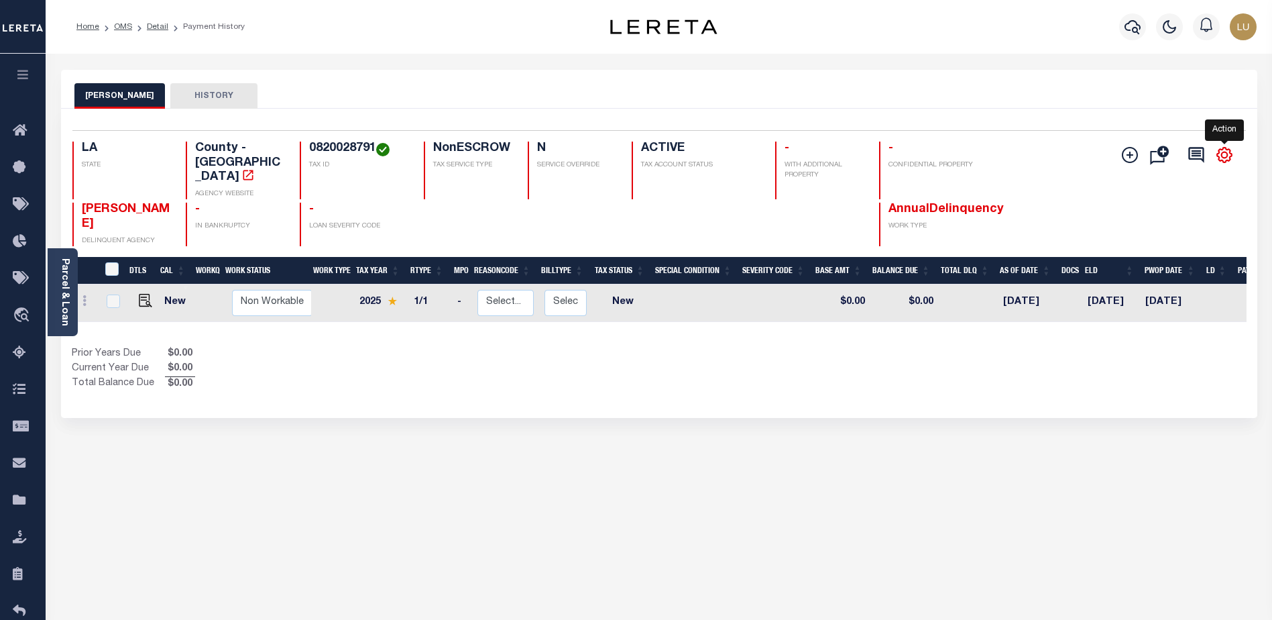
click at [1229, 155] on icon "" at bounding box center [1224, 154] width 17 height 17
click at [1230, 155] on icon "" at bounding box center [1224, 154] width 17 height 17
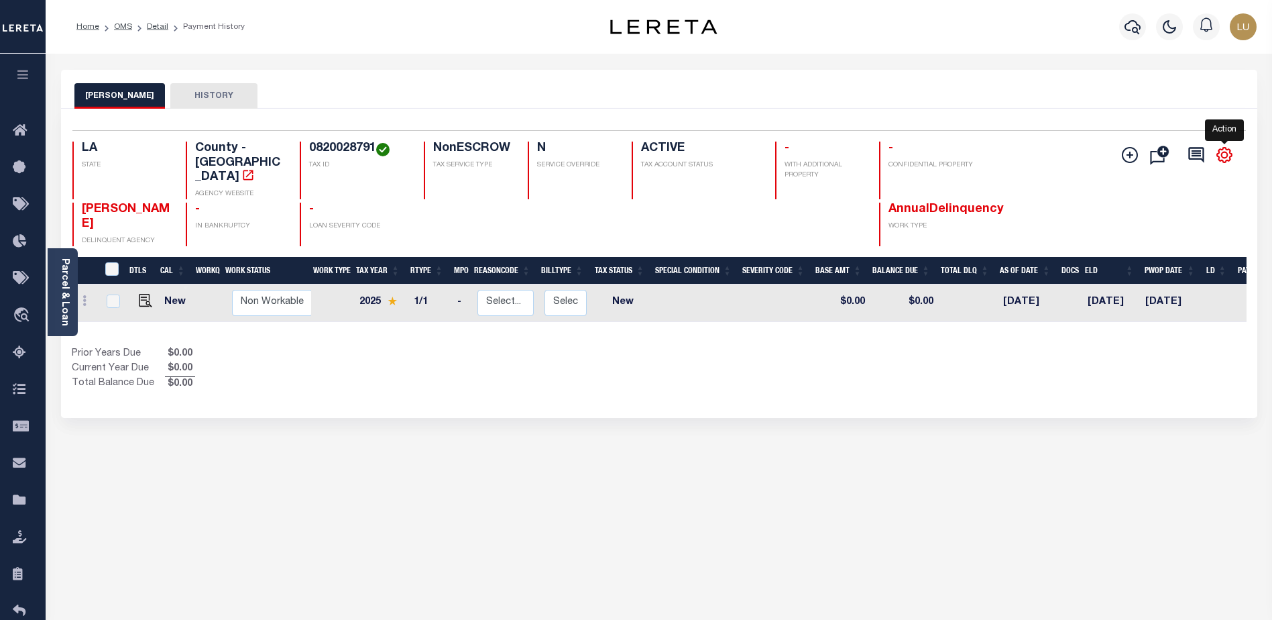
click at [1230, 155] on icon "" at bounding box center [1224, 154] width 17 height 17
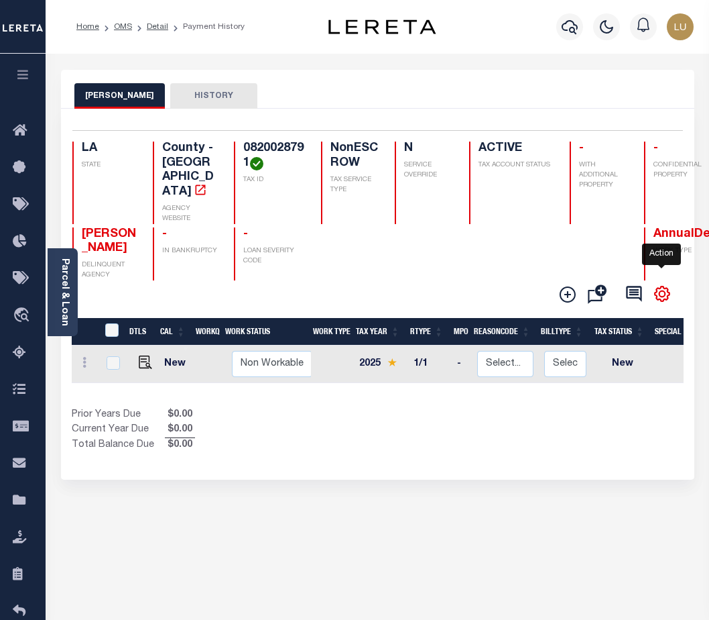
click at [662, 285] on icon "" at bounding box center [662, 293] width 17 height 17
click at [661, 285] on icon "" at bounding box center [662, 293] width 17 height 17
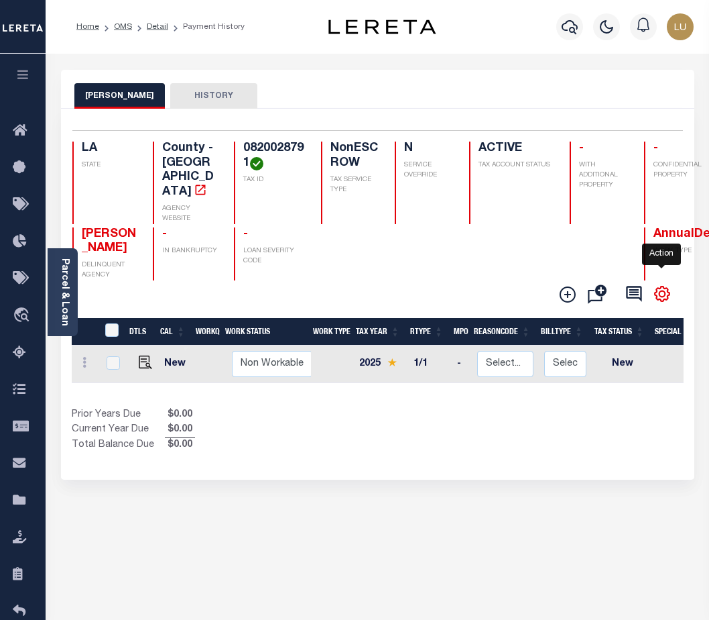
click at [661, 285] on icon "" at bounding box center [662, 293] width 17 height 17
click at [662, 285] on icon "" at bounding box center [662, 293] width 17 height 17
click at [663, 285] on icon "" at bounding box center [662, 293] width 17 height 17
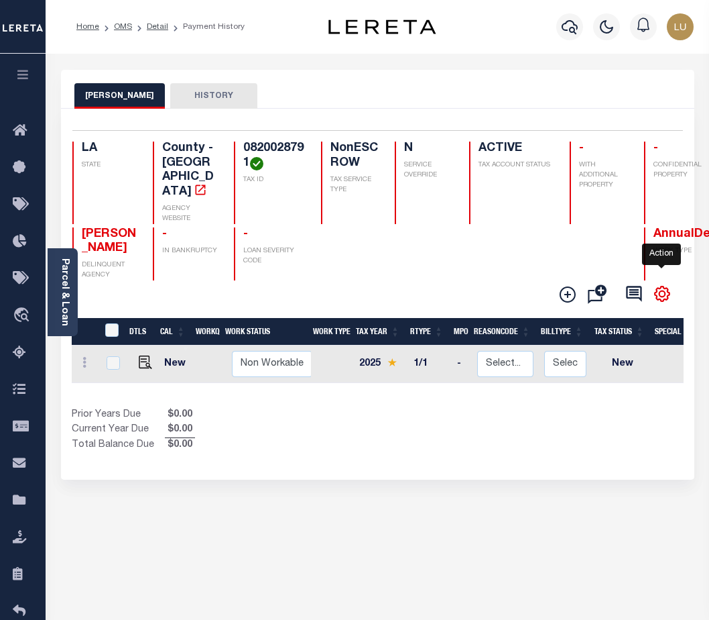
click at [664, 285] on icon "" at bounding box center [662, 293] width 17 height 17
click at [664, 287] on icon "" at bounding box center [662, 294] width 15 height 15
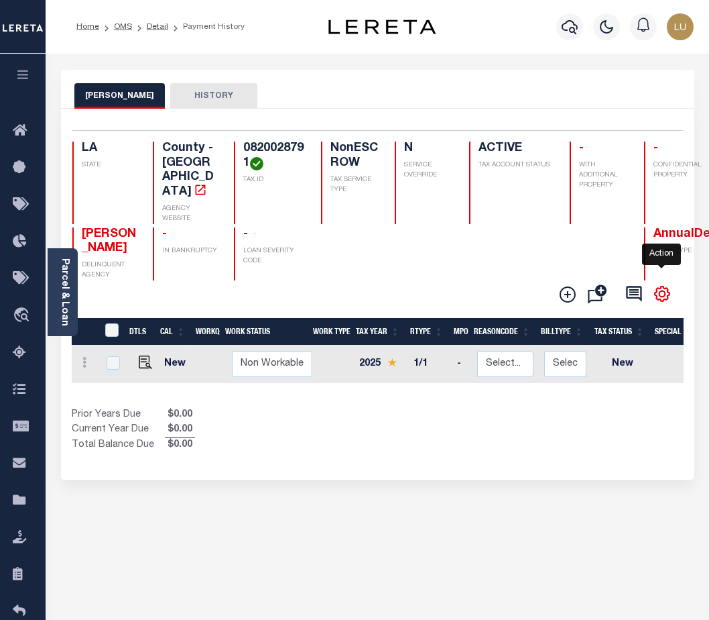
click at [664, 287] on icon "" at bounding box center [662, 294] width 15 height 15
click at [663, 287] on icon "" at bounding box center [662, 294] width 15 height 15
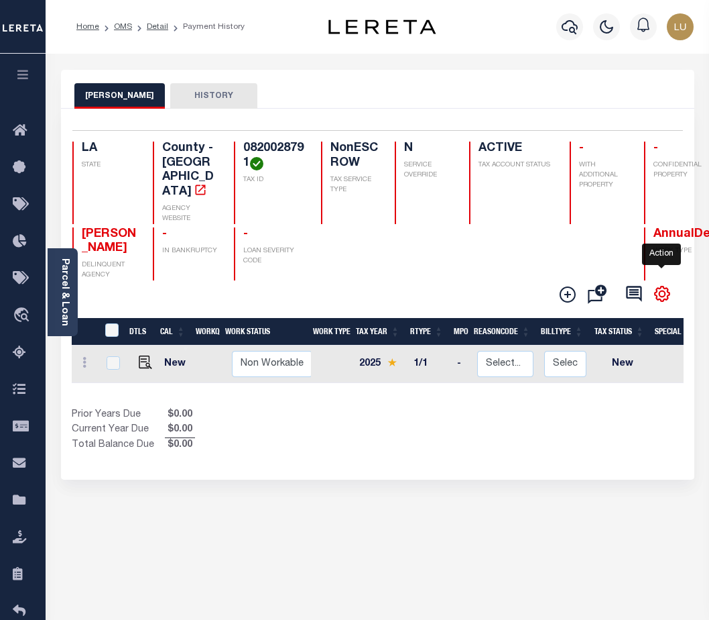
click at [663, 287] on icon "" at bounding box center [662, 294] width 15 height 15
click at [664, 287] on icon "" at bounding box center [662, 294] width 15 height 15
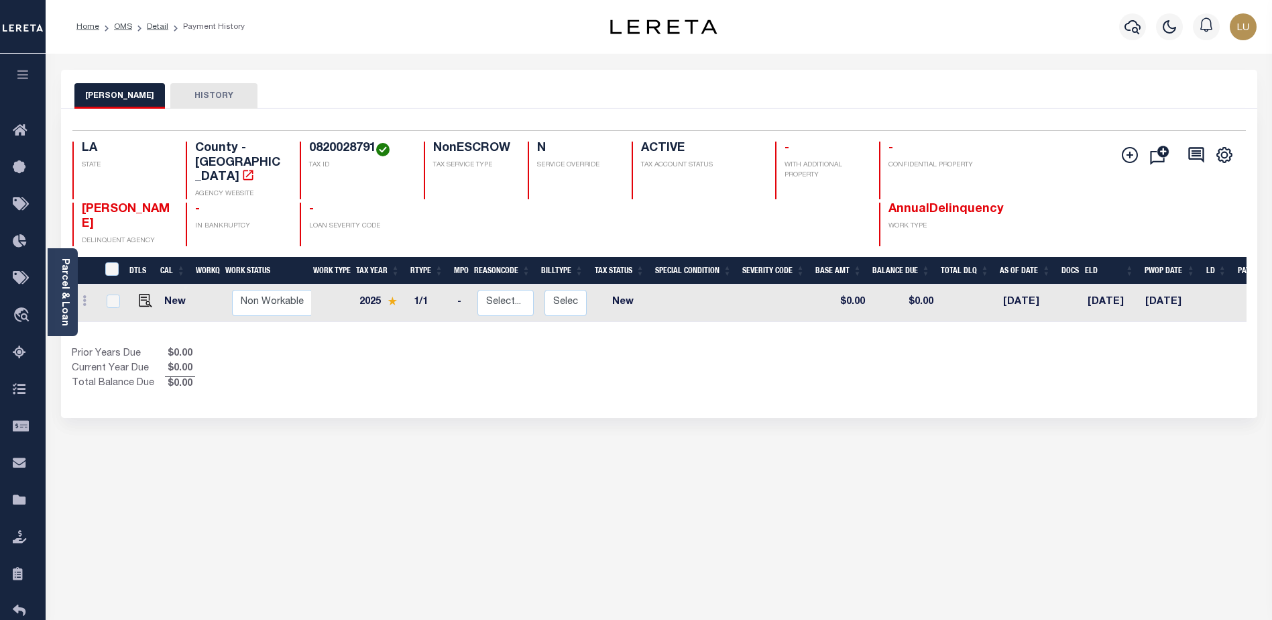
click at [32, 72] on button "button" at bounding box center [23, 77] width 46 height 46
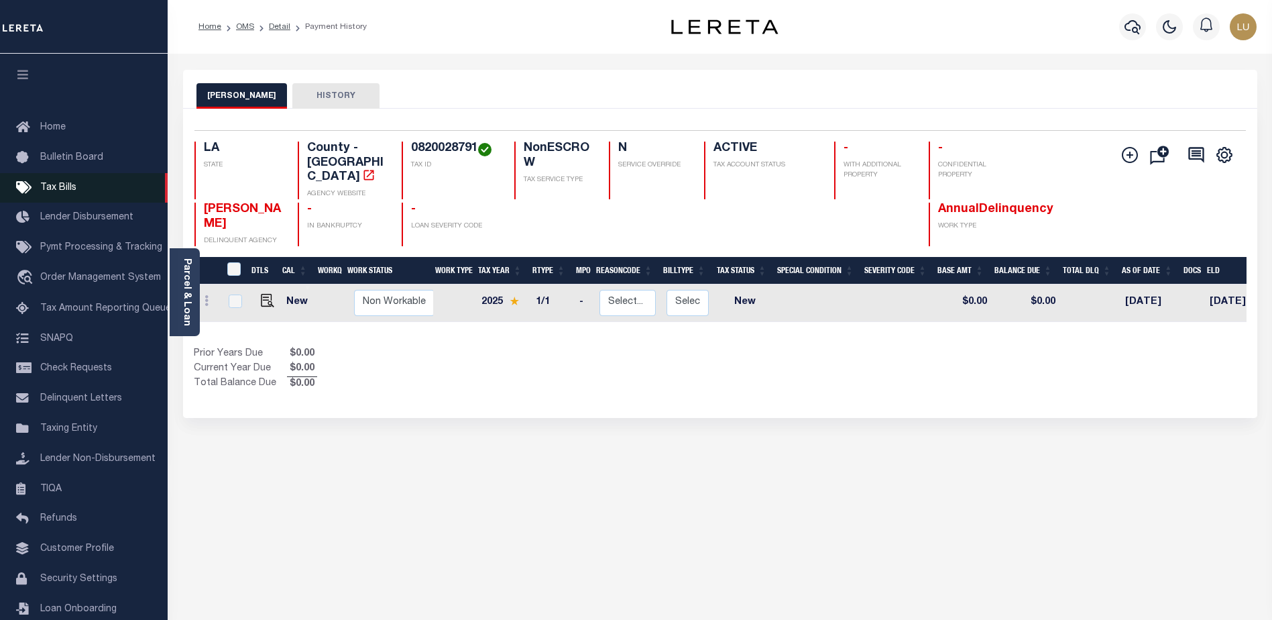
click at [56, 184] on span "Tax Bills" at bounding box center [58, 187] width 36 height 9
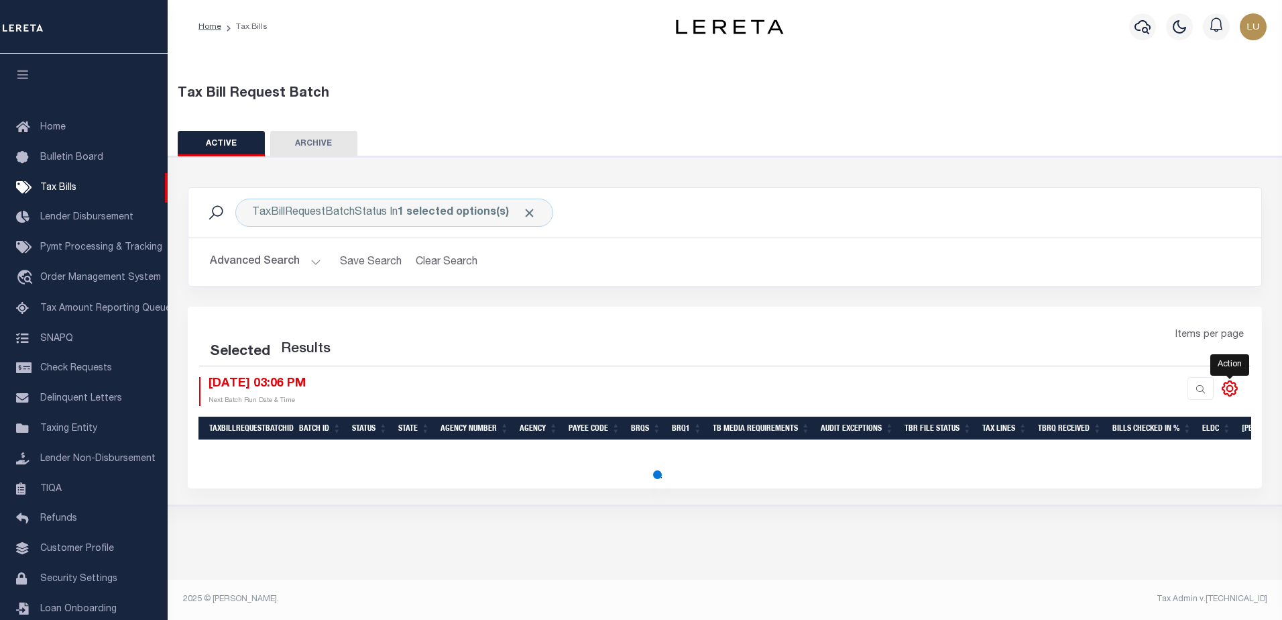
click at [1232, 385] on icon at bounding box center [1229, 388] width 17 height 17
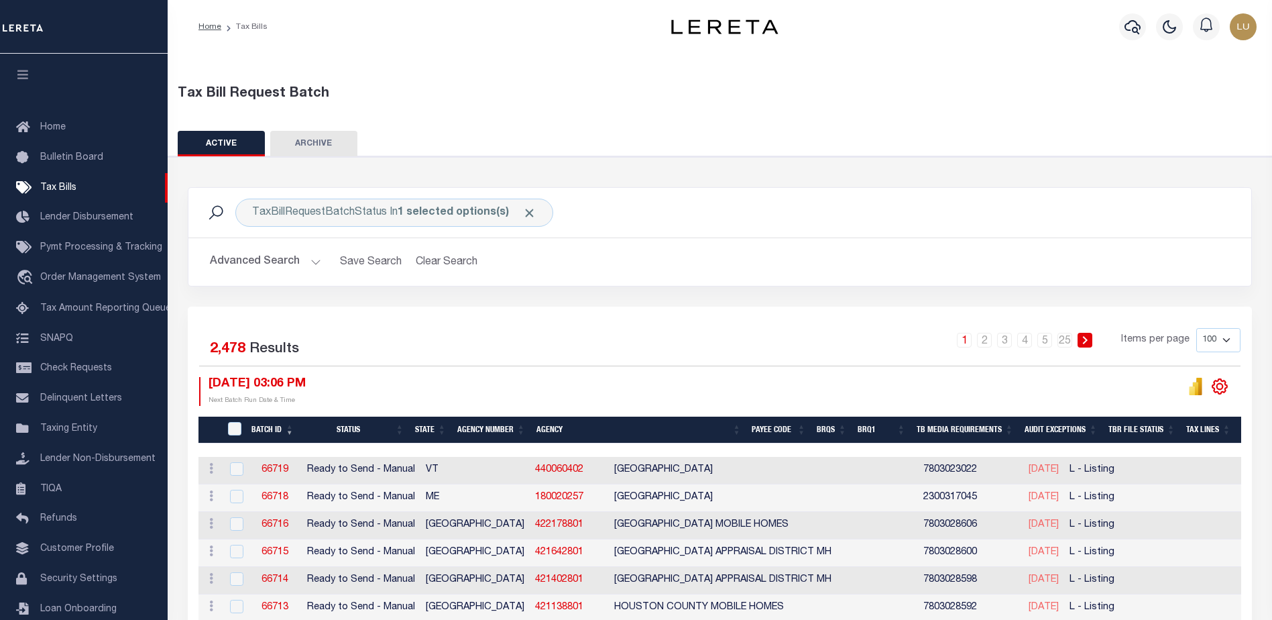
click at [1226, 390] on icon at bounding box center [1219, 385] width 17 height 17
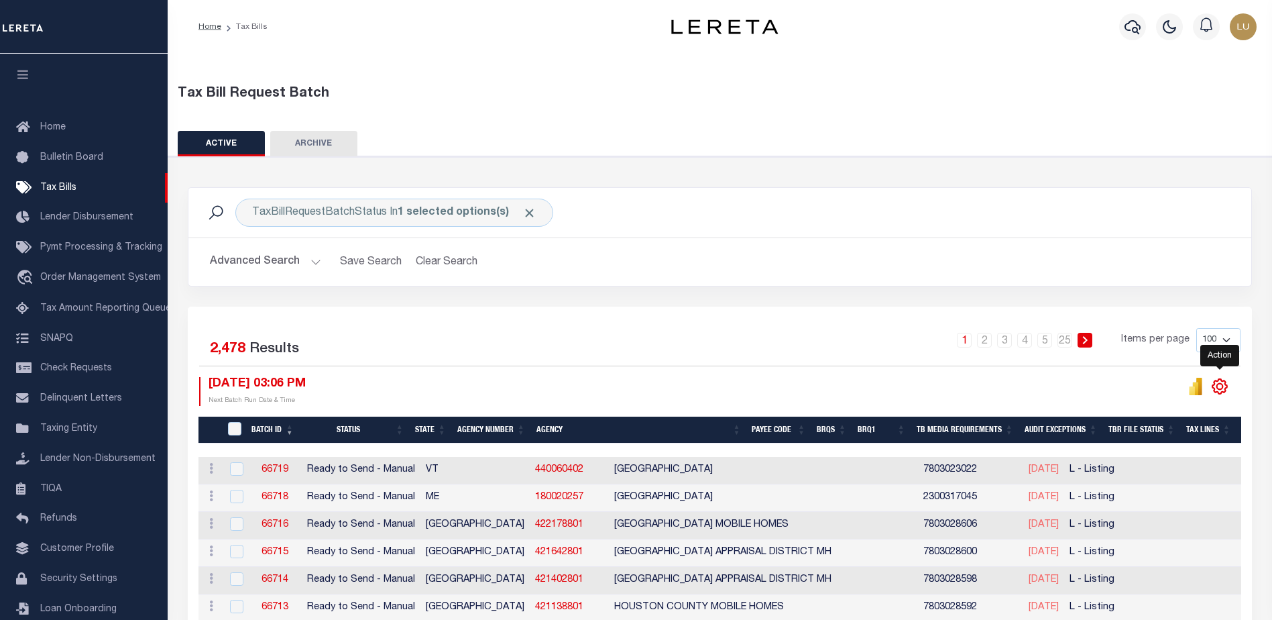
click at [1226, 390] on icon at bounding box center [1219, 385] width 17 height 17
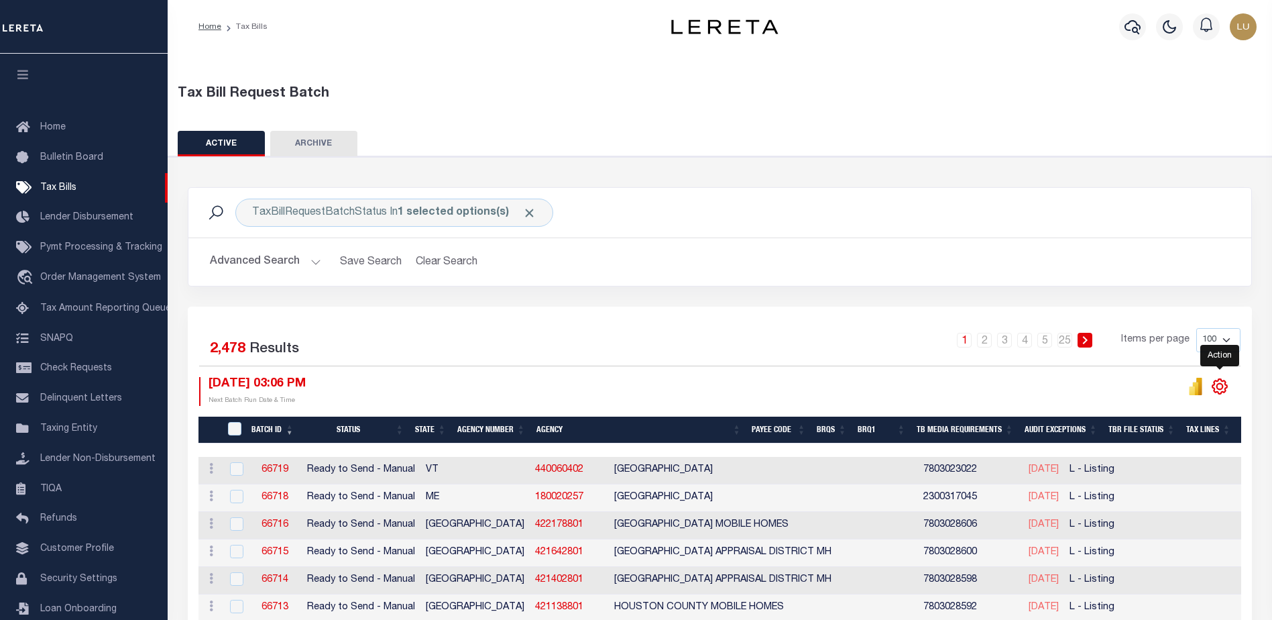
click at [1226, 390] on icon at bounding box center [1219, 385] width 17 height 17
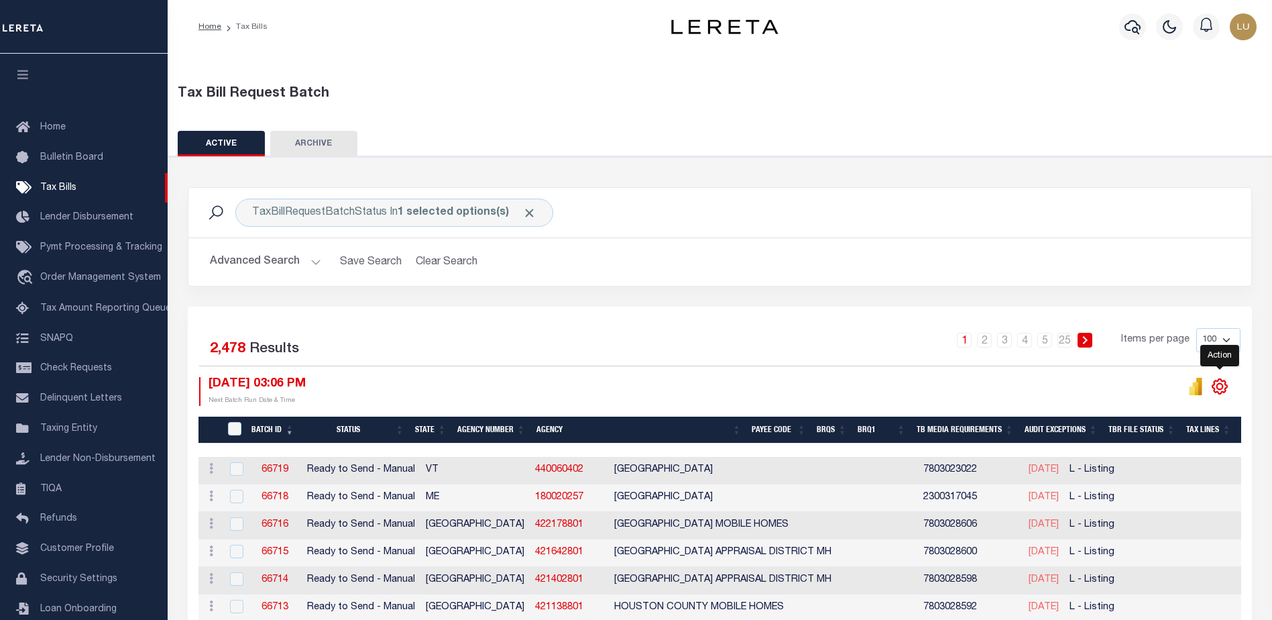
click at [1226, 390] on icon at bounding box center [1219, 385] width 17 height 17
click at [1226, 390] on icon at bounding box center [1219, 386] width 15 height 15
click at [209, 496] on icon at bounding box center [211, 495] width 4 height 11
click at [210, 496] on icon at bounding box center [211, 495] width 4 height 11
click at [1211, 390] on icon at bounding box center [1219, 385] width 17 height 17
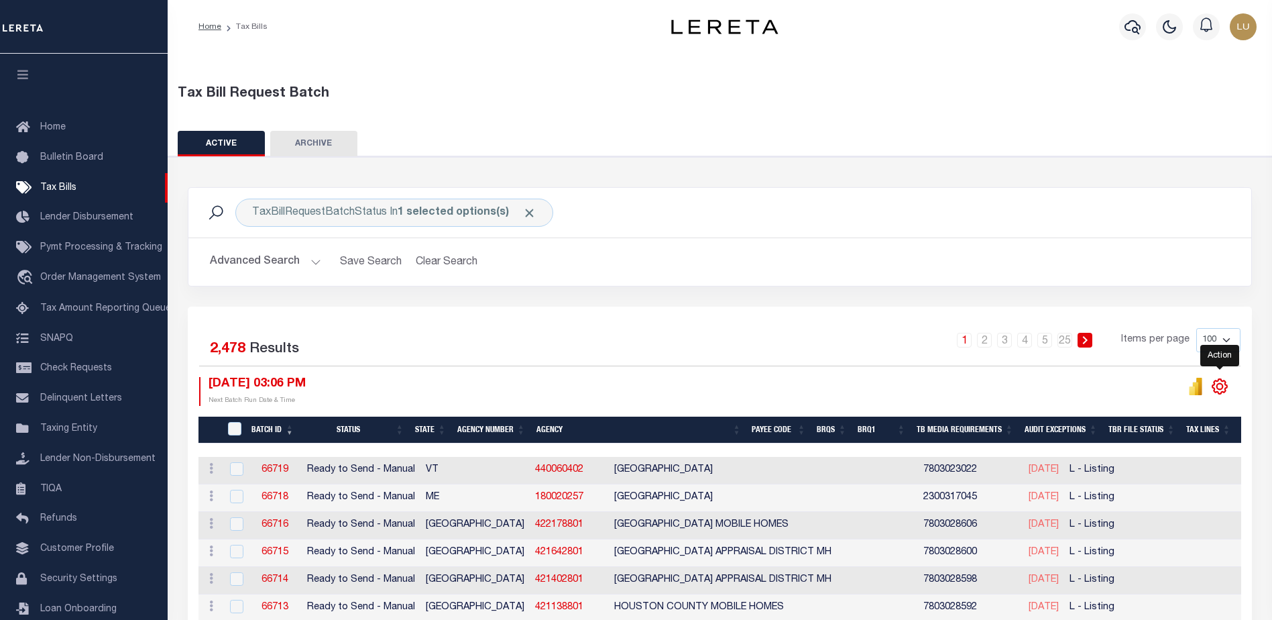
click at [1220, 388] on icon at bounding box center [1219, 385] width 17 height 17
click at [1221, 388] on icon at bounding box center [1219, 385] width 17 height 17
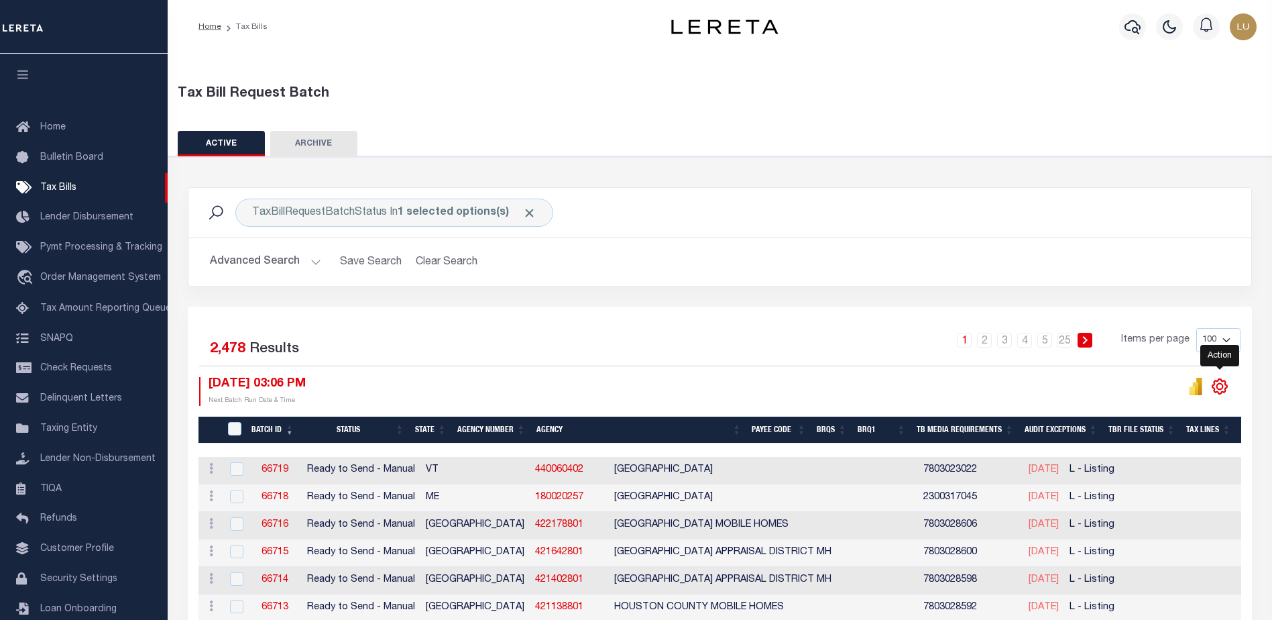
click at [1221, 388] on icon at bounding box center [1219, 385] width 17 height 17
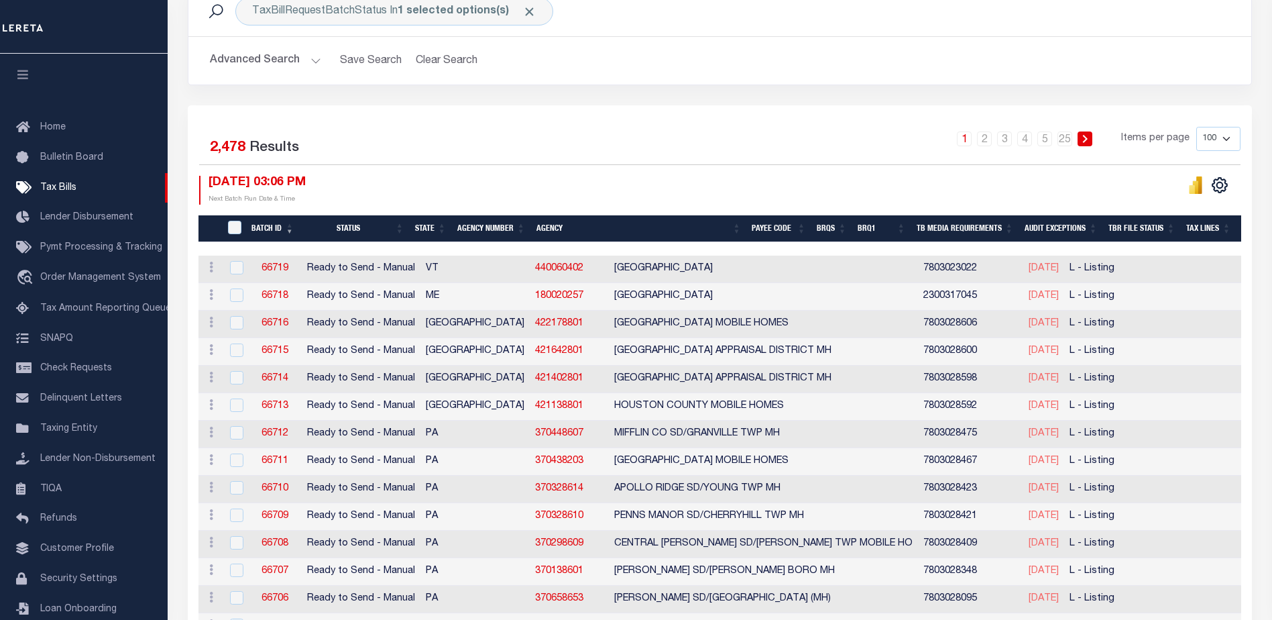
scroll to position [335, 0]
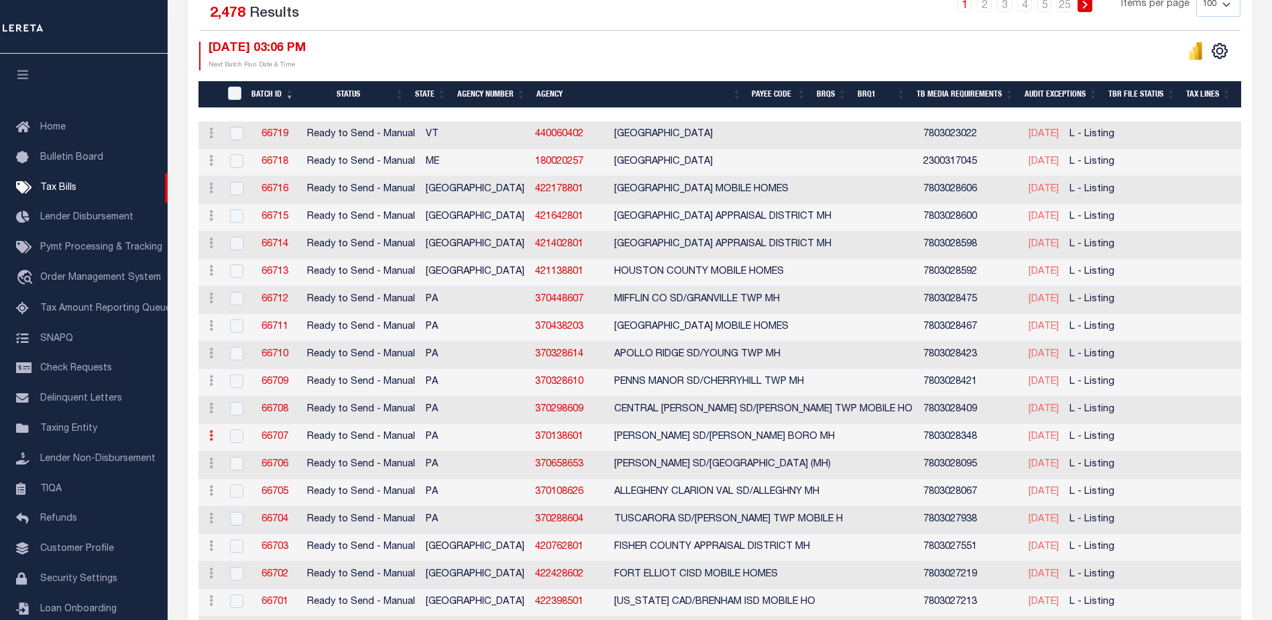
click at [207, 439] on link at bounding box center [211, 437] width 15 height 11
click at [210, 438] on icon at bounding box center [211, 435] width 4 height 11
click at [211, 438] on icon at bounding box center [211, 435] width 4 height 11
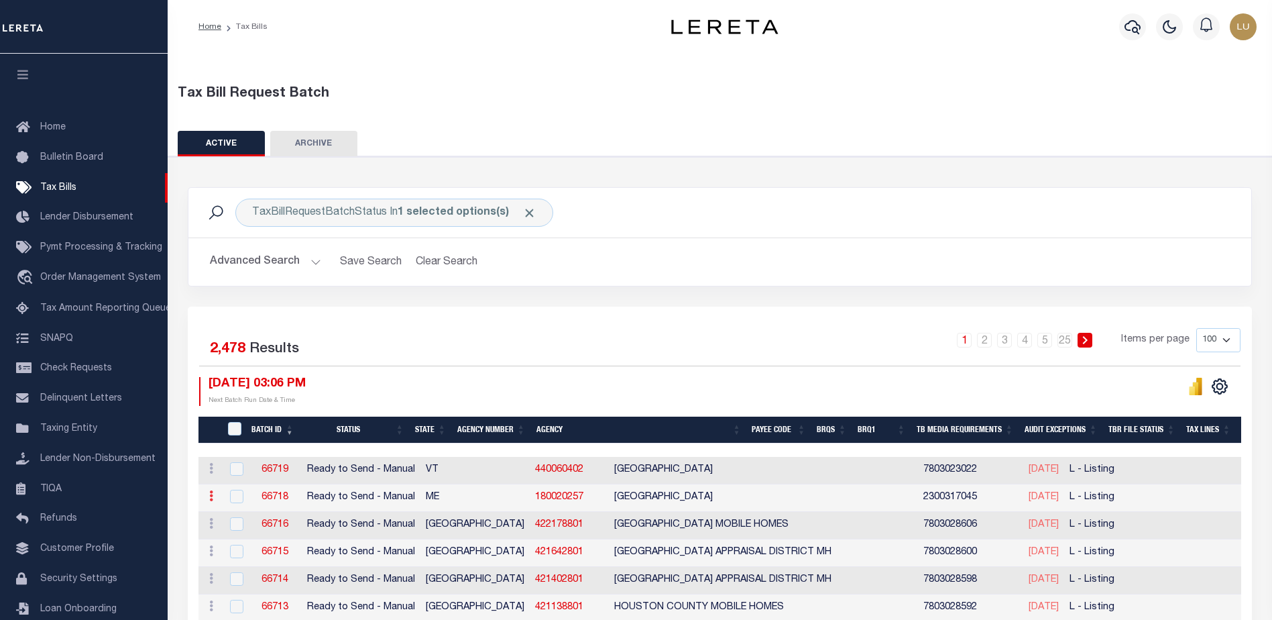
click at [212, 501] on icon at bounding box center [211, 495] width 4 height 11
click at [209, 506] on ul "ACTIONS [GEOGRAPHIC_DATA]" at bounding box center [235, 528] width 62 height 45
checkbox input "true"
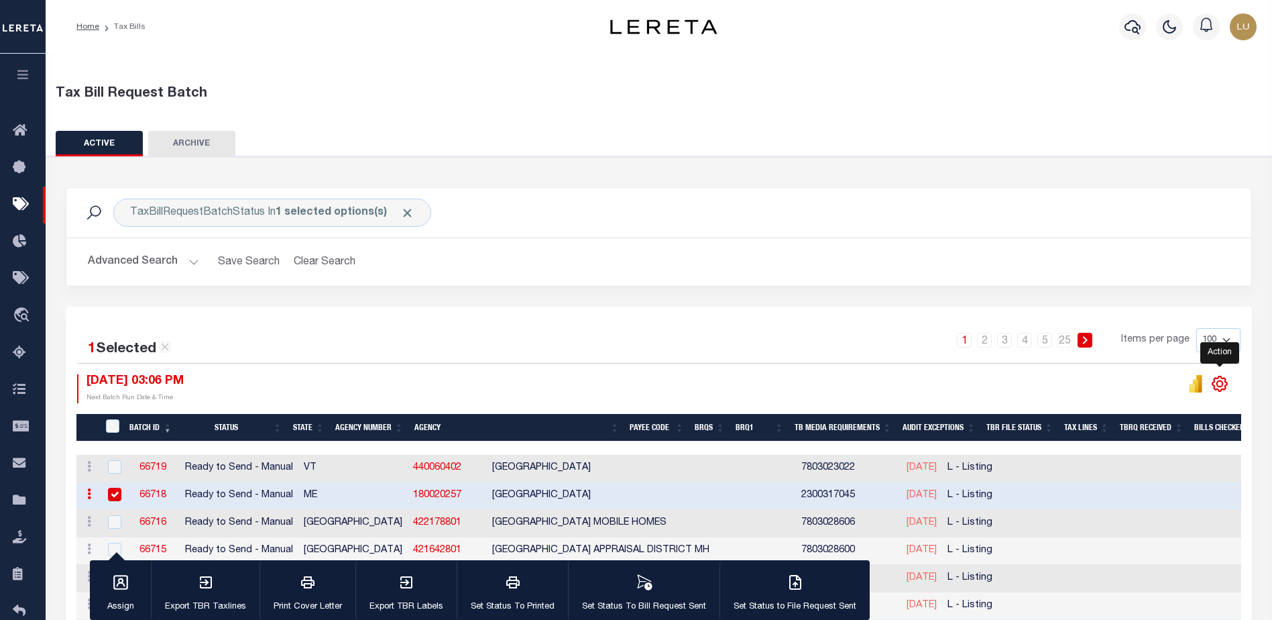
click at [1226, 377] on icon "" at bounding box center [1219, 383] width 17 height 17
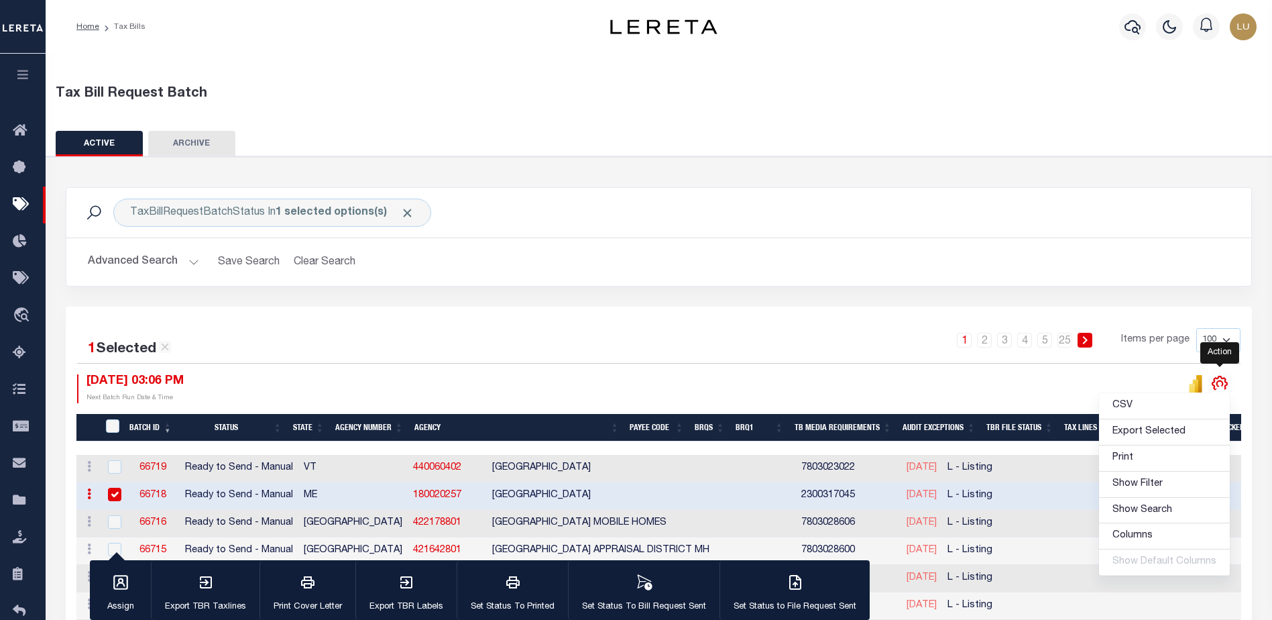
click at [1226, 379] on icon "" at bounding box center [1219, 383] width 17 height 17
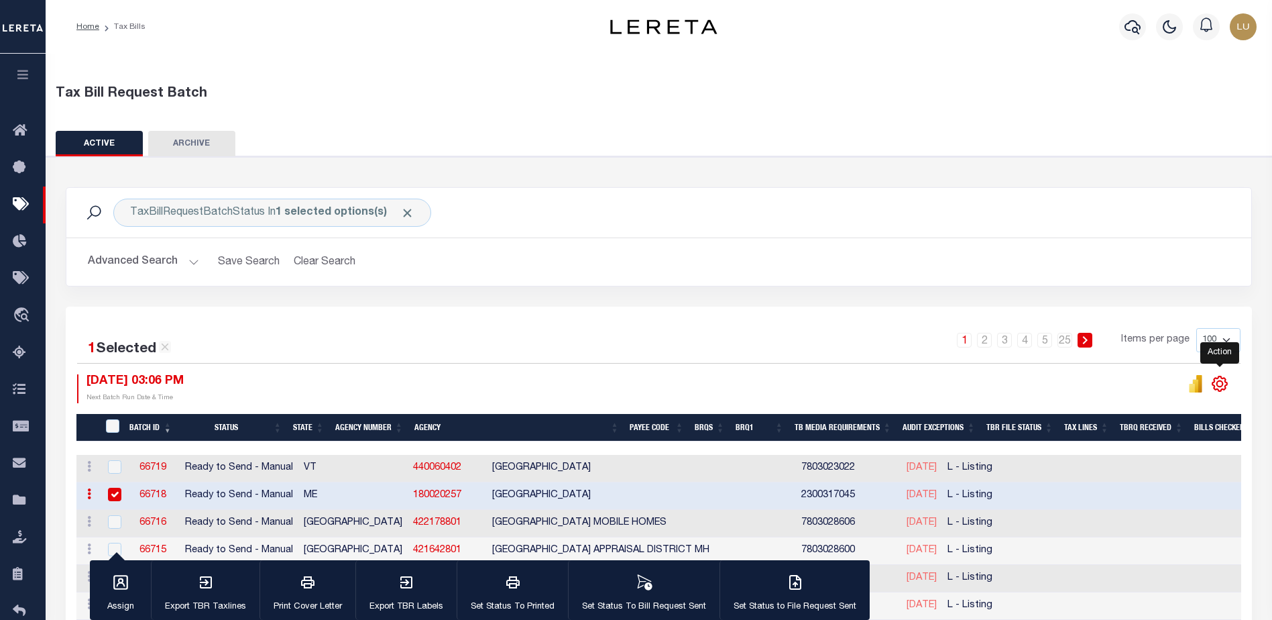
click at [1224, 380] on icon "" at bounding box center [1219, 383] width 15 height 15
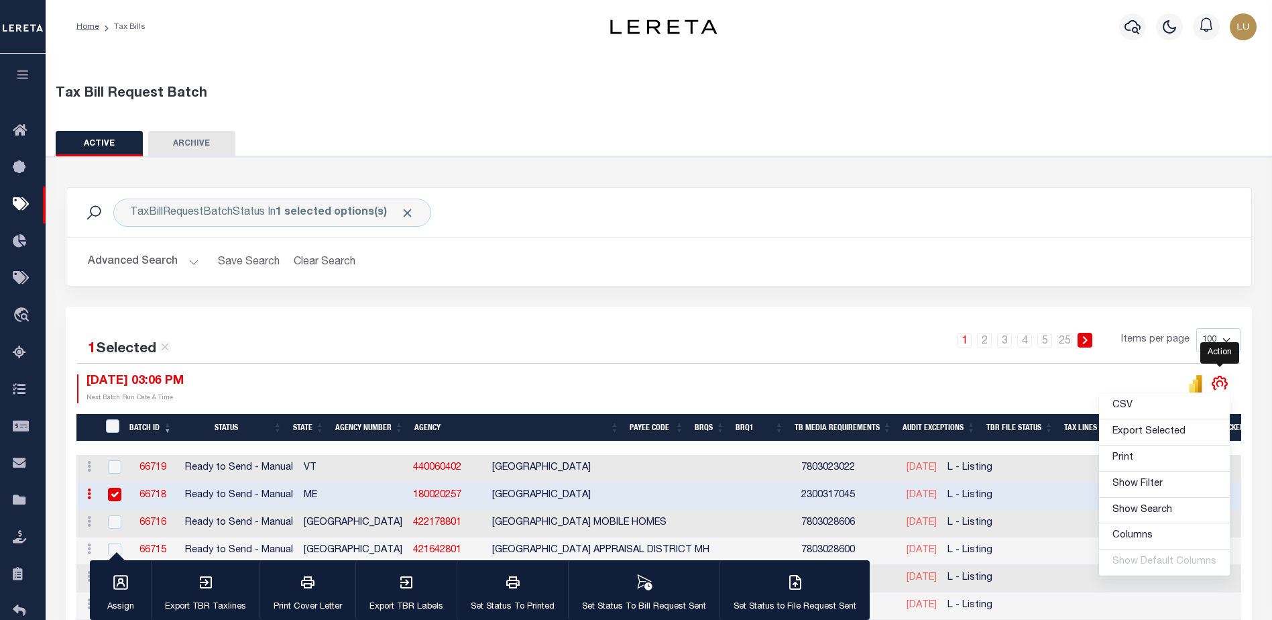
click at [1224, 381] on icon "" at bounding box center [1219, 383] width 17 height 17
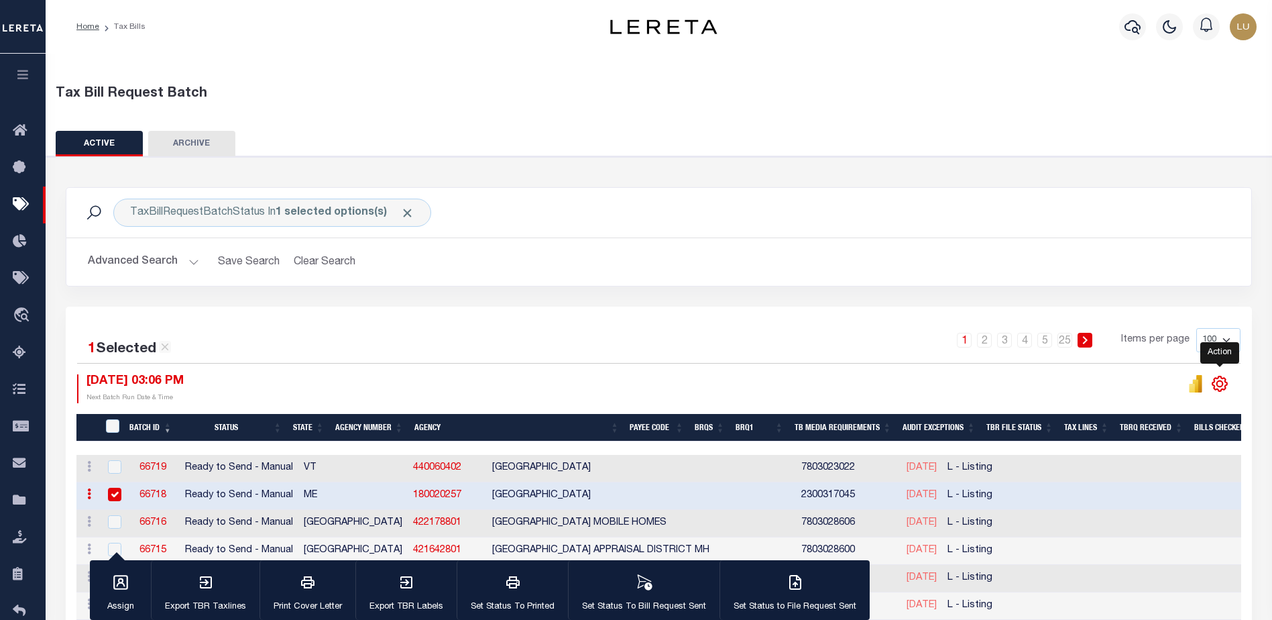
click at [1224, 381] on icon "" at bounding box center [1219, 383] width 17 height 17
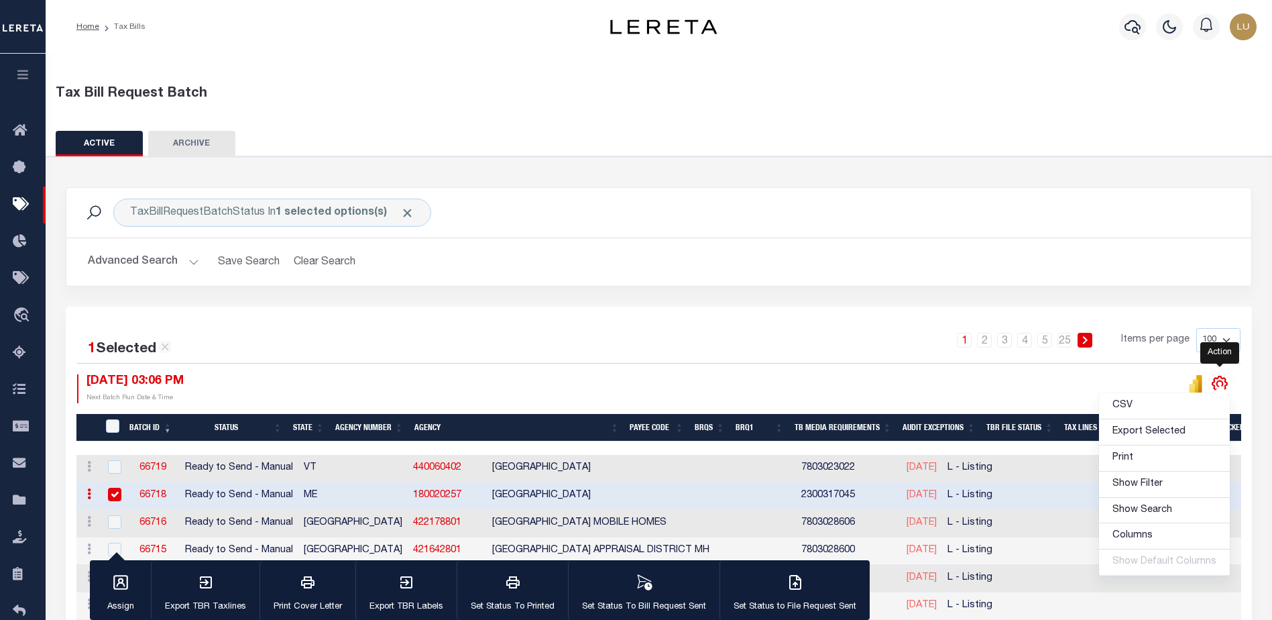
click at [1224, 381] on icon "" at bounding box center [1219, 383] width 17 height 17
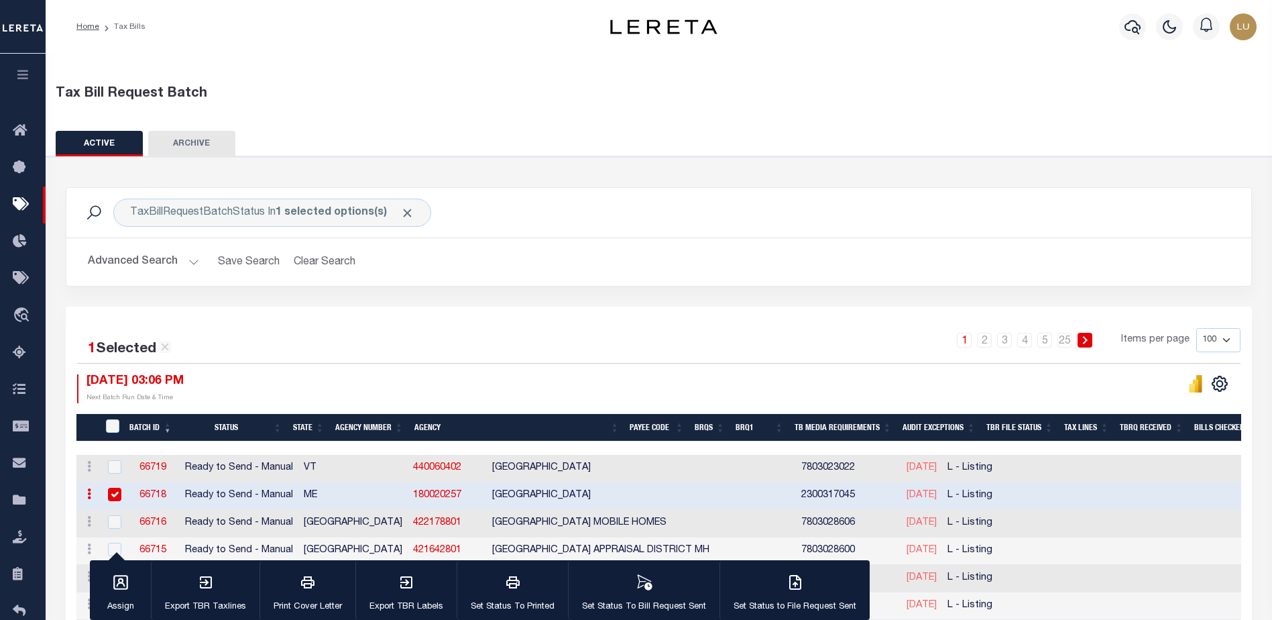
click at [27, 70] on icon "button" at bounding box center [22, 74] width 15 height 12
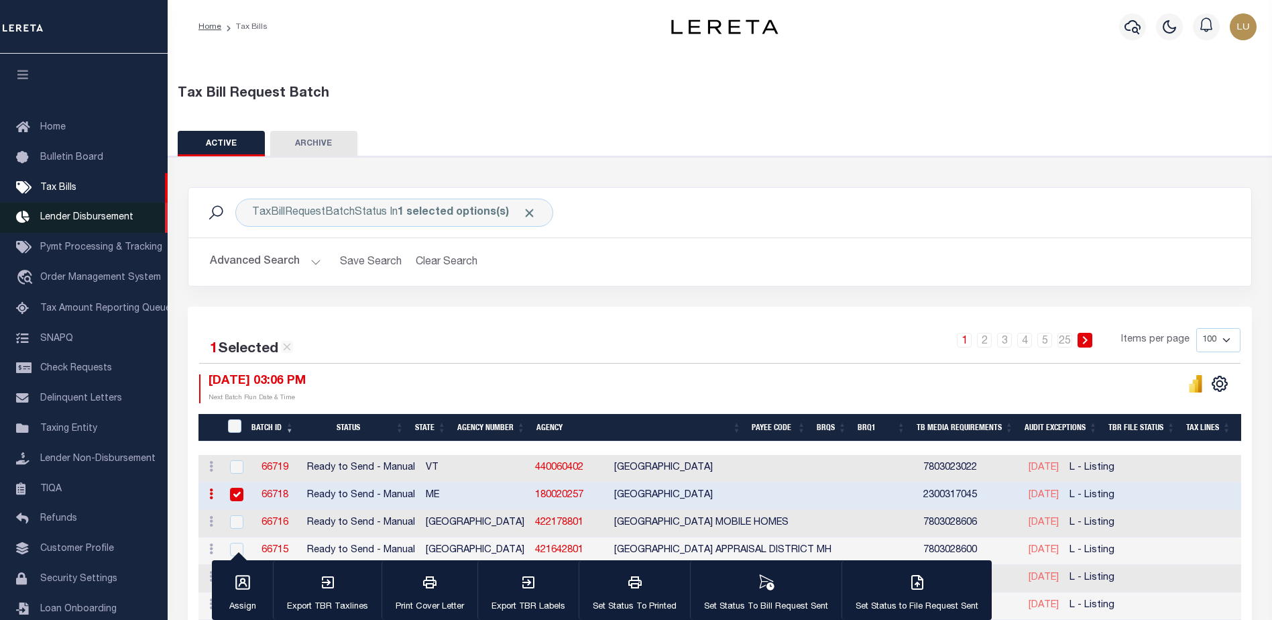
click at [85, 215] on span "Lender Disbursement" at bounding box center [86, 217] width 93 height 9
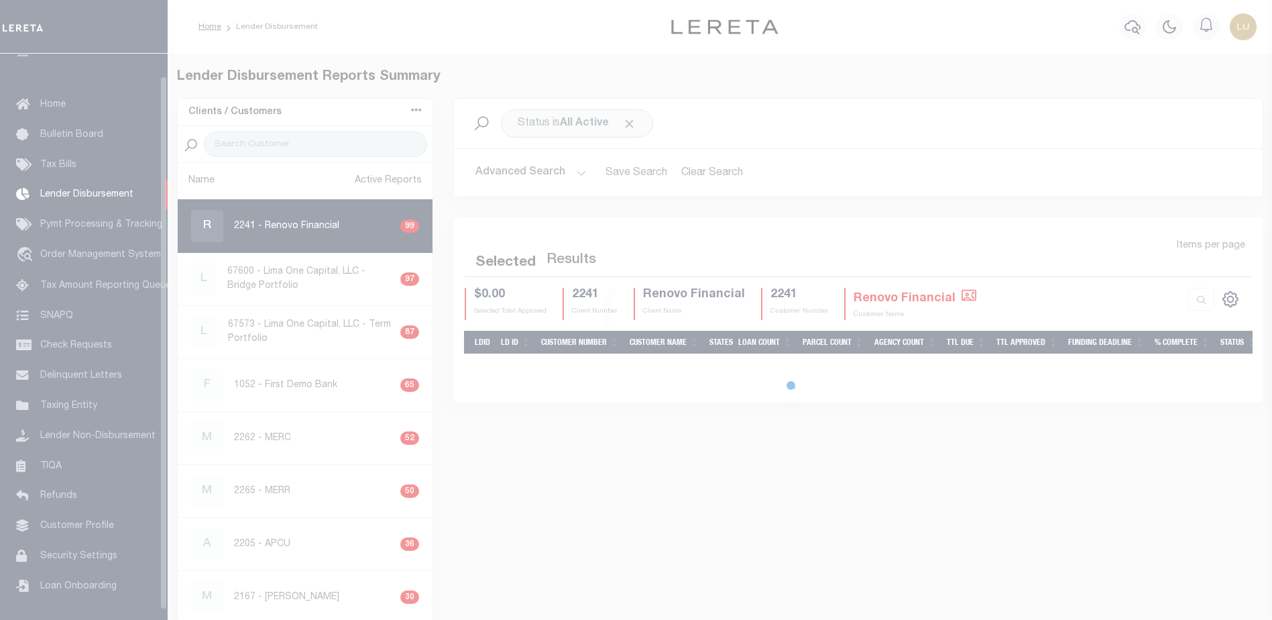
scroll to position [23, 0]
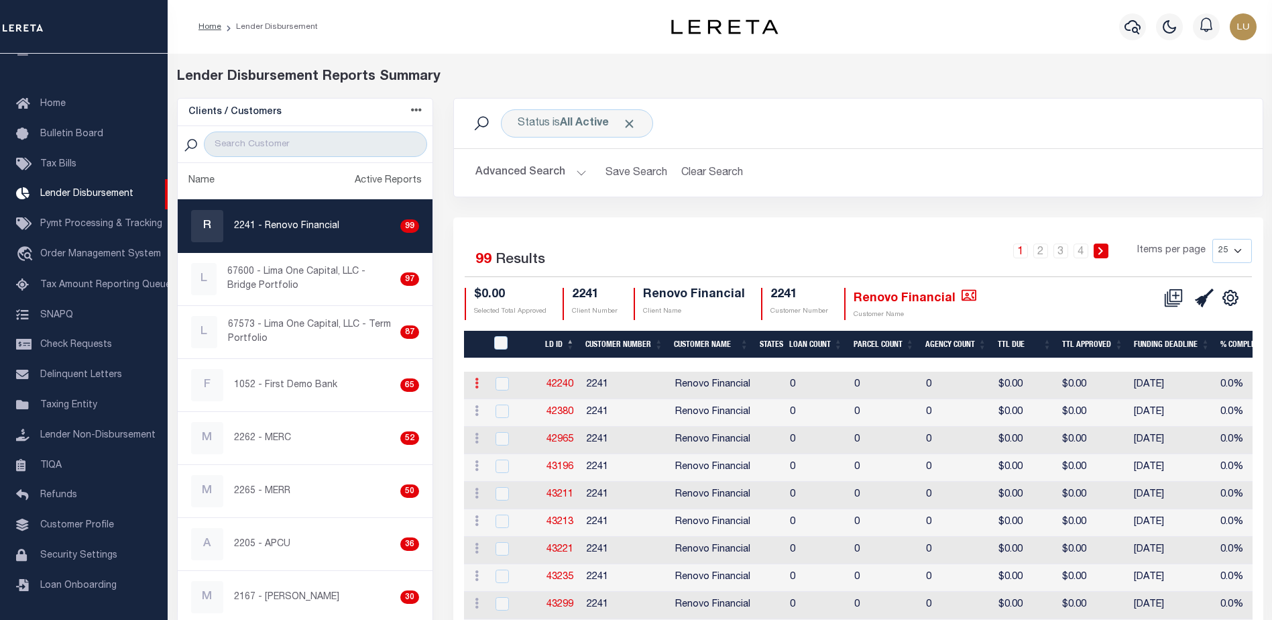
click at [478, 383] on icon at bounding box center [477, 382] width 4 height 11
click at [477, 383] on icon at bounding box center [477, 382] width 4 height 11
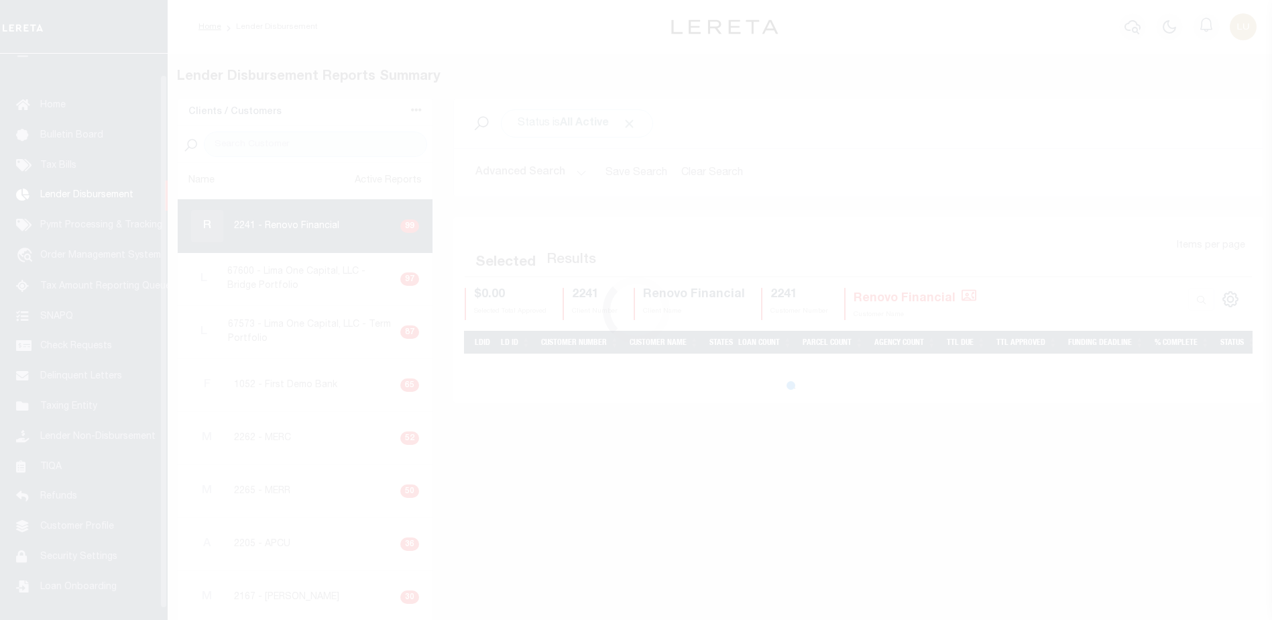
scroll to position [23, 0]
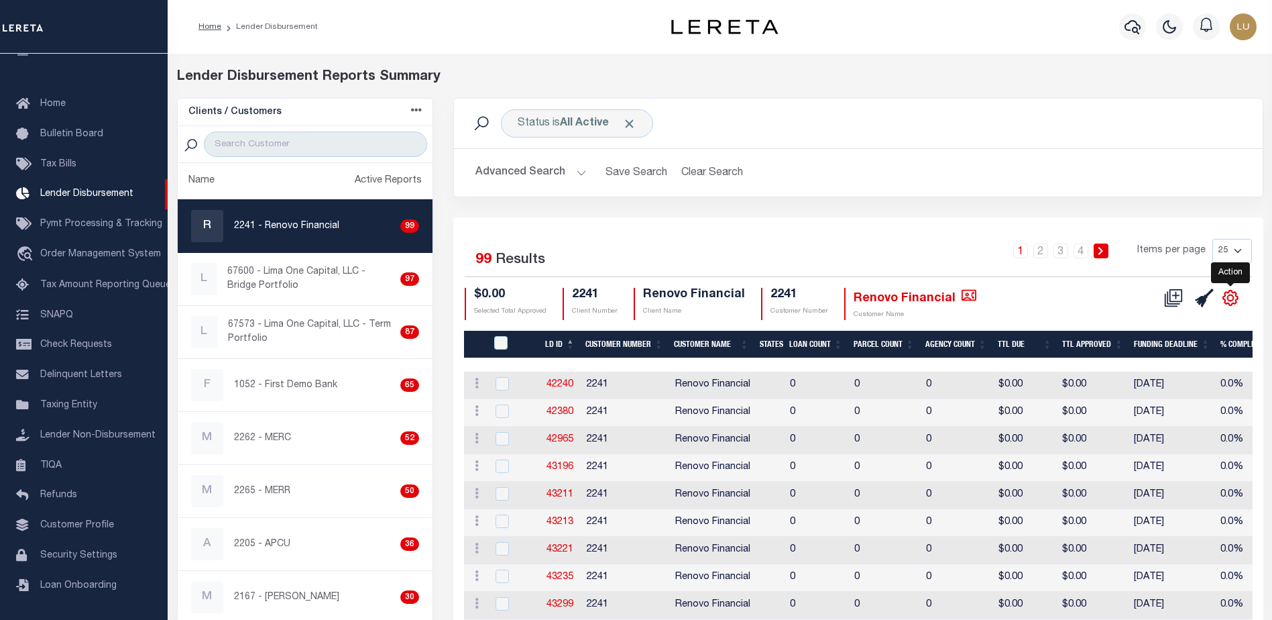
click at [1231, 294] on icon "" at bounding box center [1230, 297] width 17 height 17
click at [1232, 294] on icon "" at bounding box center [1230, 297] width 17 height 17
click at [1232, 295] on icon "" at bounding box center [1231, 297] width 6 height 6
click at [1232, 296] on icon "" at bounding box center [1231, 297] width 6 height 6
click at [1177, 295] on icon at bounding box center [1173, 297] width 19 height 19
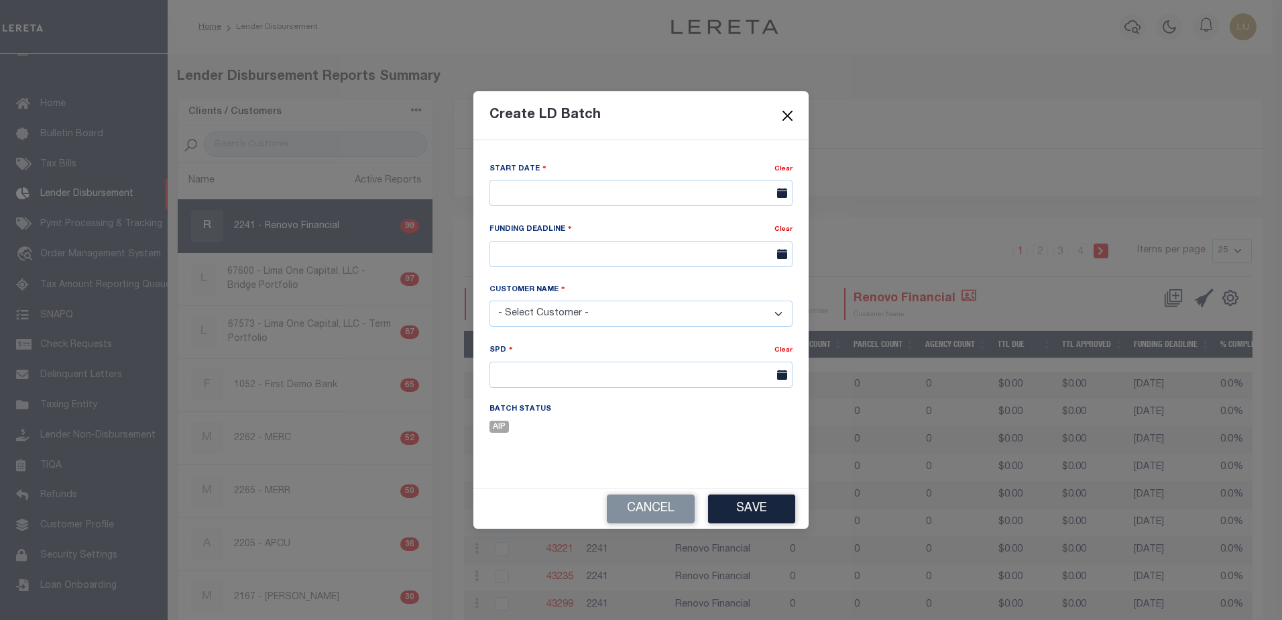
click at [783, 110] on button "Close" at bounding box center [787, 115] width 17 height 17
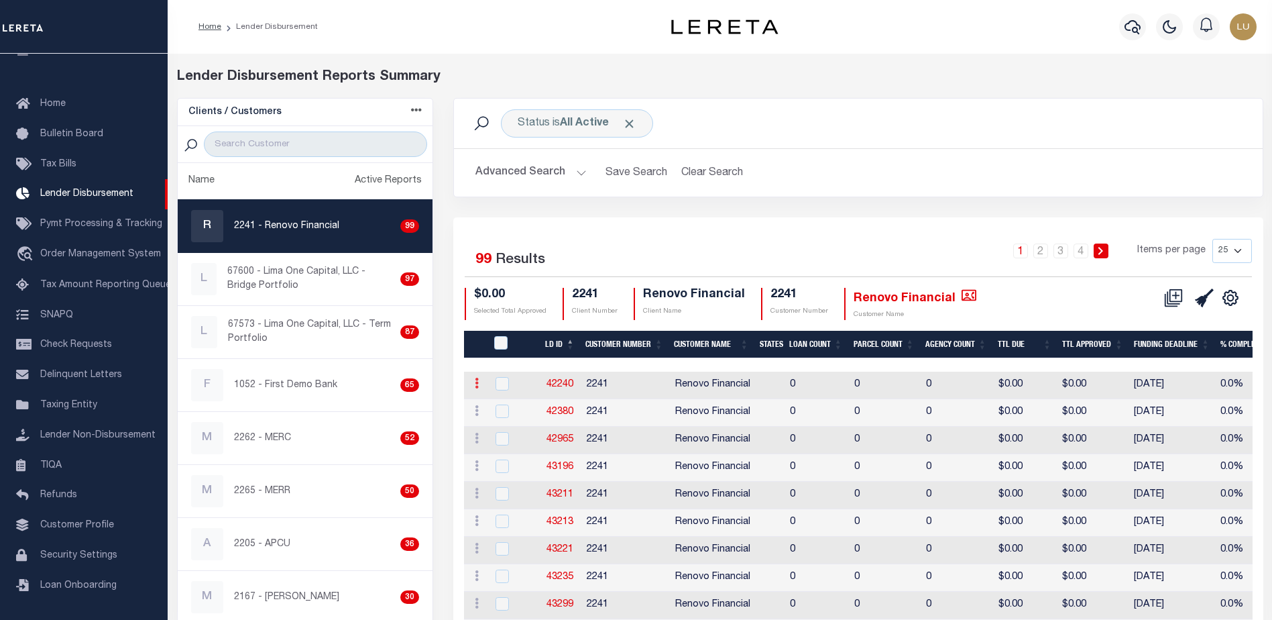
click at [481, 385] on link at bounding box center [476, 385] width 15 height 11
click at [475, 385] on icon at bounding box center [477, 382] width 4 height 11
click at [475, 384] on icon at bounding box center [477, 382] width 4 height 11
click at [479, 411] on link at bounding box center [476, 412] width 15 height 11
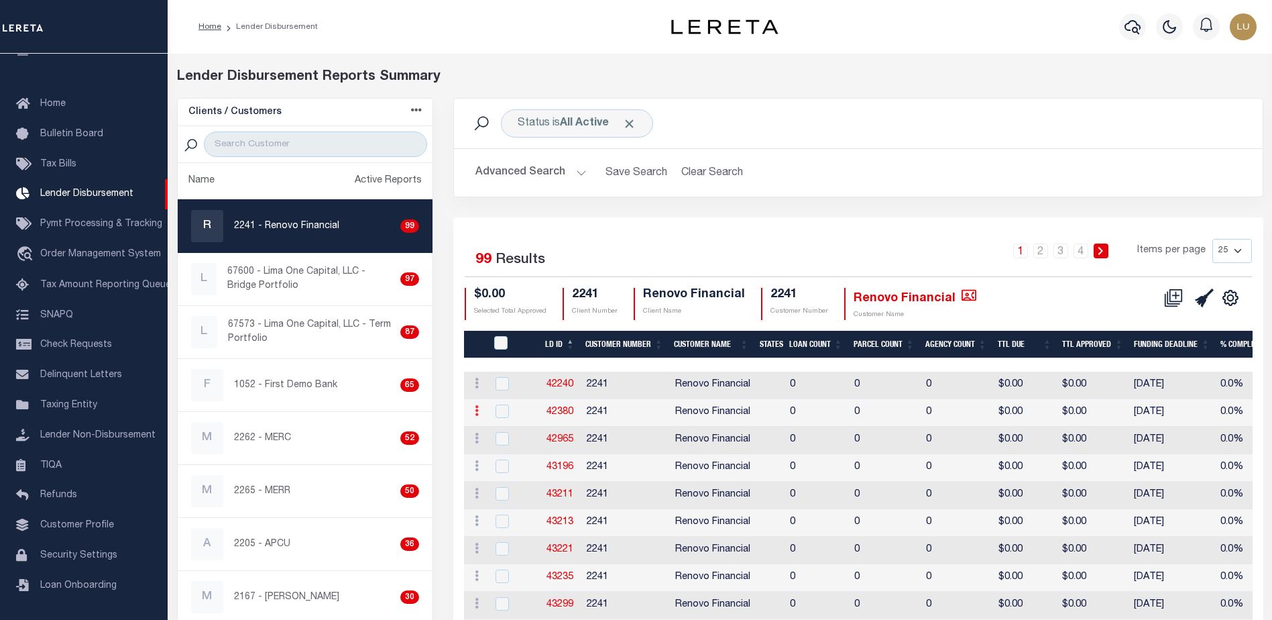
click at [479, 411] on link at bounding box center [476, 412] width 15 height 11
drag, startPoint x: 478, startPoint y: 412, endPoint x: 475, endPoint y: 418, distance: 7.2
click at [475, 416] on div "ACTIONS Delete Batch" at bounding box center [475, 412] width 12 height 16
checkbox input "true"
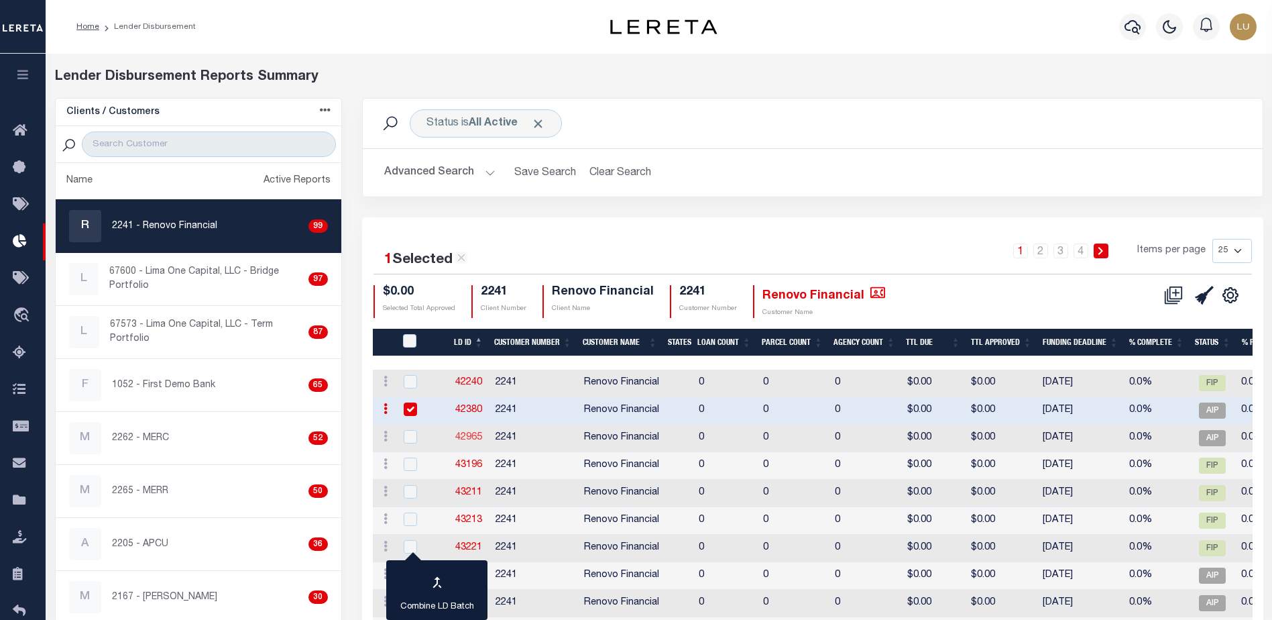
click at [477, 436] on link "42965" at bounding box center [468, 436] width 27 height 9
checkbox input "true"
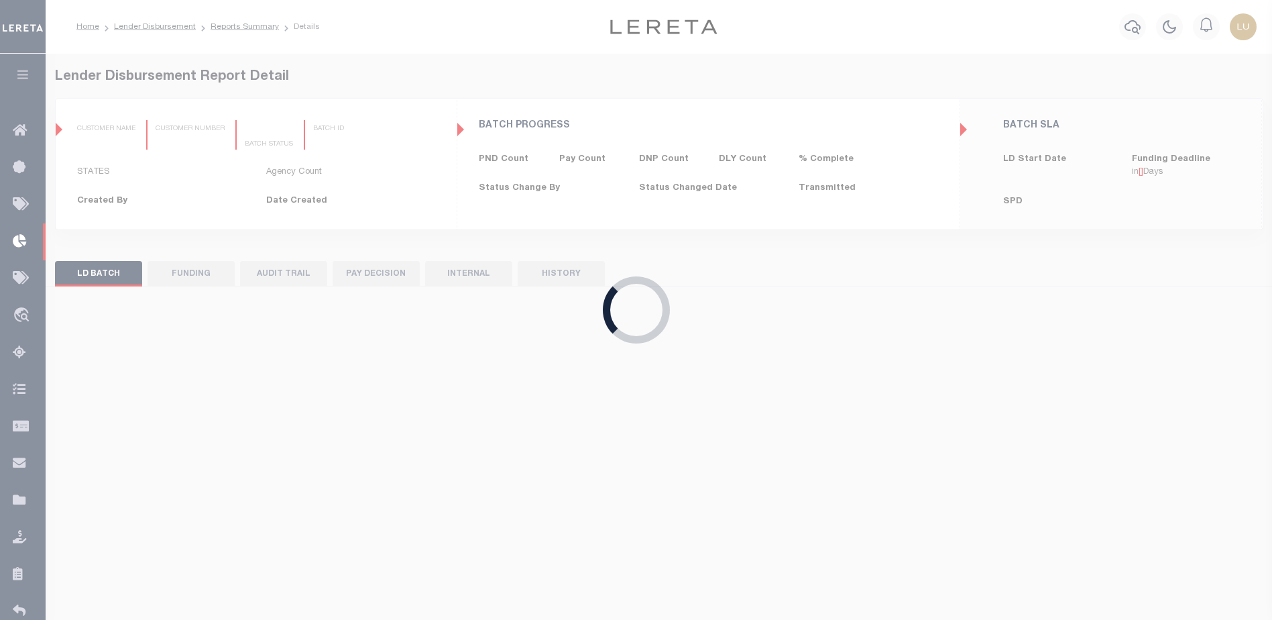
click at [477, 436] on div "Loading..." at bounding box center [636, 310] width 1272 height 620
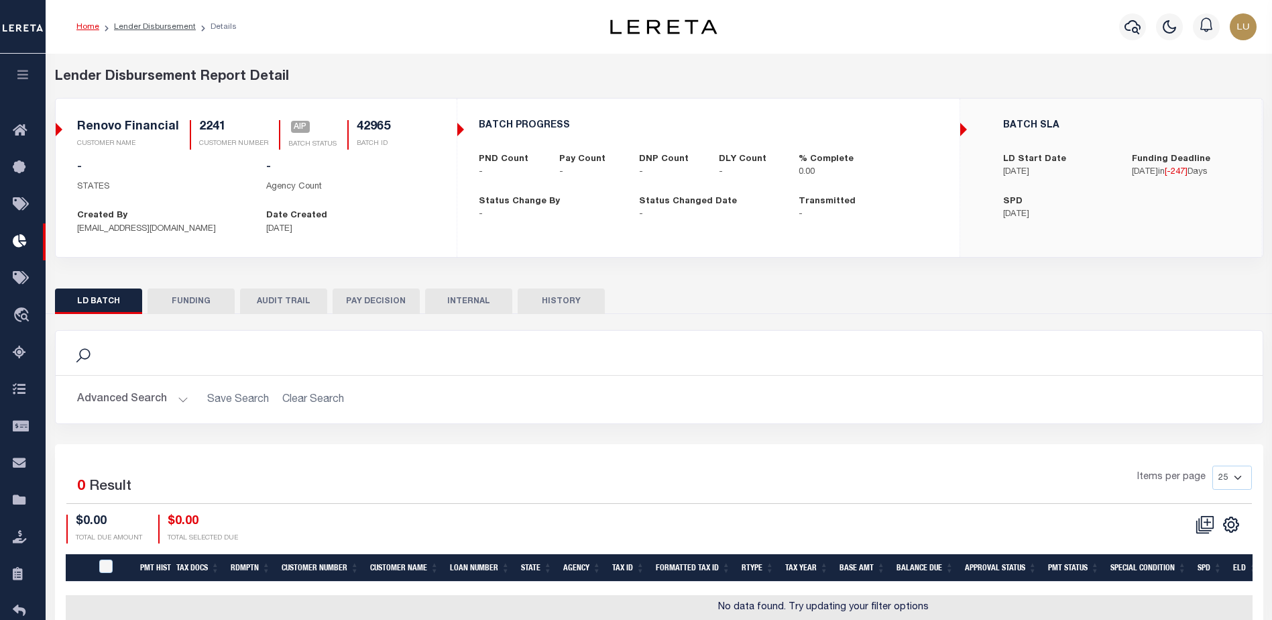
checkbox input "true"
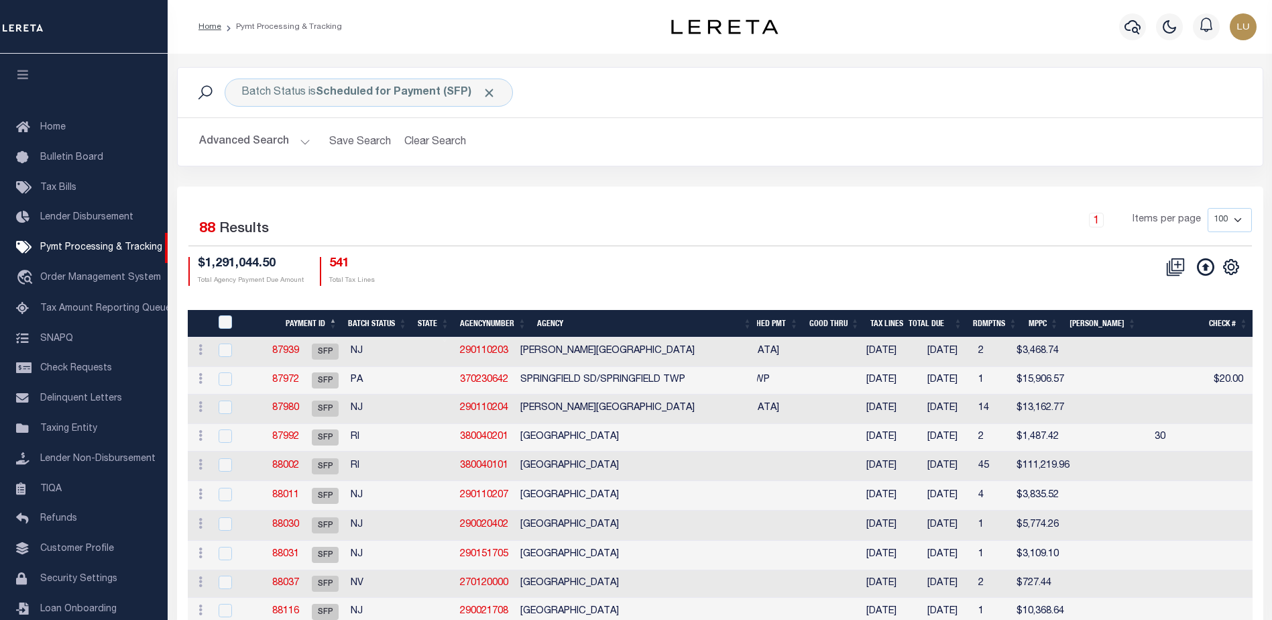
scroll to position [34, 0]
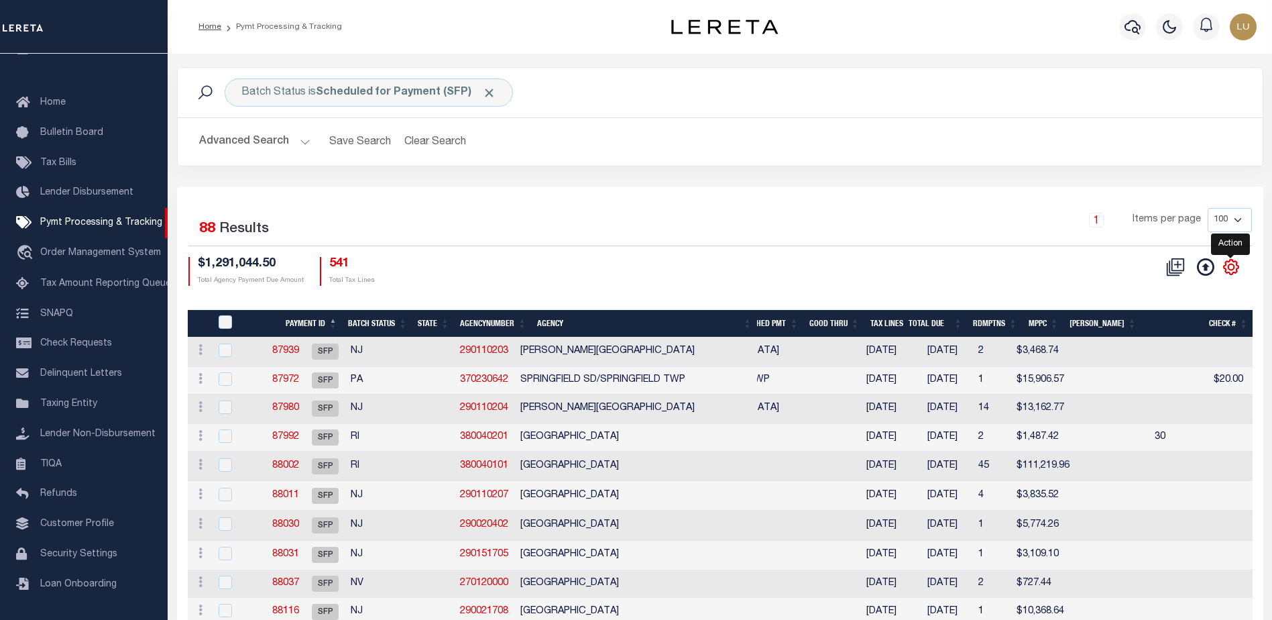
click at [1233, 263] on icon "" at bounding box center [1231, 266] width 15 height 15
click at [198, 350] on icon at bounding box center [200, 349] width 4 height 11
click at [109, 248] on span "Order Management System" at bounding box center [100, 252] width 121 height 9
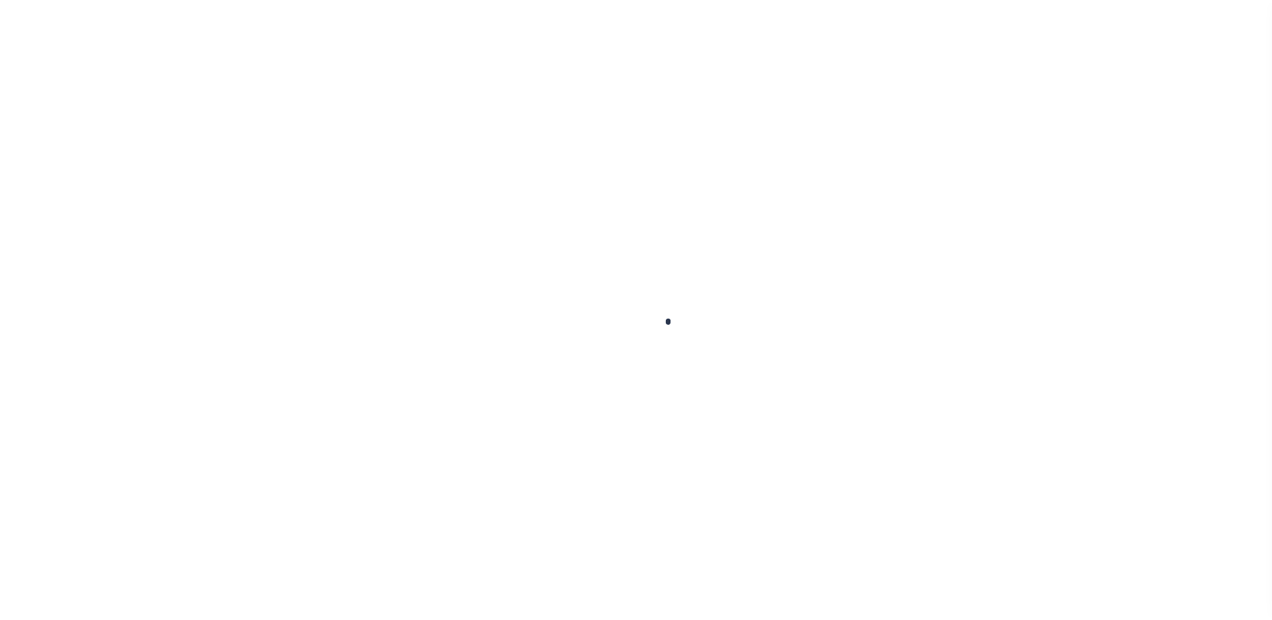
scroll to position [34, 0]
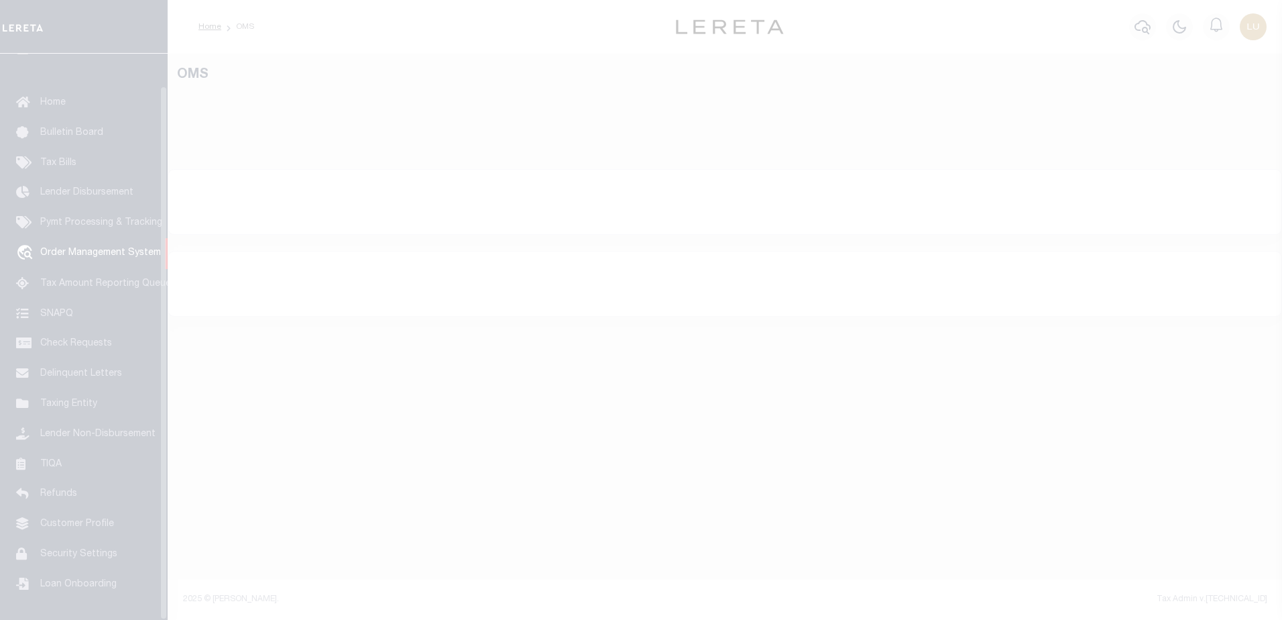
select select "200"
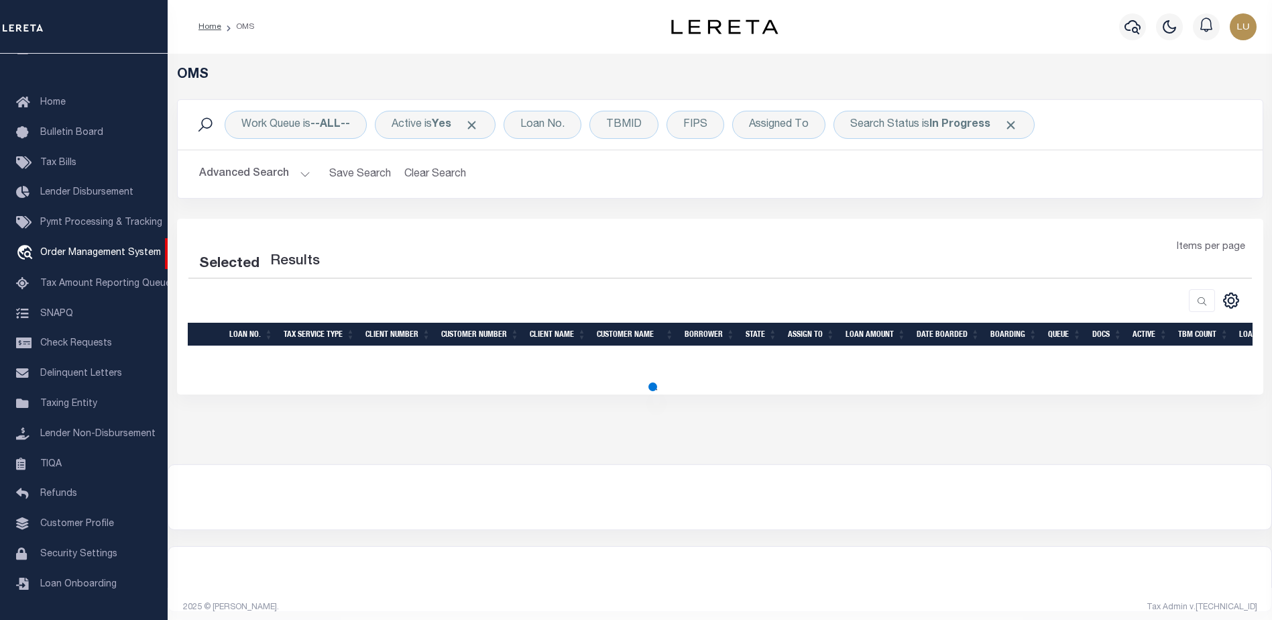
click at [1010, 125] on span at bounding box center [1011, 125] width 14 height 14
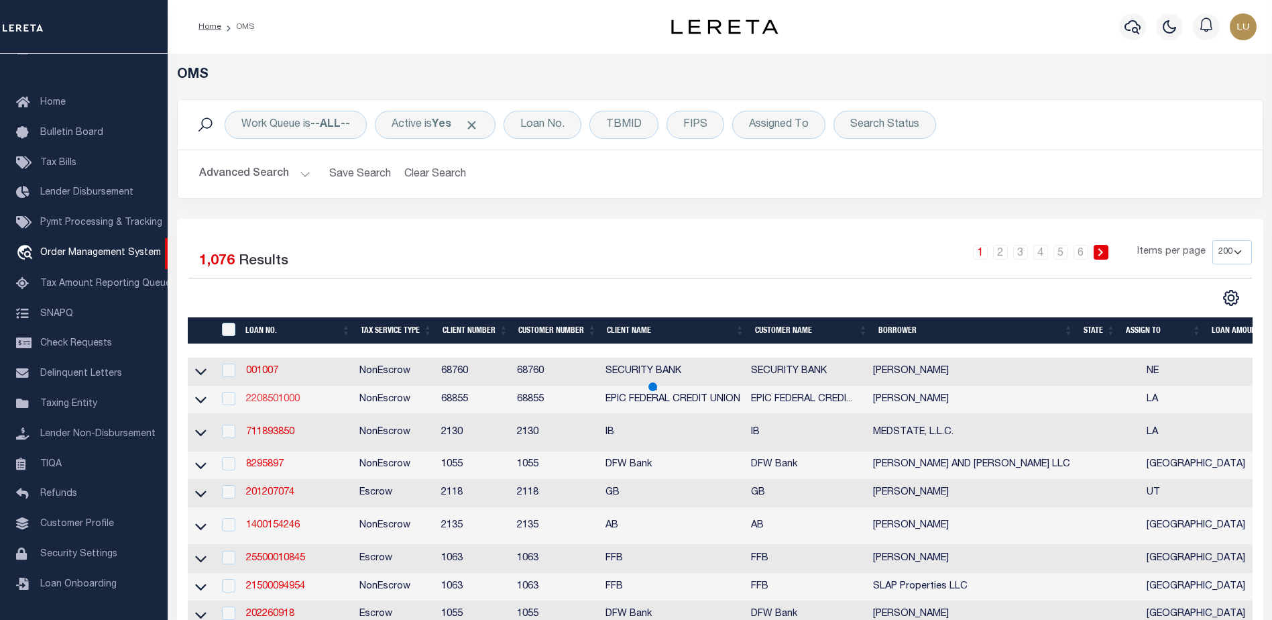
click at [269, 386] on td "2208501000" at bounding box center [297, 400] width 113 height 28
click at [266, 402] on link "2208501000" at bounding box center [273, 398] width 54 height 9
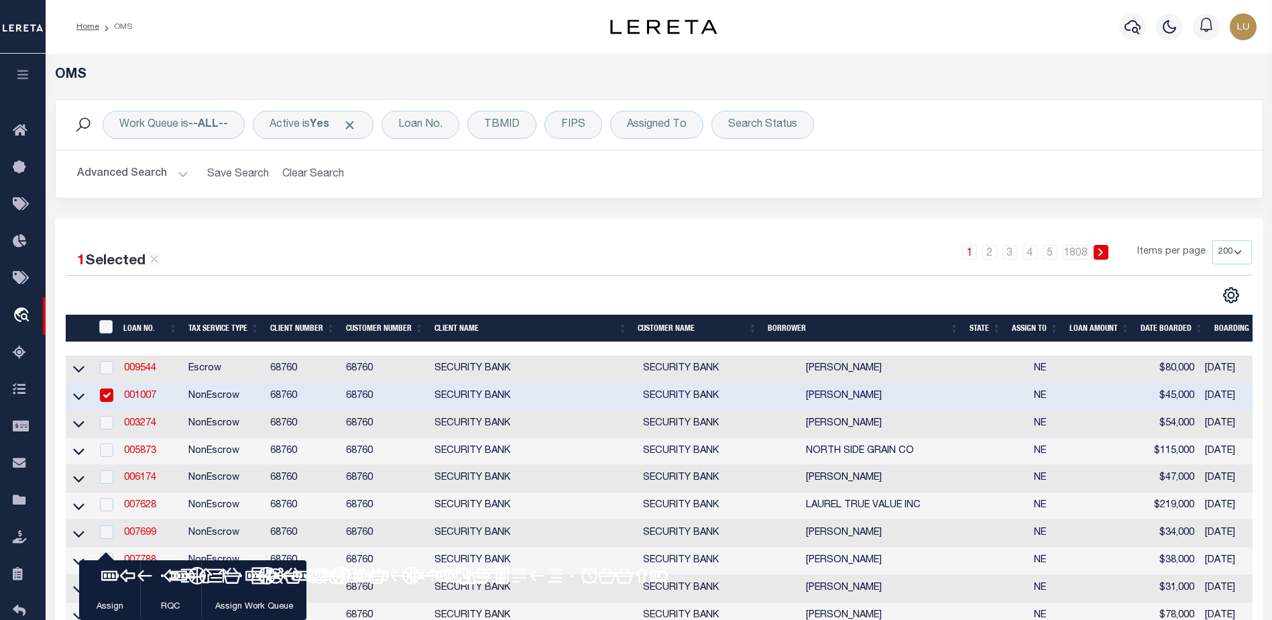
type input "001007"
type input "[PERSON_NAME]"
select select
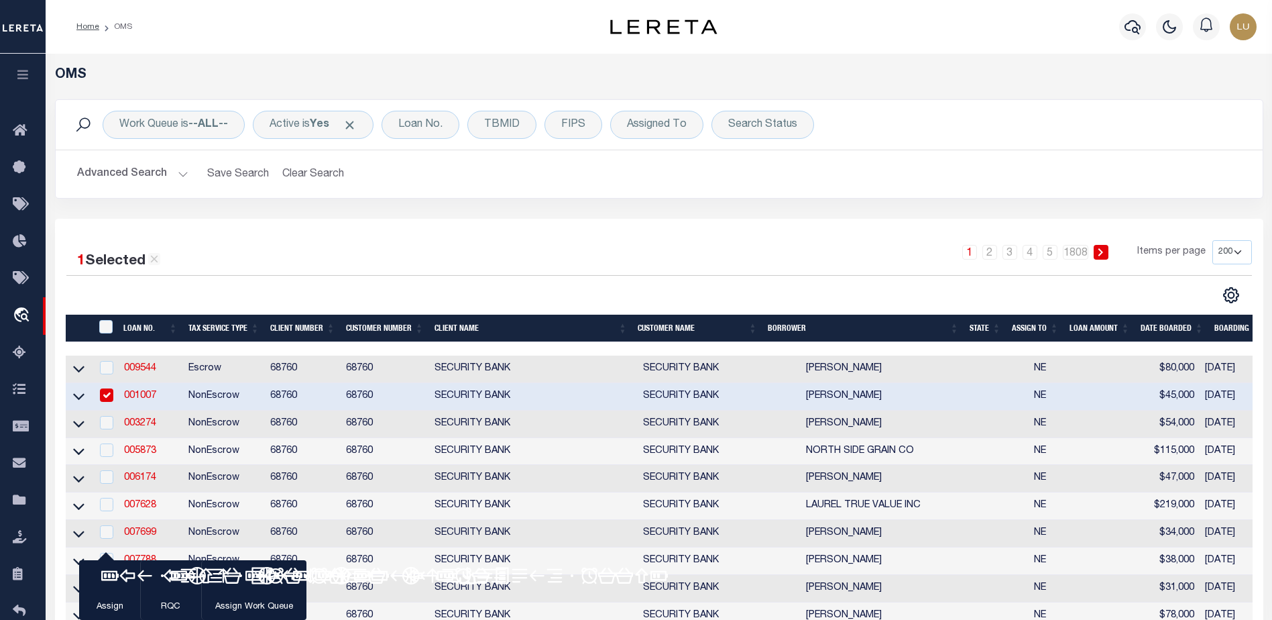
select select
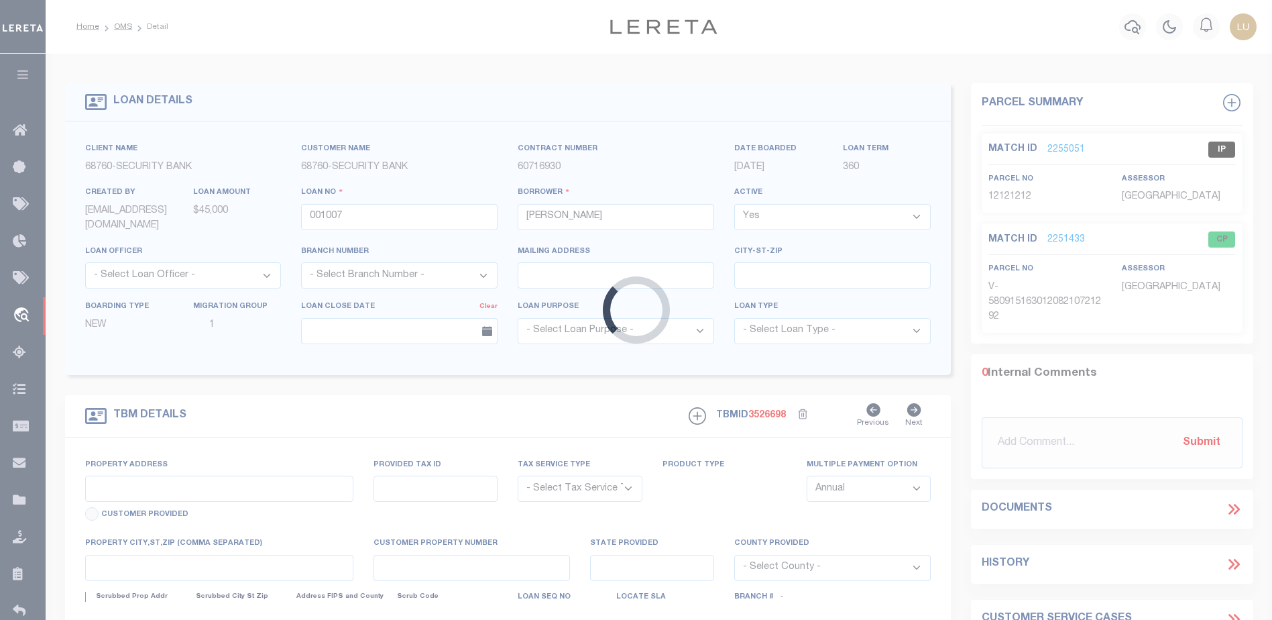
type input "57759 874 RD"
radio input "true"
select select "NonEscrow"
select select
type input "[PERSON_NAME] NE 687323024"
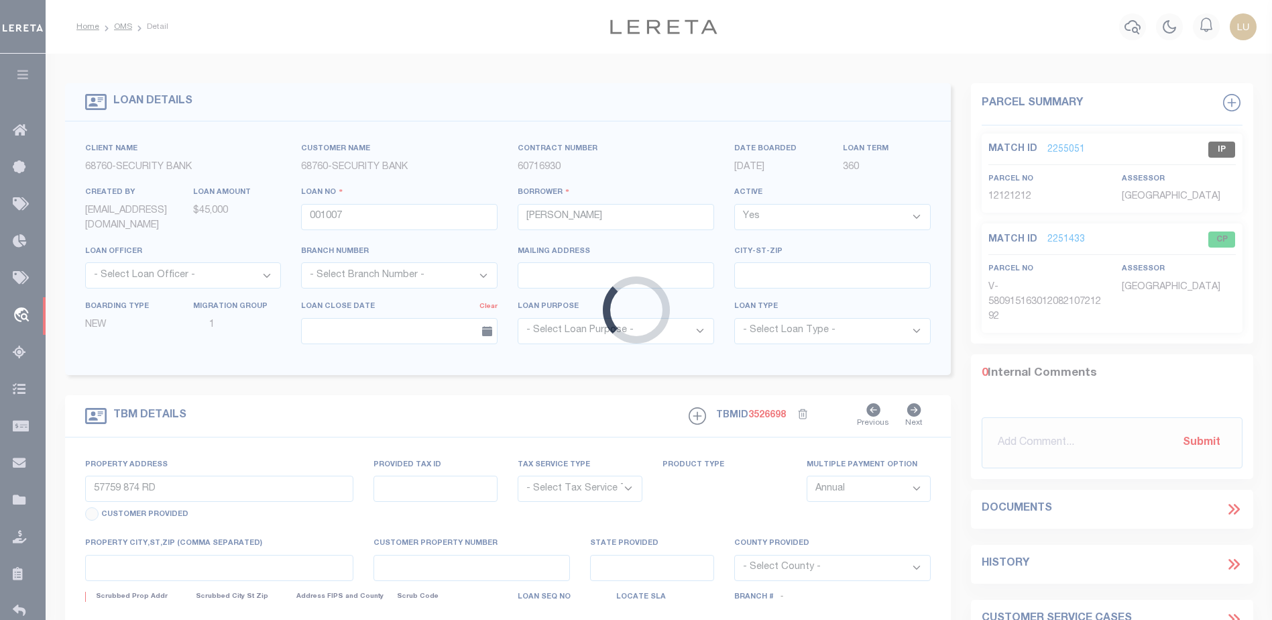
type input "001007"
type input "NE"
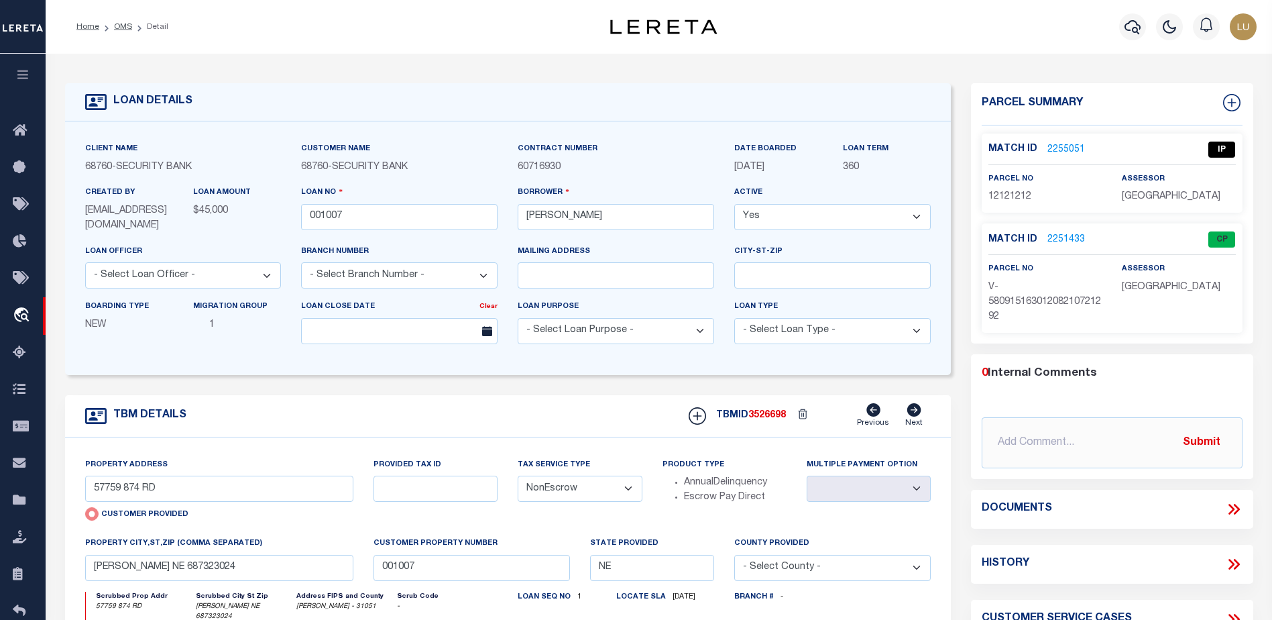
click at [1056, 147] on link "2255051" at bounding box center [1066, 150] width 38 height 14
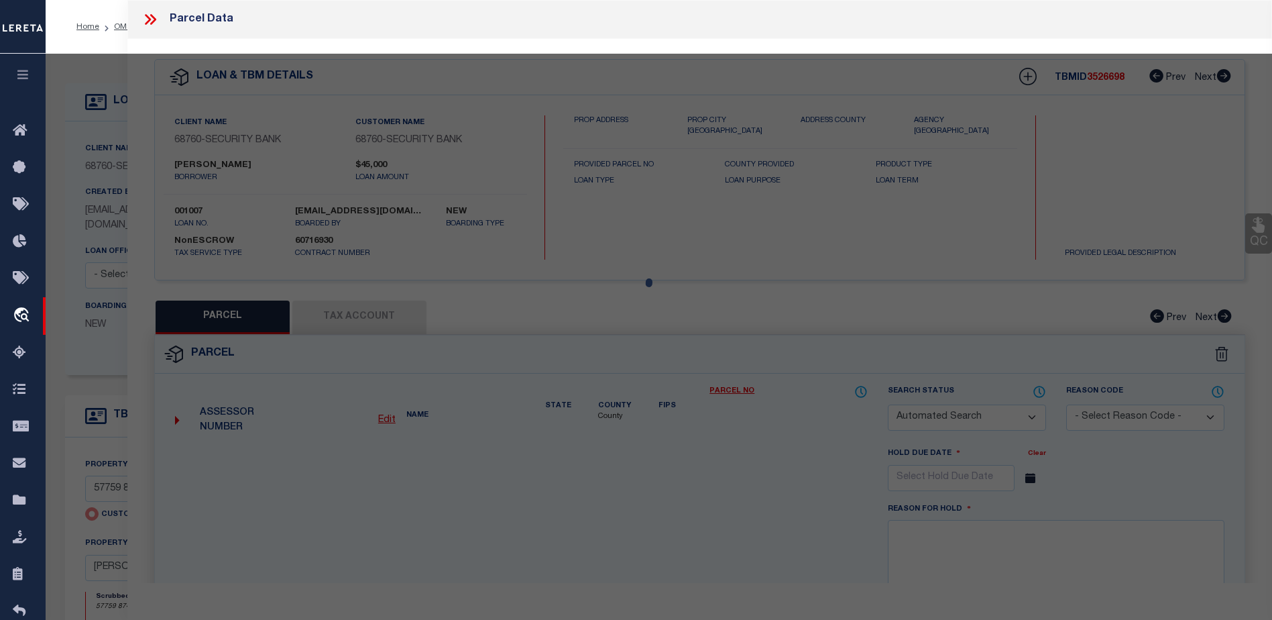
checkbox input "false"
select select "IP"
checkbox input "false"
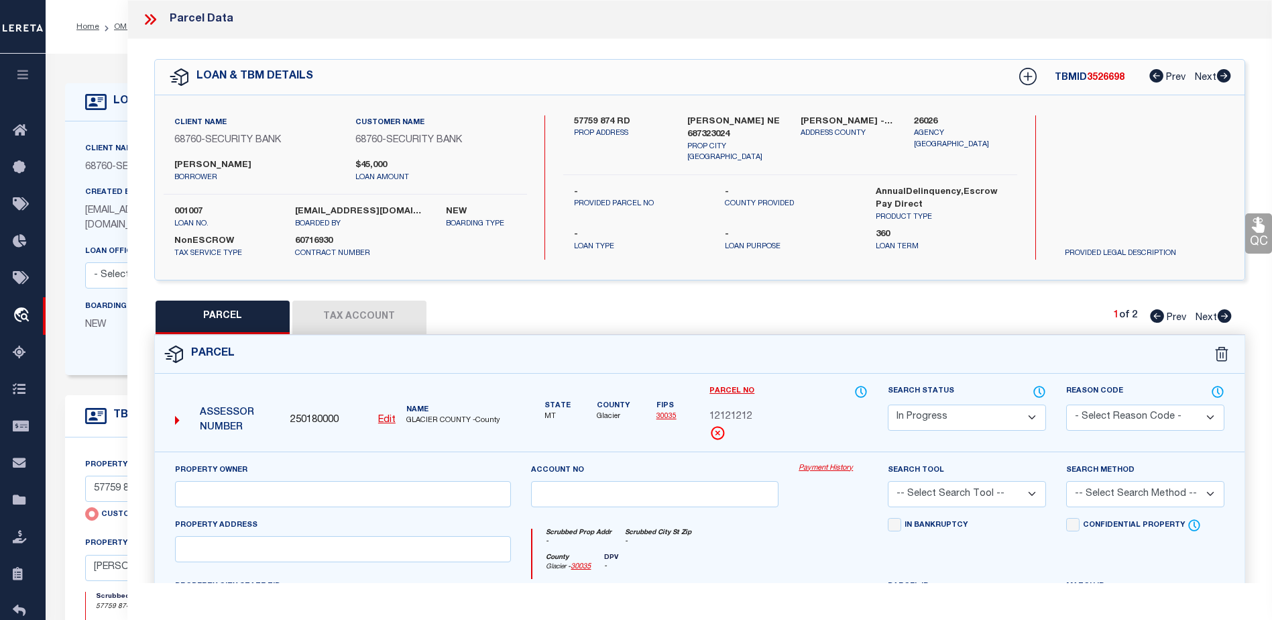
click at [329, 315] on button "Tax Account" at bounding box center [359, 317] width 134 height 34
select select "100"
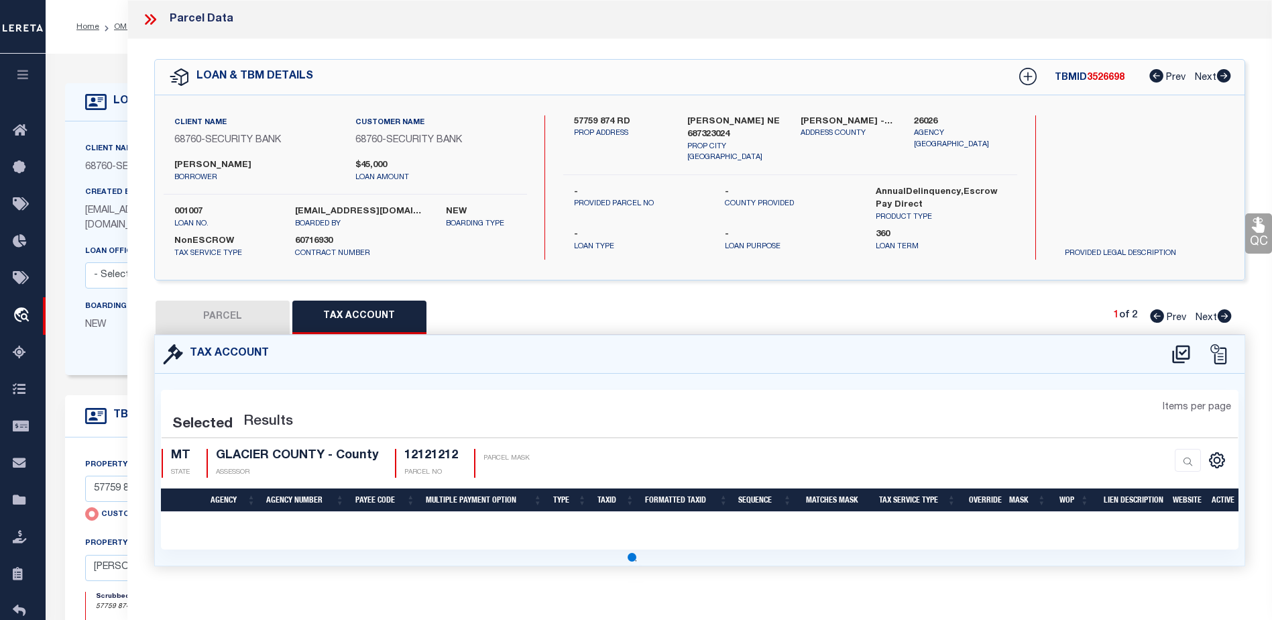
select select "100"
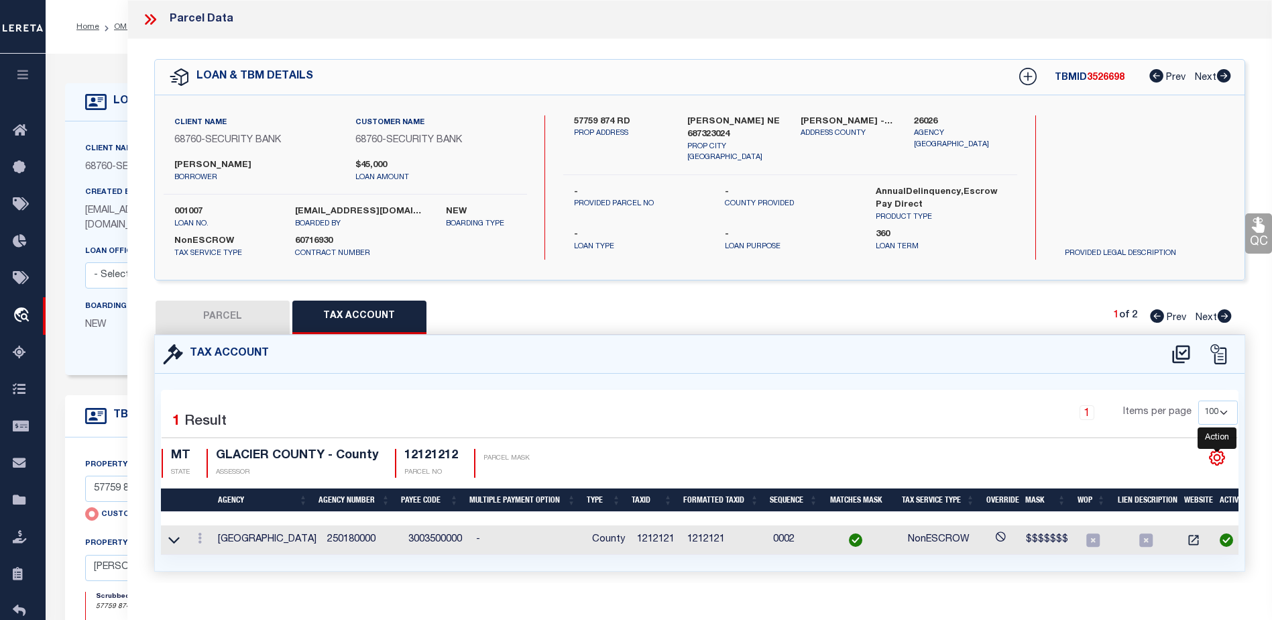
click at [1216, 458] on icon "" at bounding box center [1216, 457] width 17 height 17
click at [202, 536] on link at bounding box center [199, 539] width 15 height 11
click at [152, 14] on icon at bounding box center [149, 19] width 17 height 17
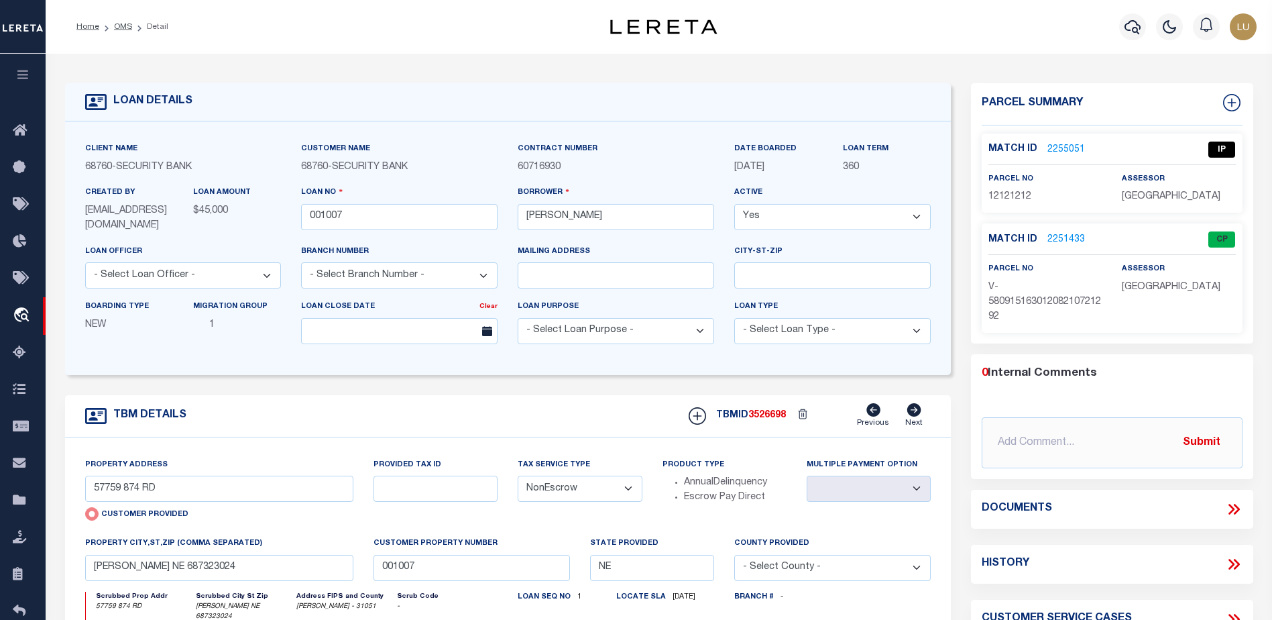
click at [27, 74] on icon "button" at bounding box center [22, 74] width 15 height 12
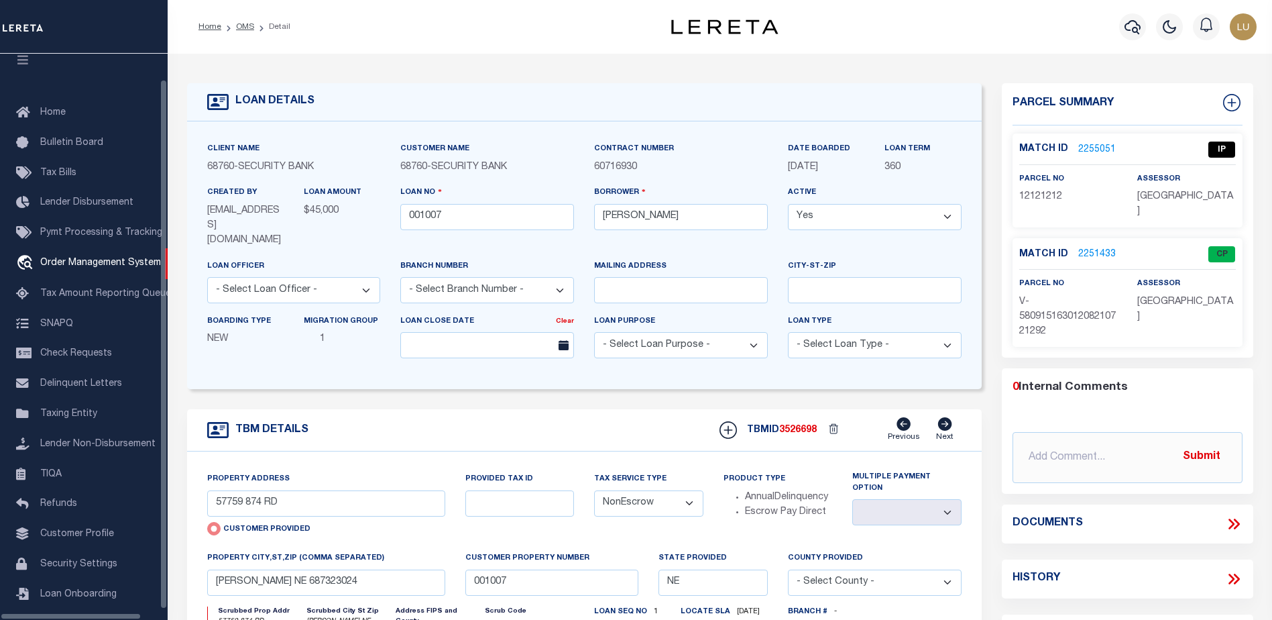
scroll to position [34, 0]
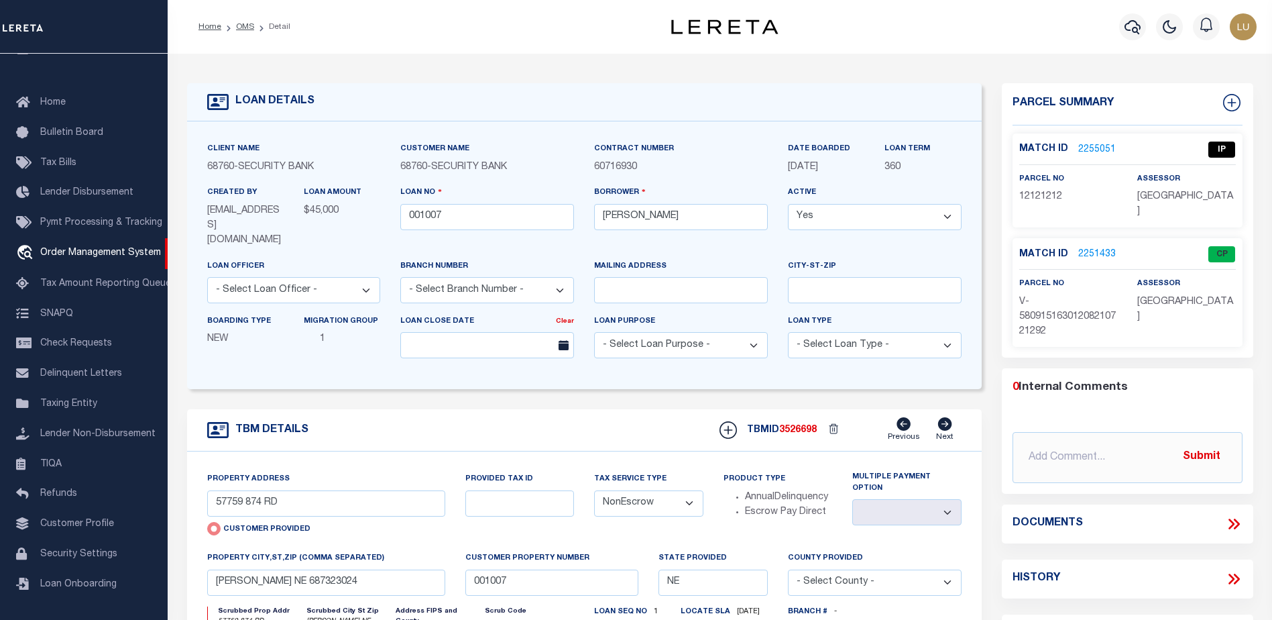
click at [297, 64] on div "LOAN DETAILS Client Name 68760" at bounding box center [720, 469] width 1104 height 831
click at [1094, 247] on link "2251433" at bounding box center [1097, 254] width 38 height 14
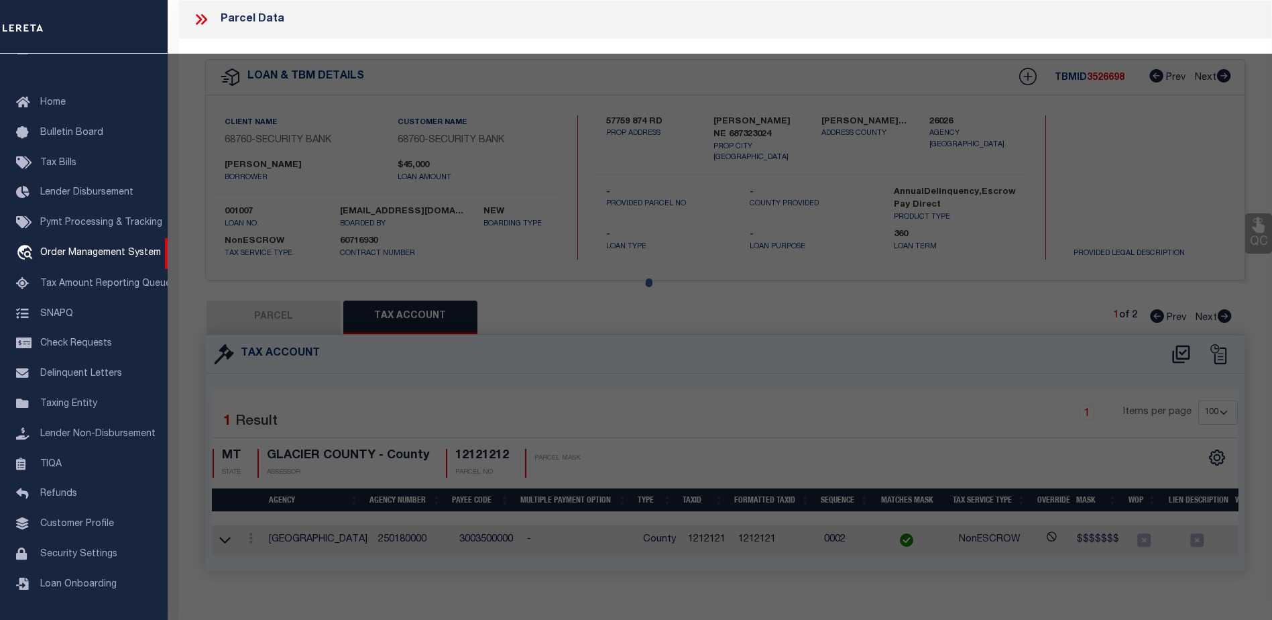
select select "AS"
checkbox input "false"
select select "CP"
select select "EML"
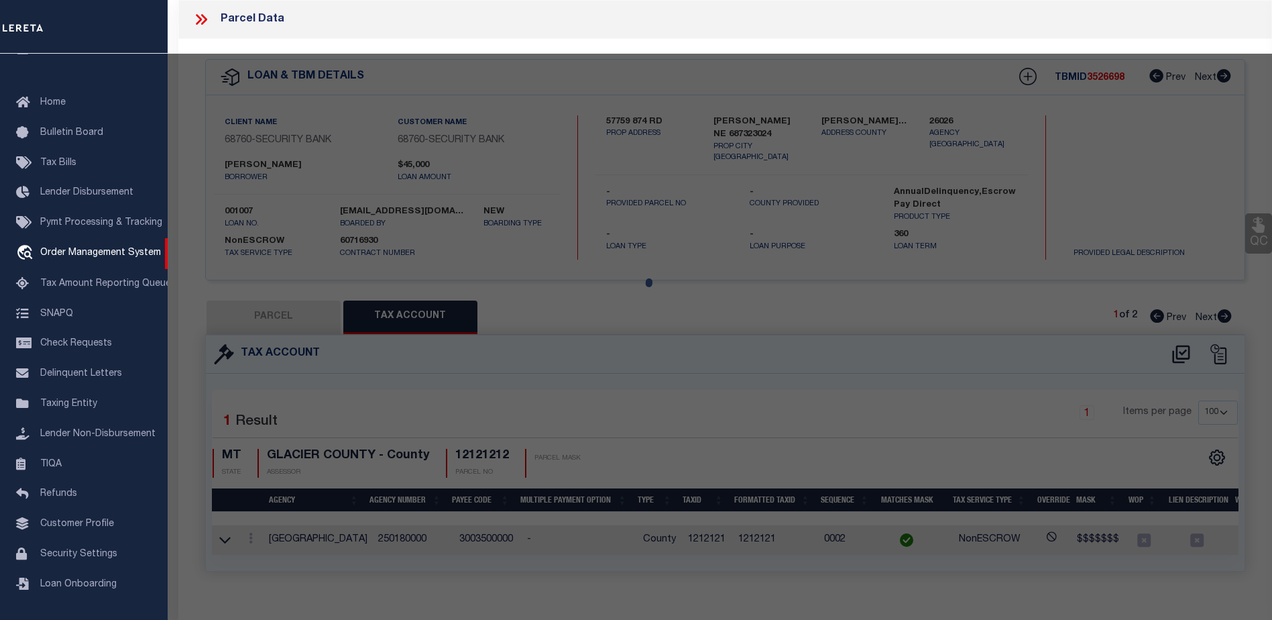
select select
type input "57759 874 RD"
checkbox input "false"
type input "[PERSON_NAME] NE 687323024"
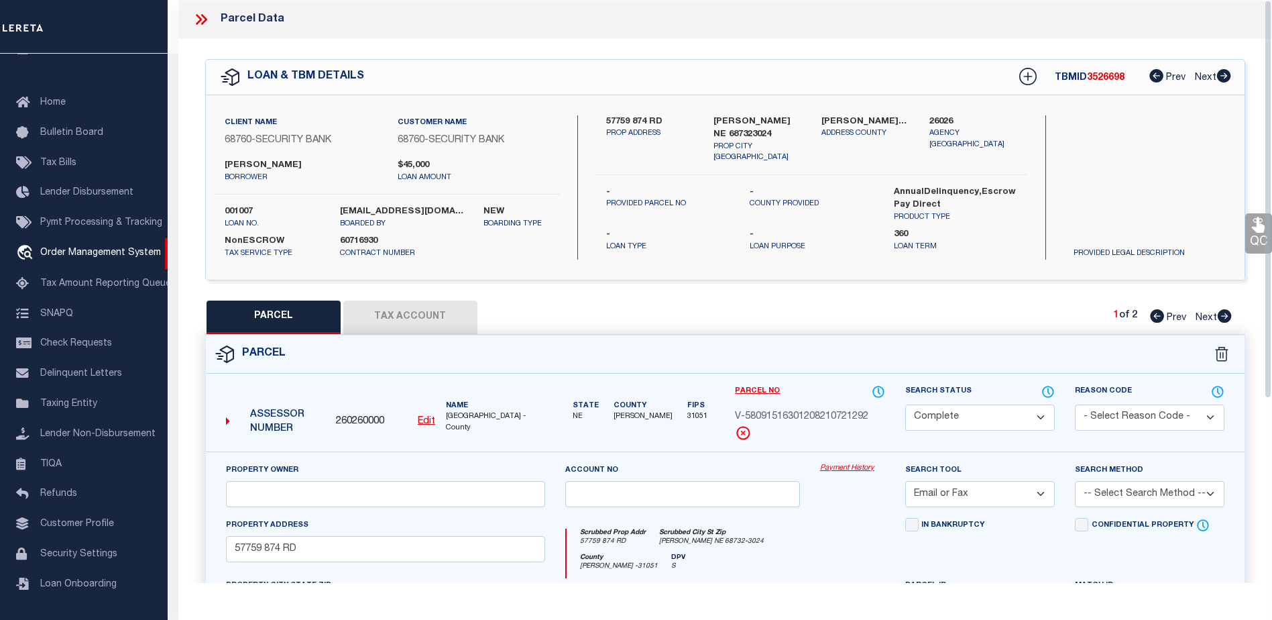
click at [399, 317] on button "Tax Account" at bounding box center [410, 317] width 134 height 34
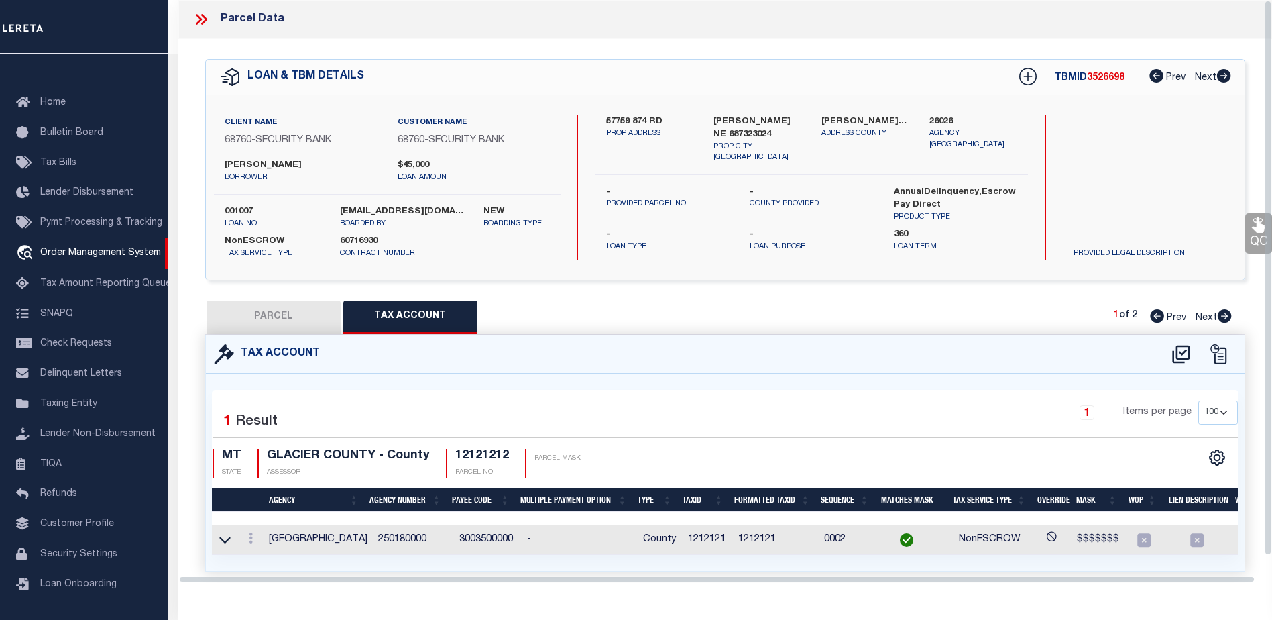
select select "100"
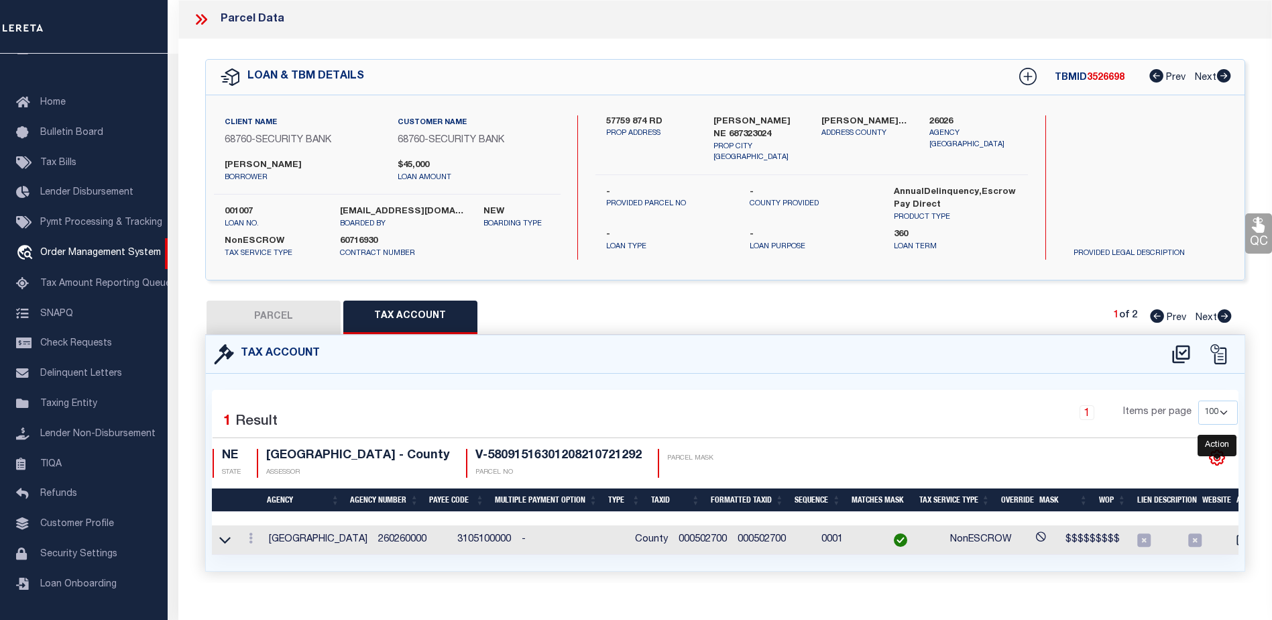
click at [1215, 452] on icon "" at bounding box center [1216, 457] width 17 height 17
click at [1214, 452] on icon "" at bounding box center [1216, 457] width 17 height 17
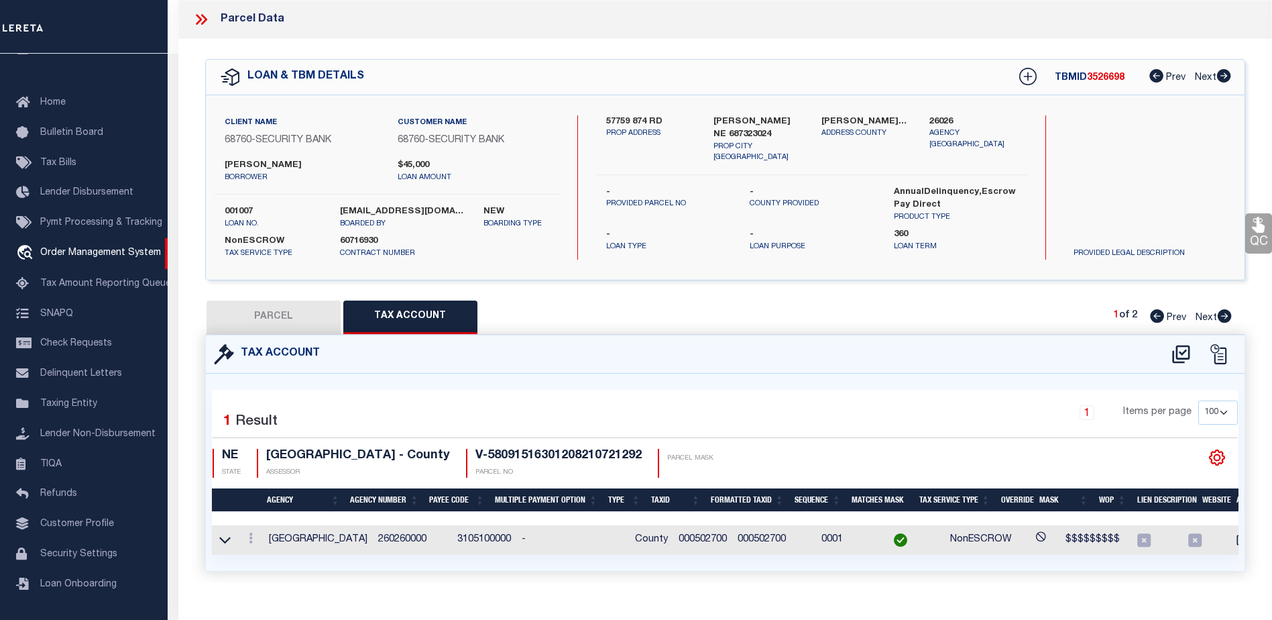
click at [1216, 452] on icon "" at bounding box center [1216, 457] width 17 height 17
click at [1218, 453] on icon "" at bounding box center [1216, 457] width 17 height 17
drag, startPoint x: 1219, startPoint y: 453, endPoint x: 1045, endPoint y: 426, distance: 176.4
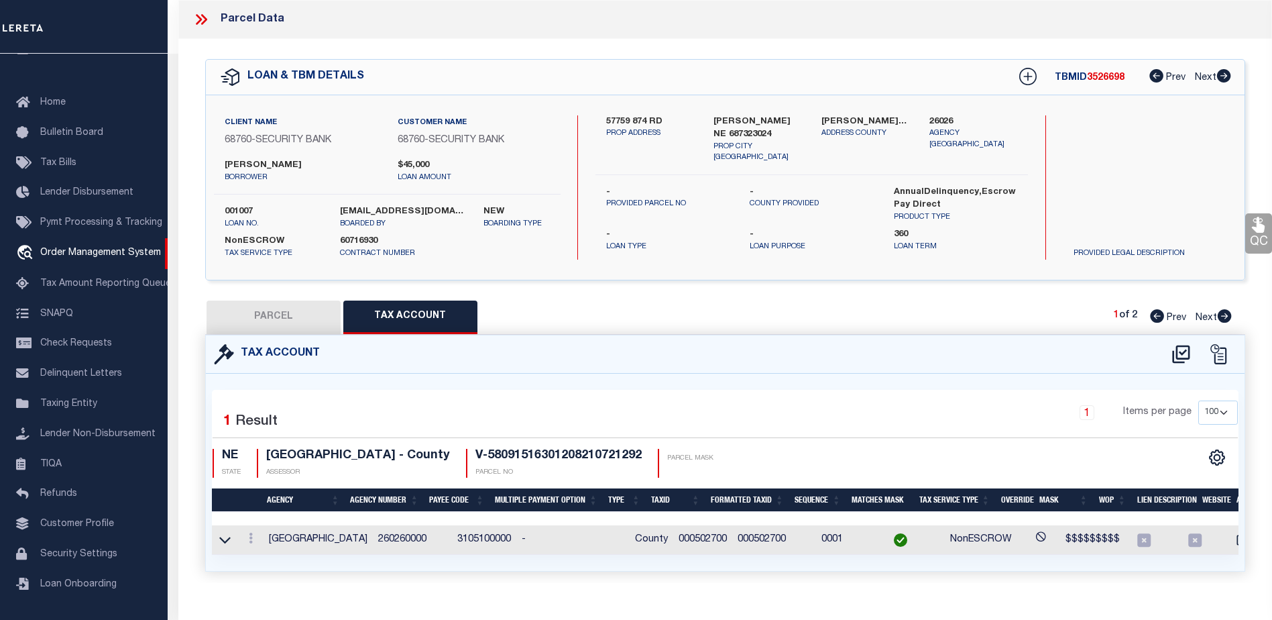
click at [1218, 452] on icon "" at bounding box center [1216, 457] width 17 height 17
click at [249, 535] on icon at bounding box center [251, 537] width 4 height 11
click at [251, 535] on icon at bounding box center [251, 537] width 4 height 11
click at [253, 535] on link at bounding box center [250, 539] width 15 height 11
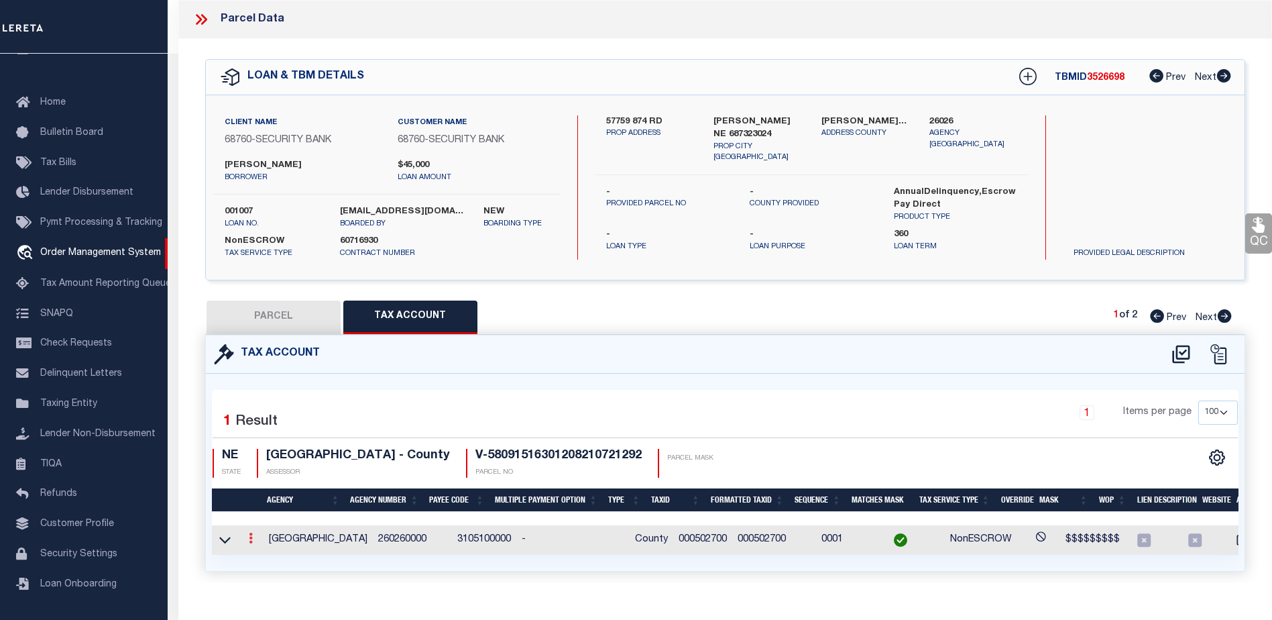
click at [253, 535] on link at bounding box center [250, 539] width 15 height 11
click at [252, 535] on icon at bounding box center [251, 537] width 4 height 11
click at [251, 535] on icon at bounding box center [251, 537] width 4 height 11
click at [283, 314] on button "PARCEL" at bounding box center [274, 317] width 134 height 34
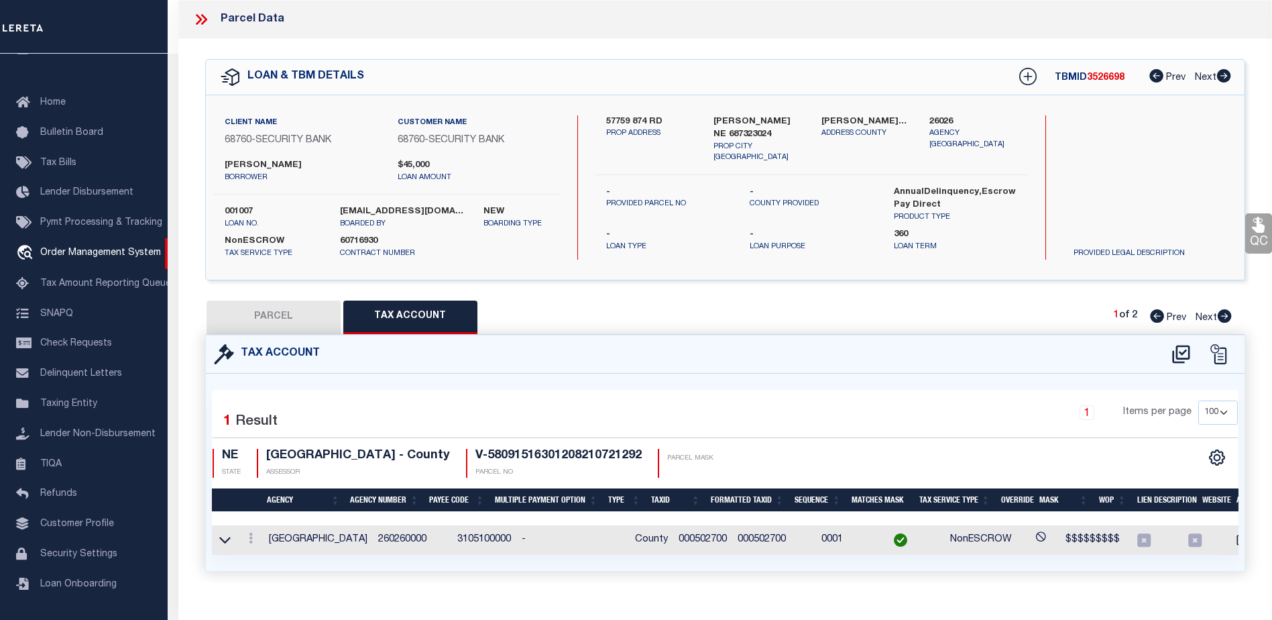
select select "AS"
select select
checkbox input "false"
select select "CP"
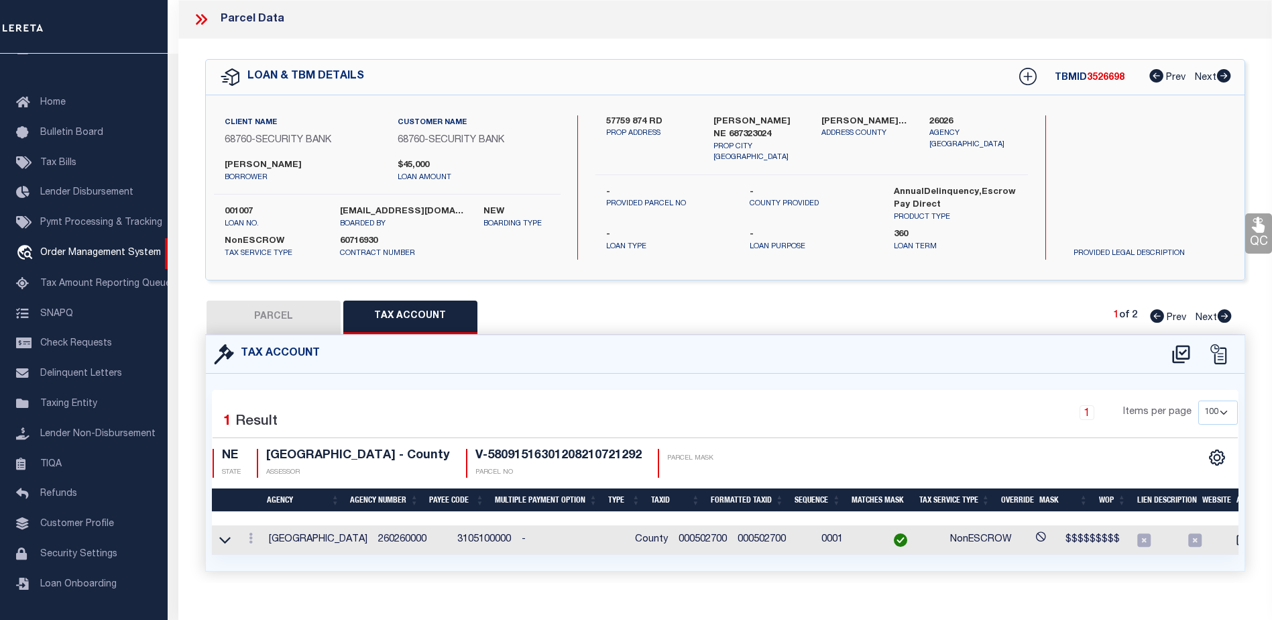
select select "EML"
select select
type input "57759 874 RD"
checkbox input "false"
type input "[PERSON_NAME] NE 687323024"
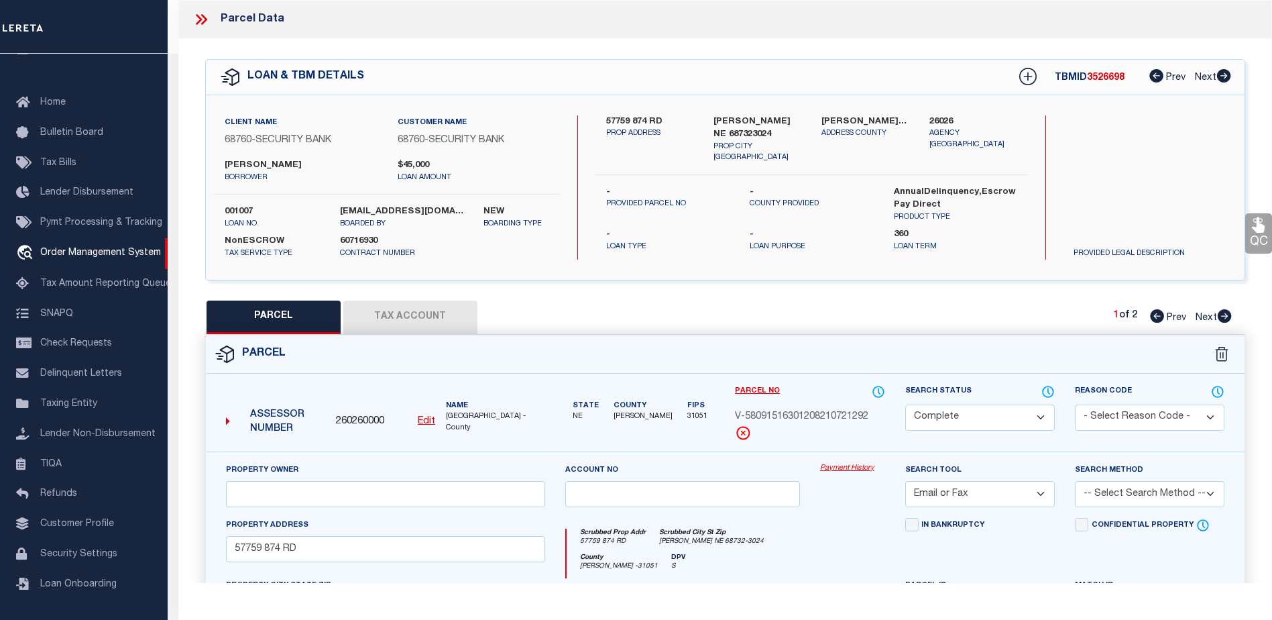
click at [865, 467] on link "Payment History" at bounding box center [852, 468] width 65 height 11
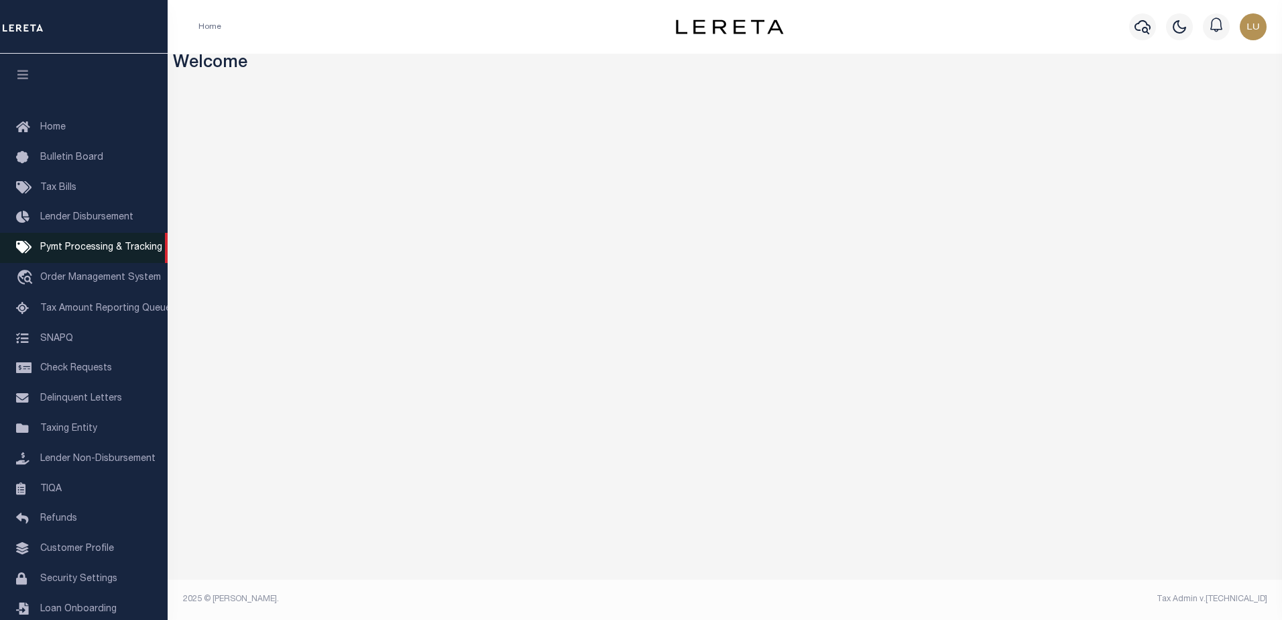
click at [110, 251] on span "Pymt Processing & Tracking" at bounding box center [101, 247] width 122 height 9
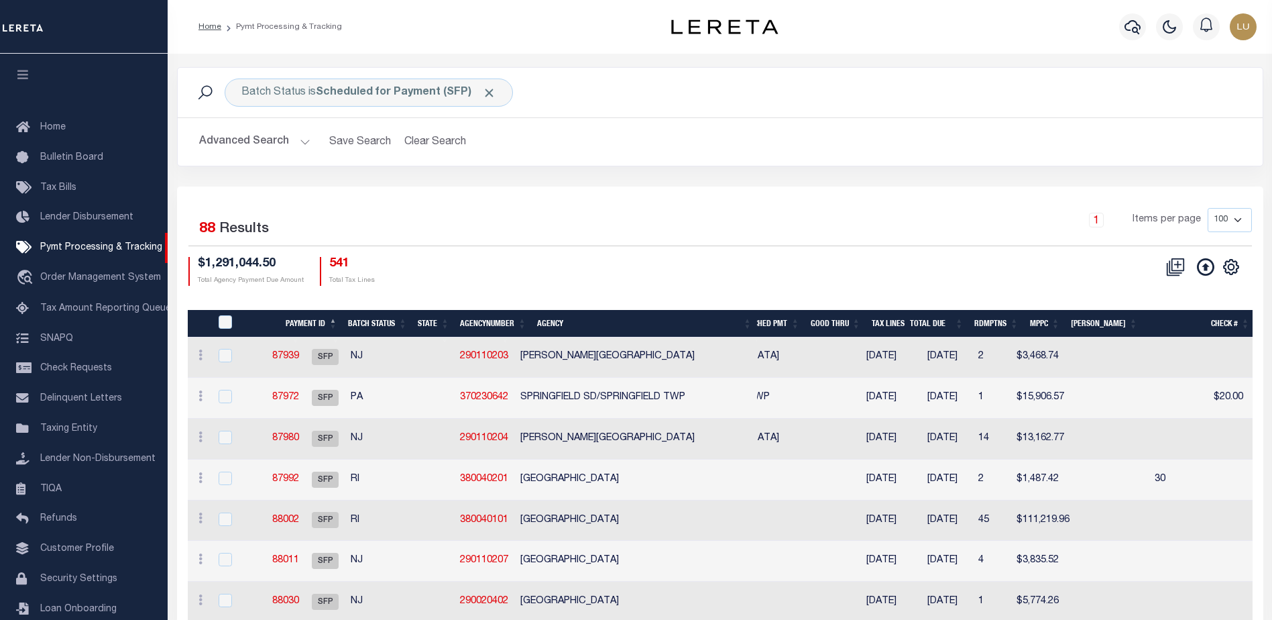
click at [26, 79] on icon "button" at bounding box center [22, 74] width 15 height 12
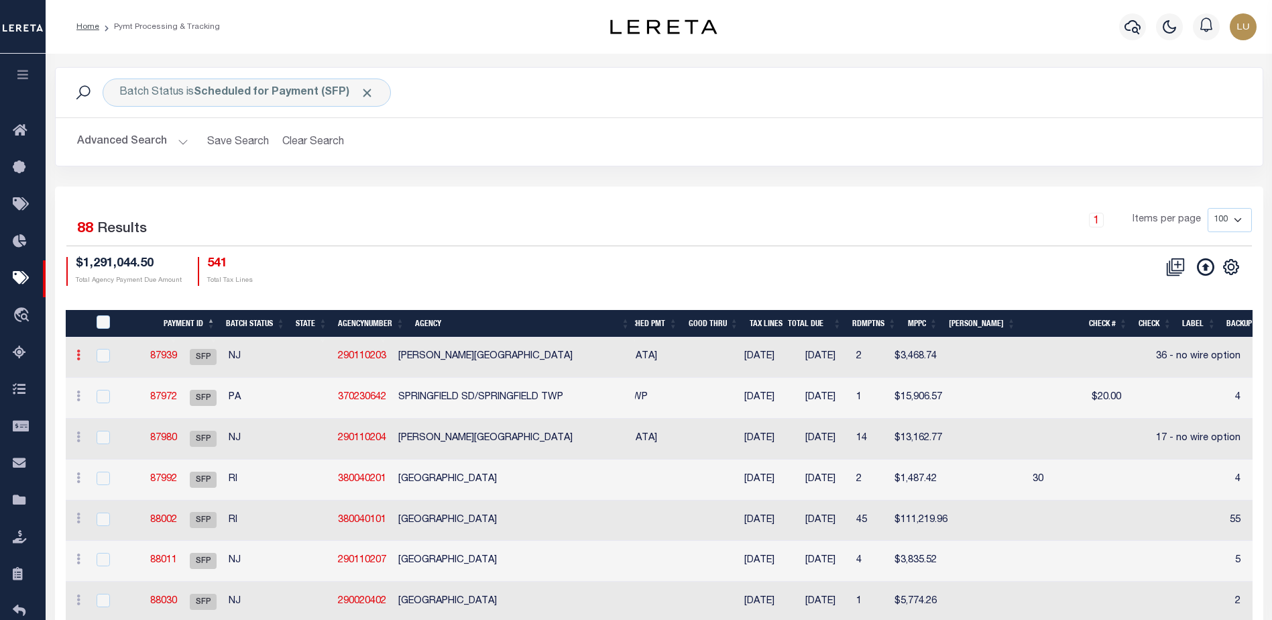
click at [78, 357] on icon at bounding box center [78, 354] width 4 height 11
click at [79, 357] on icon at bounding box center [78, 354] width 4 height 11
click at [78, 357] on icon at bounding box center [78, 354] width 4 height 11
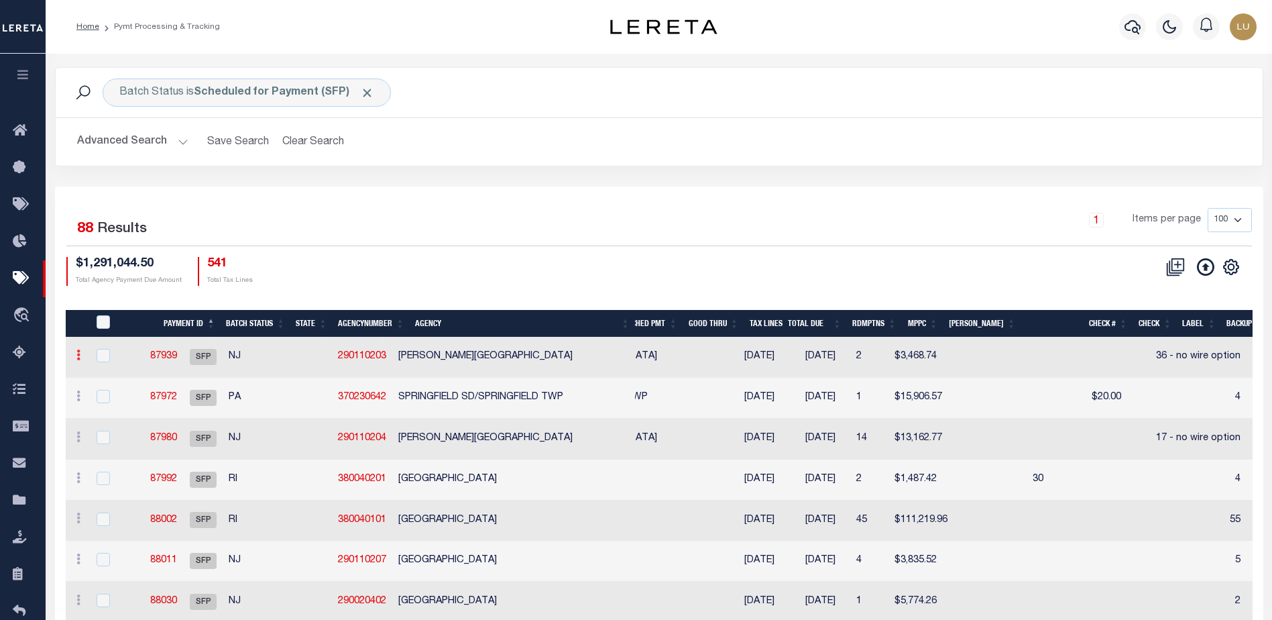
click at [78, 357] on icon at bounding box center [78, 354] width 4 height 11
click at [101, 355] on input "checkbox" at bounding box center [103, 355] width 13 height 13
checkbox input "true"
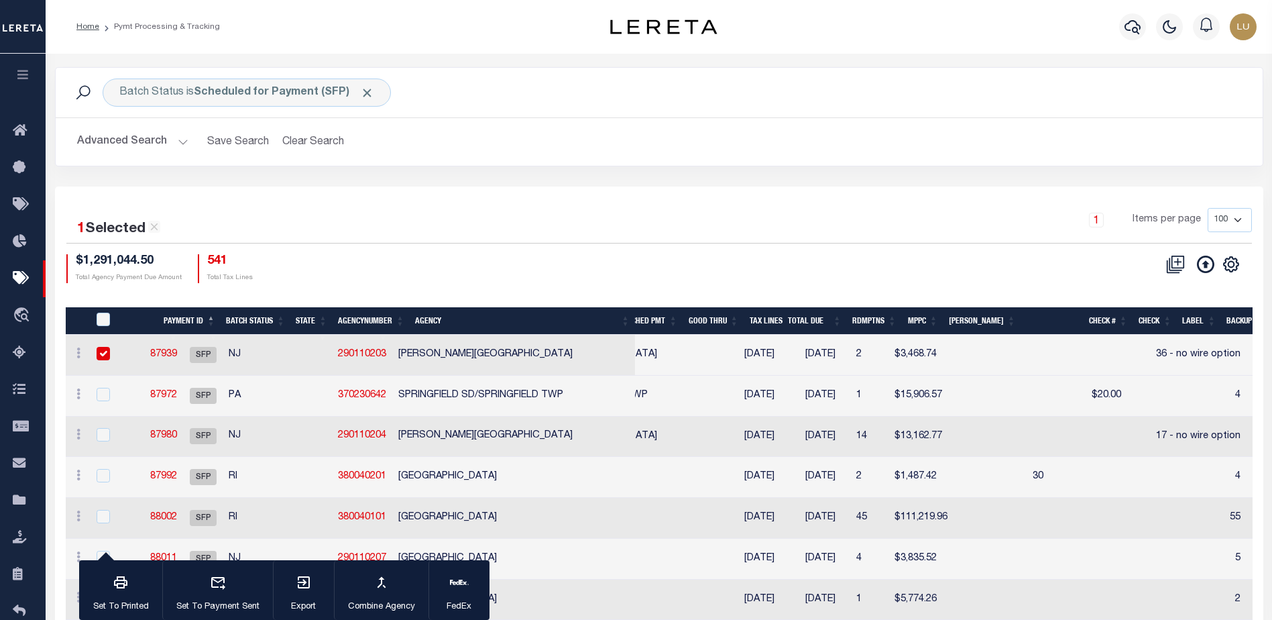
click at [100, 355] on input "checkbox" at bounding box center [103, 353] width 13 height 13
checkbox input "false"
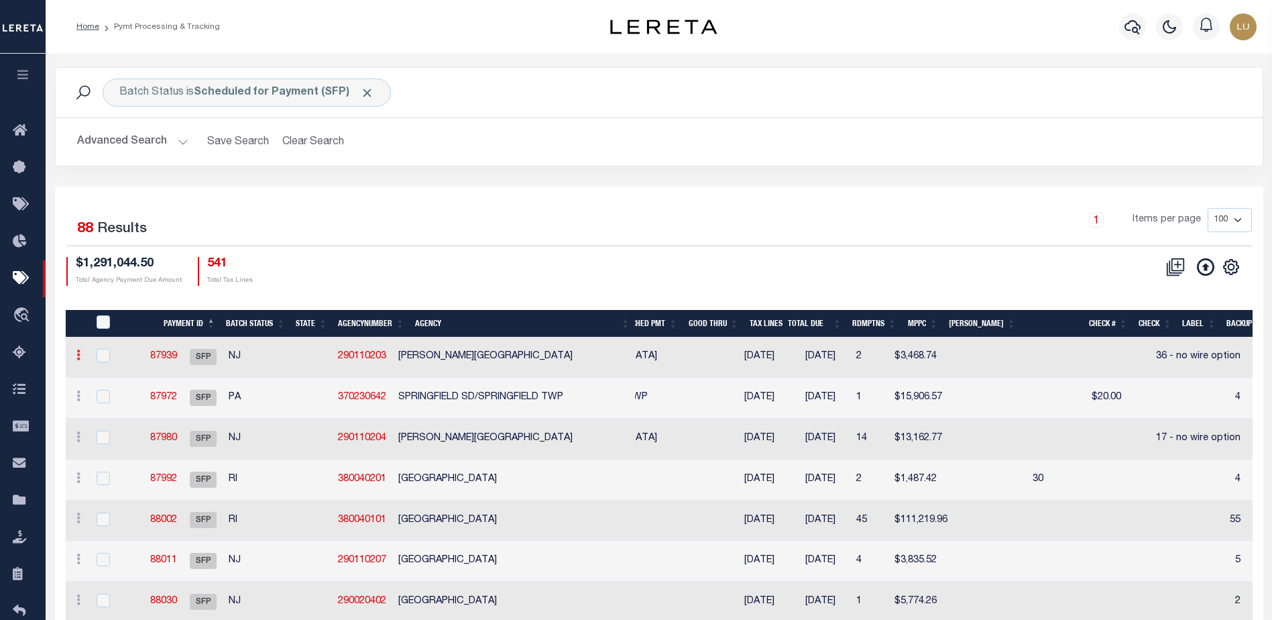
click at [73, 356] on link at bounding box center [78, 356] width 15 height 11
click at [78, 356] on icon at bounding box center [78, 354] width 4 height 11
click at [77, 398] on icon at bounding box center [78, 395] width 4 height 11
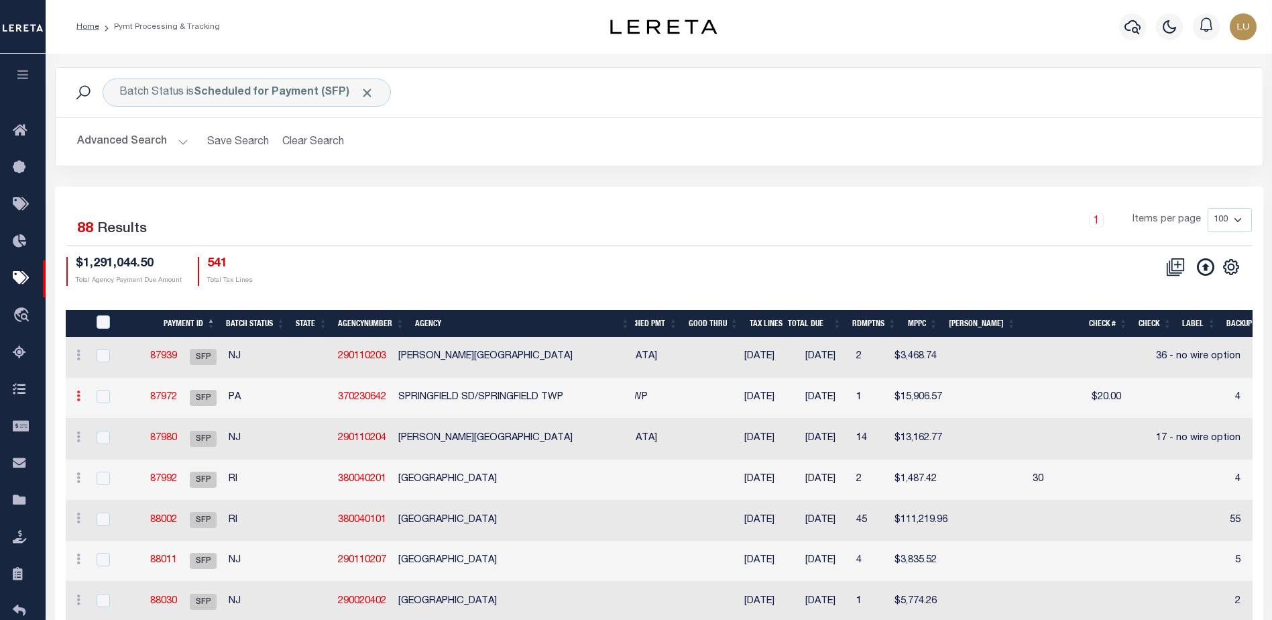
click at [77, 398] on icon at bounding box center [78, 395] width 4 height 11
click at [78, 398] on icon at bounding box center [78, 395] width 4 height 11
click at [1236, 266] on icon "" at bounding box center [1231, 266] width 15 height 15
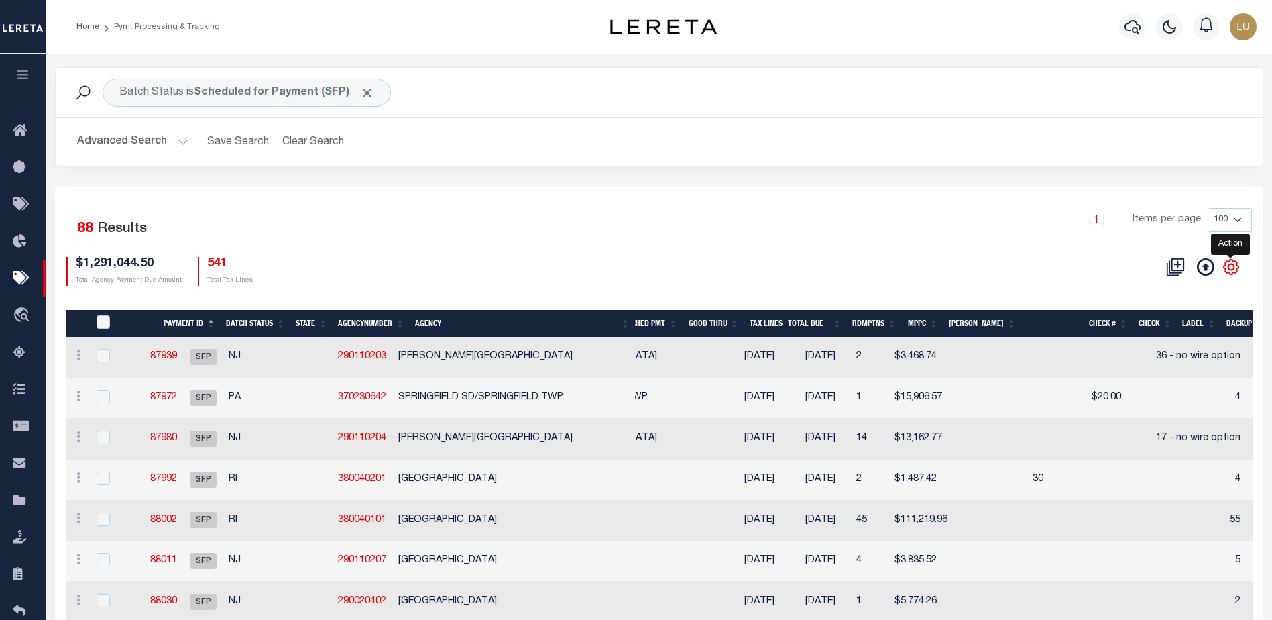
click at [1236, 266] on icon "" at bounding box center [1231, 266] width 15 height 15
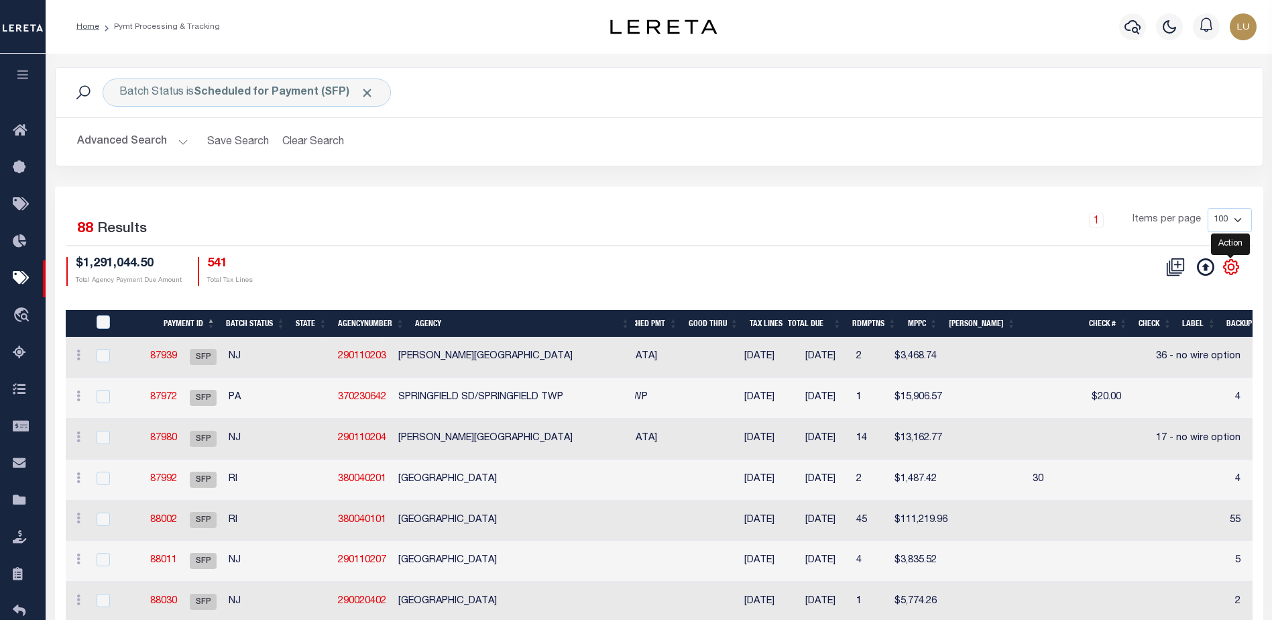
click at [1237, 266] on icon "" at bounding box center [1231, 266] width 15 height 15
click at [1234, 266] on icon "" at bounding box center [1230, 266] width 17 height 17
click at [1183, 270] on icon at bounding box center [1177, 263] width 13 height 13
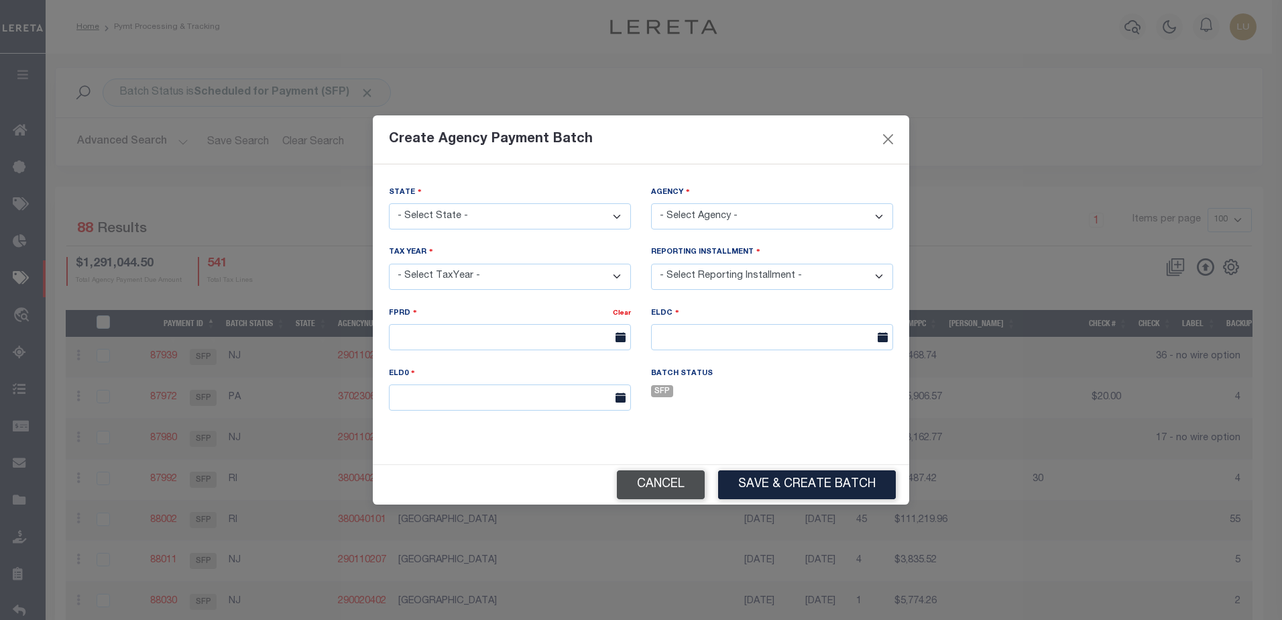
click at [699, 485] on button "Cancel" at bounding box center [661, 484] width 88 height 29
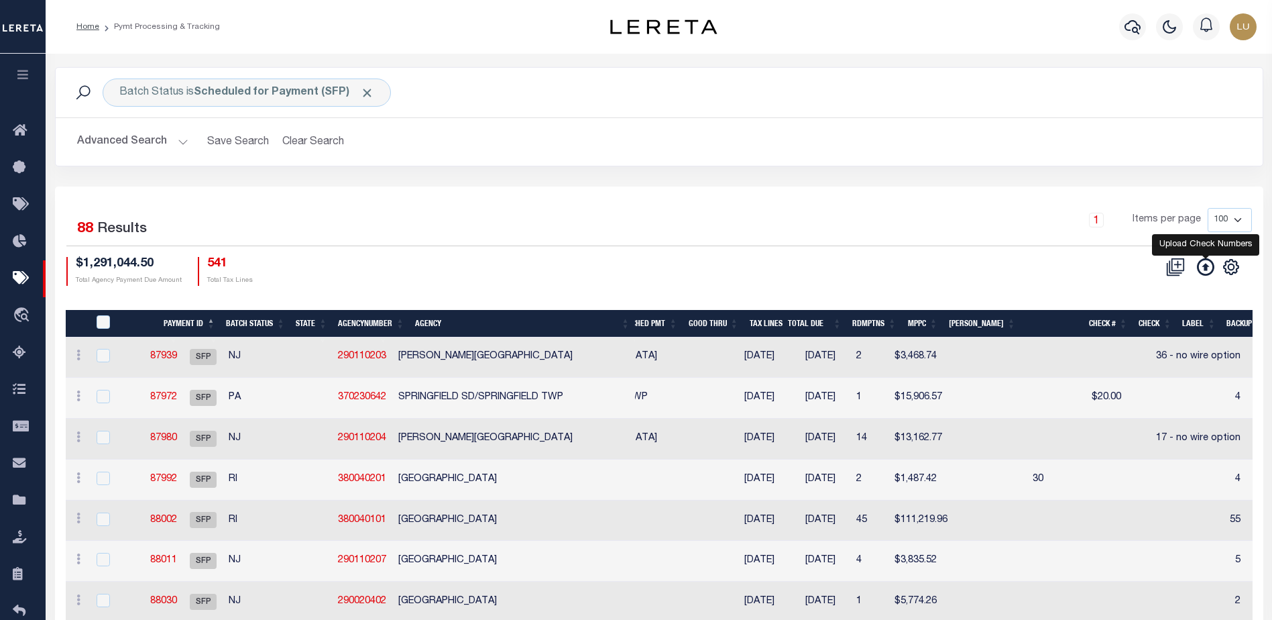
click at [1210, 269] on icon at bounding box center [1205, 266] width 17 height 17
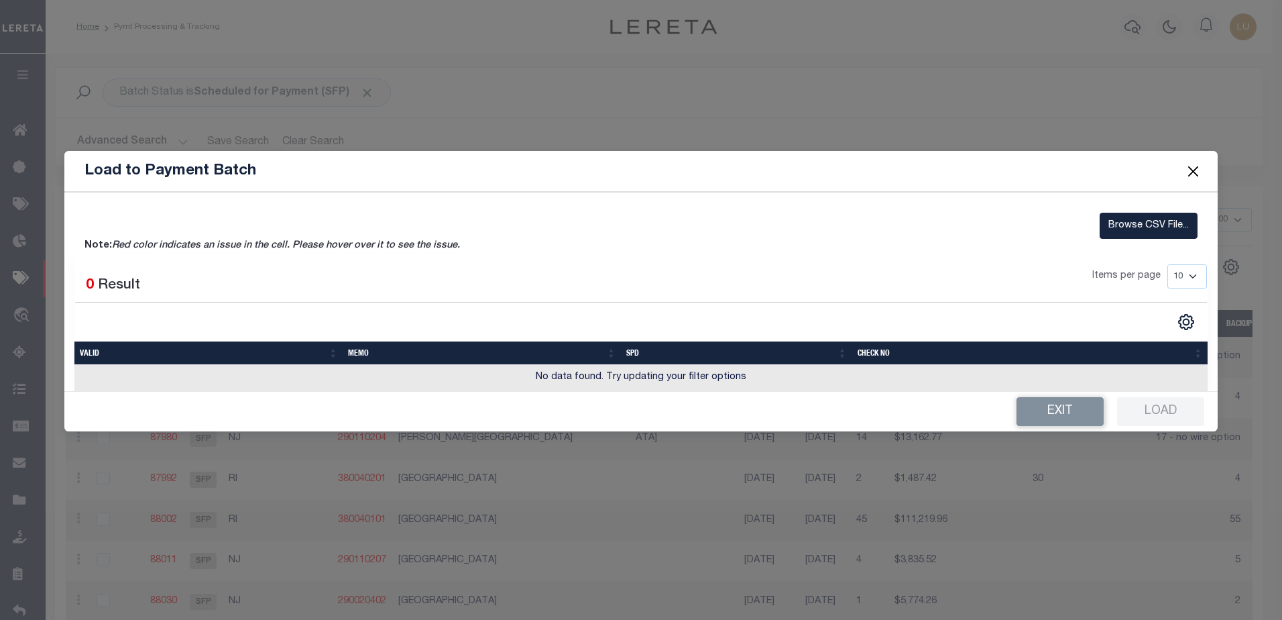
click at [1196, 176] on button "Close" at bounding box center [1192, 171] width 17 height 17
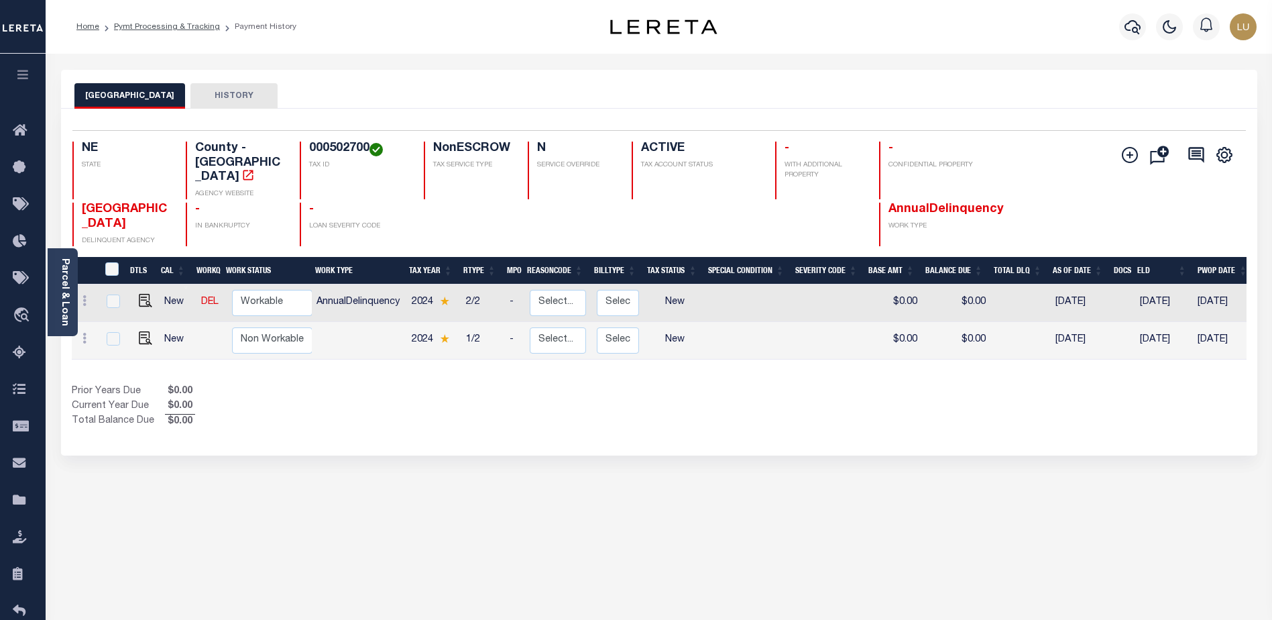
drag, startPoint x: 277, startPoint y: 233, endPoint x: 356, endPoint y: 234, distance: 79.1
click at [356, 234] on div "Selected 2 Results 1 Items per page 25 50 100 NE STATE TAX ID N" at bounding box center [659, 282] width 1196 height 347
